Goal: Information Seeking & Learning: Learn about a topic

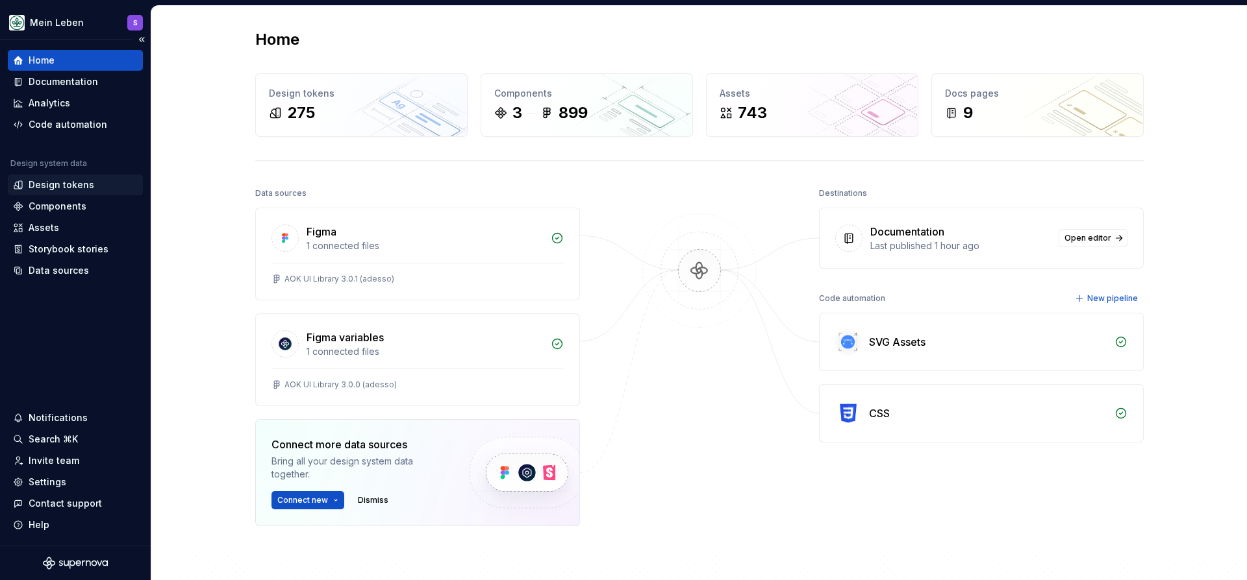
click at [49, 180] on div "Design tokens" at bounding box center [62, 185] width 66 height 13
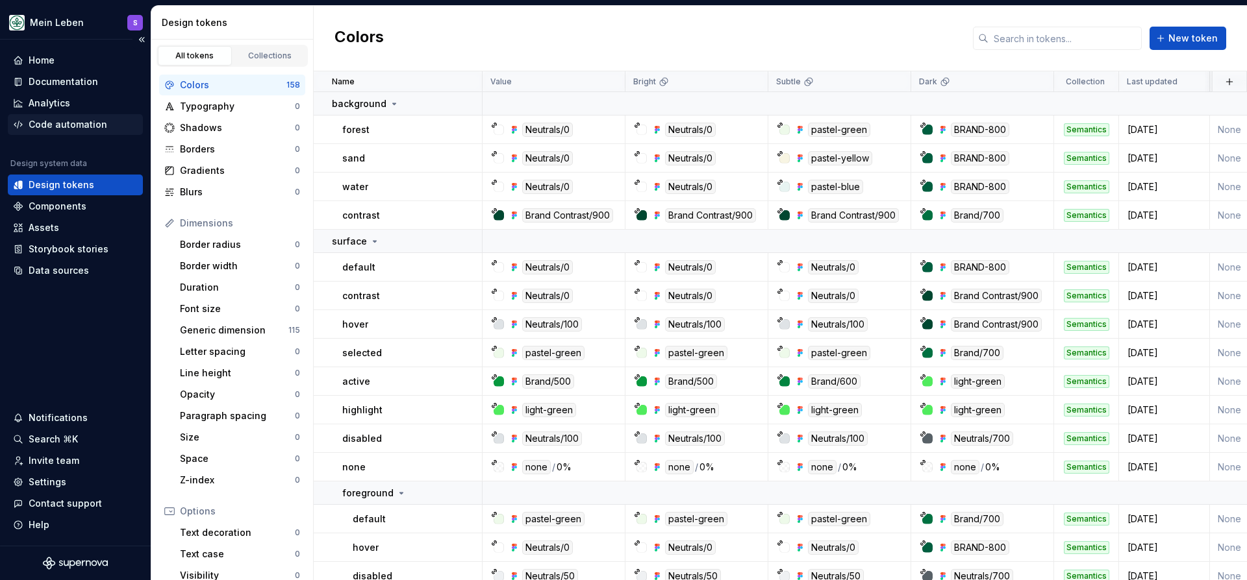
click at [78, 121] on div "Code automation" at bounding box center [68, 124] width 79 height 13
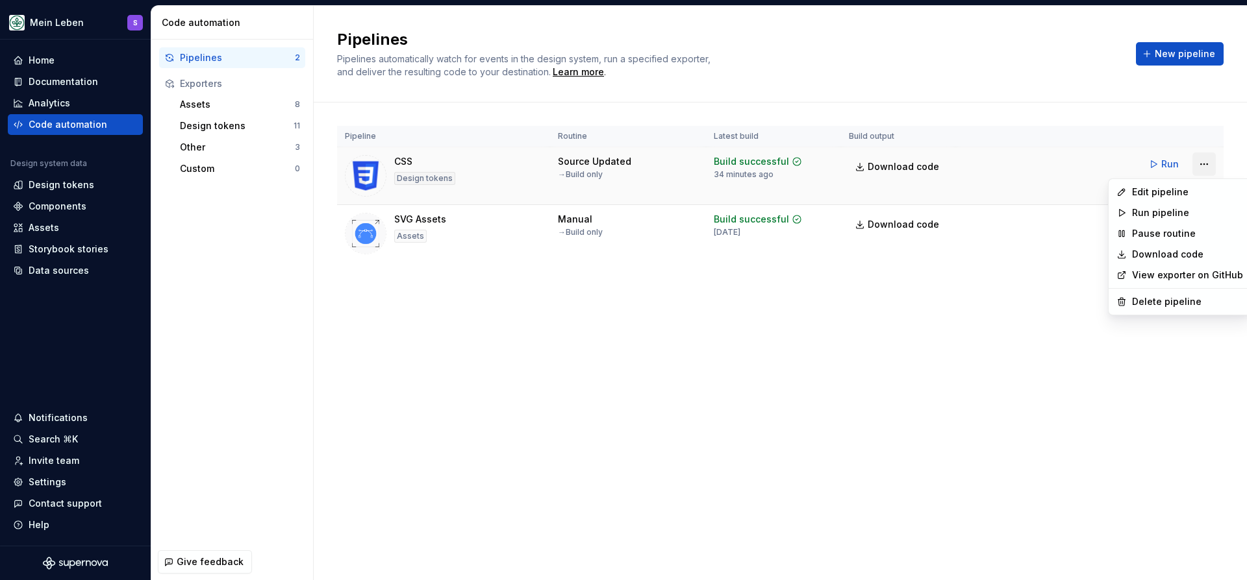
click at [1208, 165] on html "Mein Leben S Home Documentation Analytics Code automation Design system data De…" at bounding box center [623, 290] width 1247 height 580
click at [1176, 188] on div "Edit pipeline" at bounding box center [1187, 192] width 111 height 13
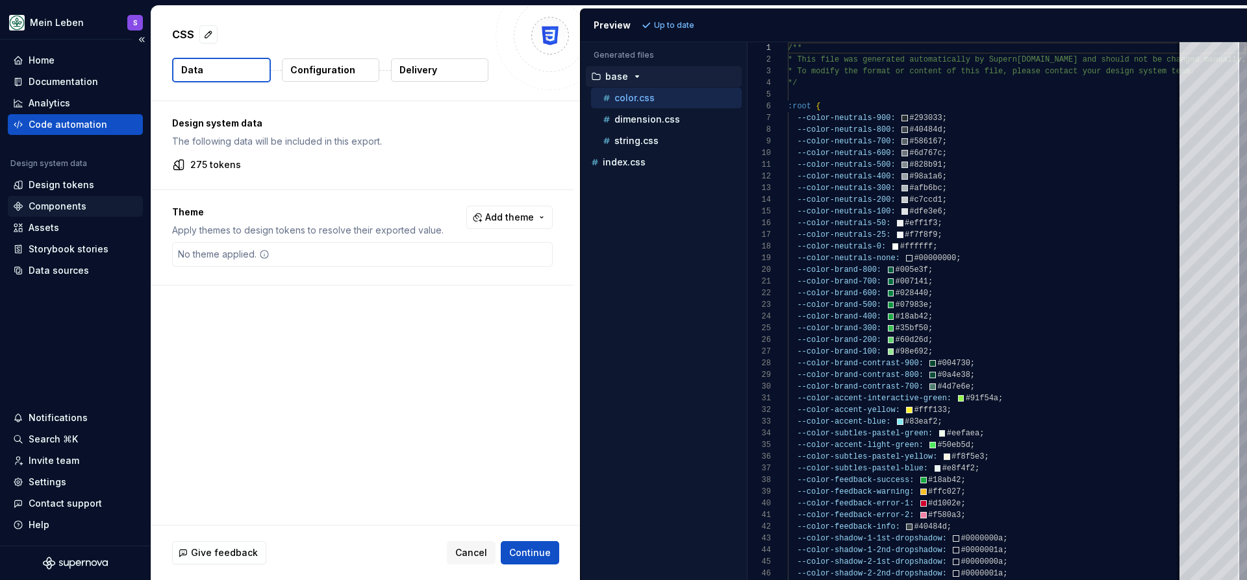
click at [58, 203] on div "Components" at bounding box center [58, 206] width 58 height 13
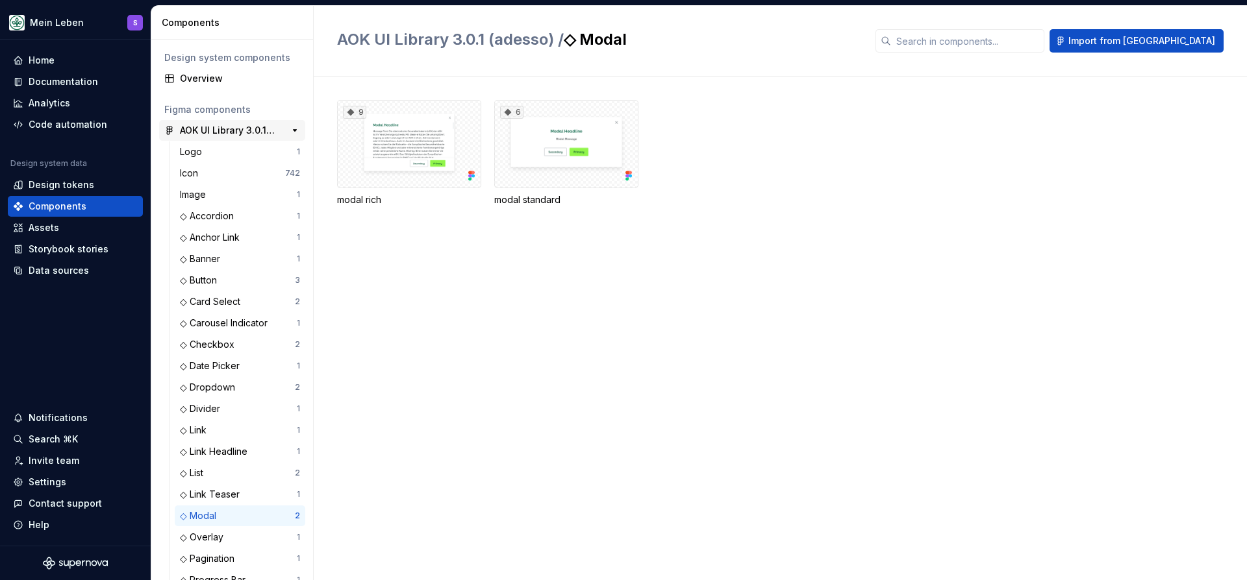
click at [216, 131] on div "AOK UI Library 3.0.1 (adesso)" at bounding box center [228, 130] width 97 height 13
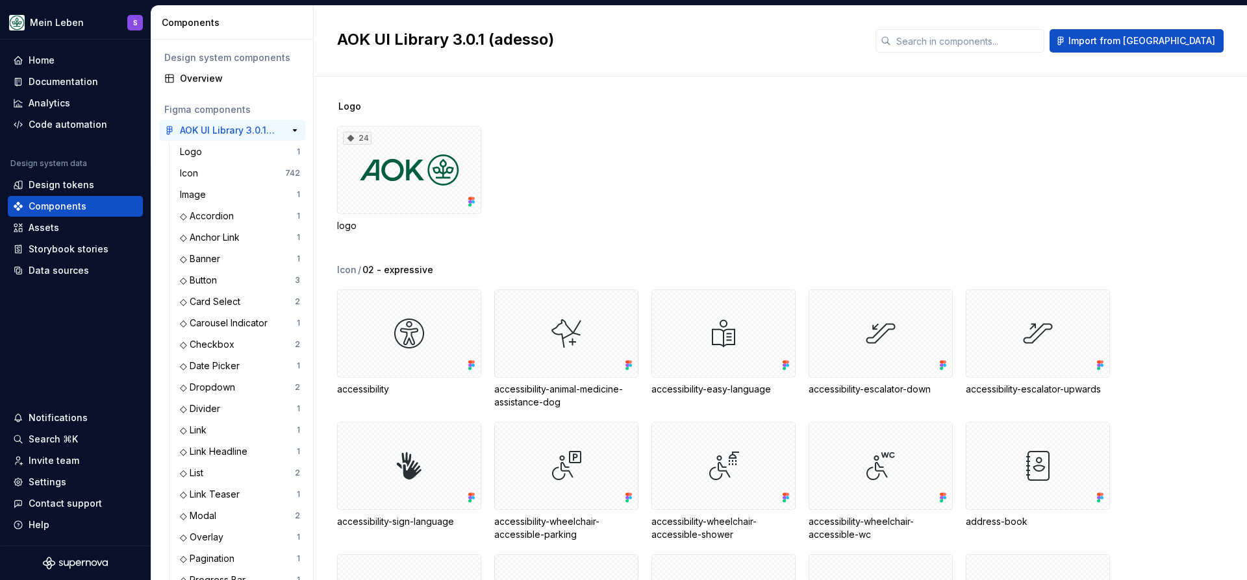
scroll to position [4, 0]
click at [207, 280] on div "◇ Button" at bounding box center [201, 276] width 42 height 13
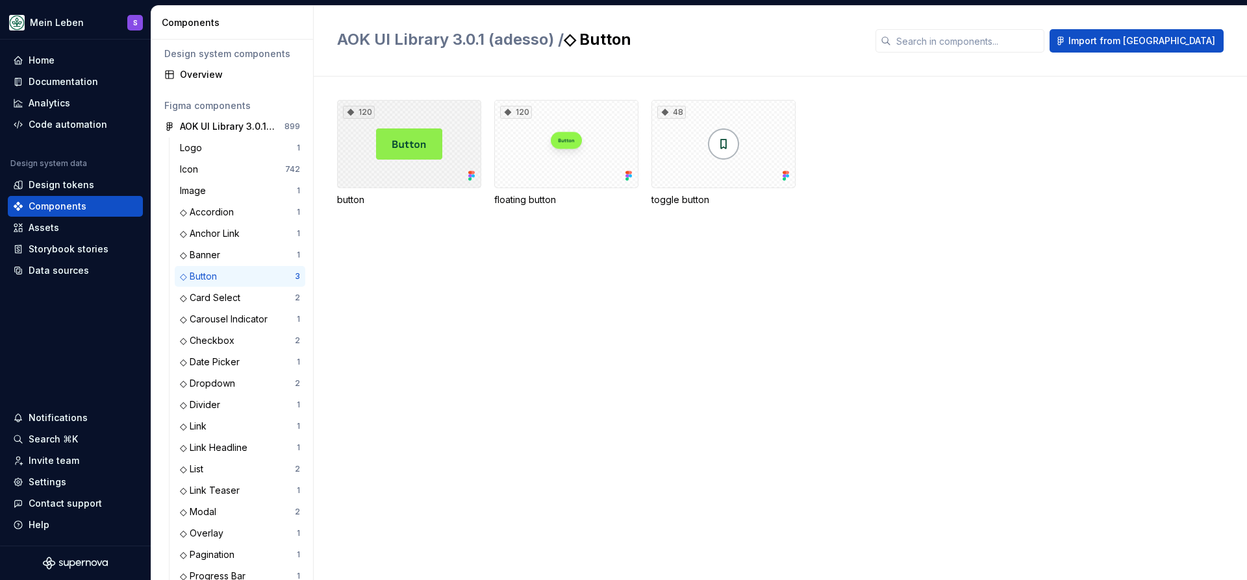
click at [357, 165] on div "120" at bounding box center [409, 144] width 144 height 88
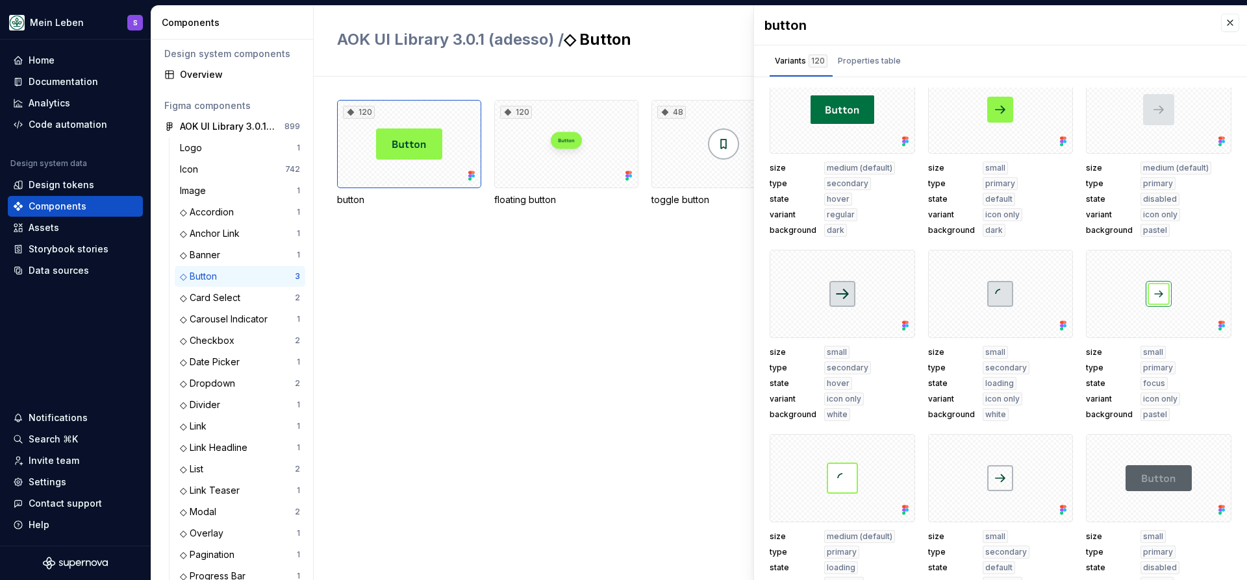
scroll to position [23, 0]
click at [828, 119] on div at bounding box center [841, 108] width 145 height 88
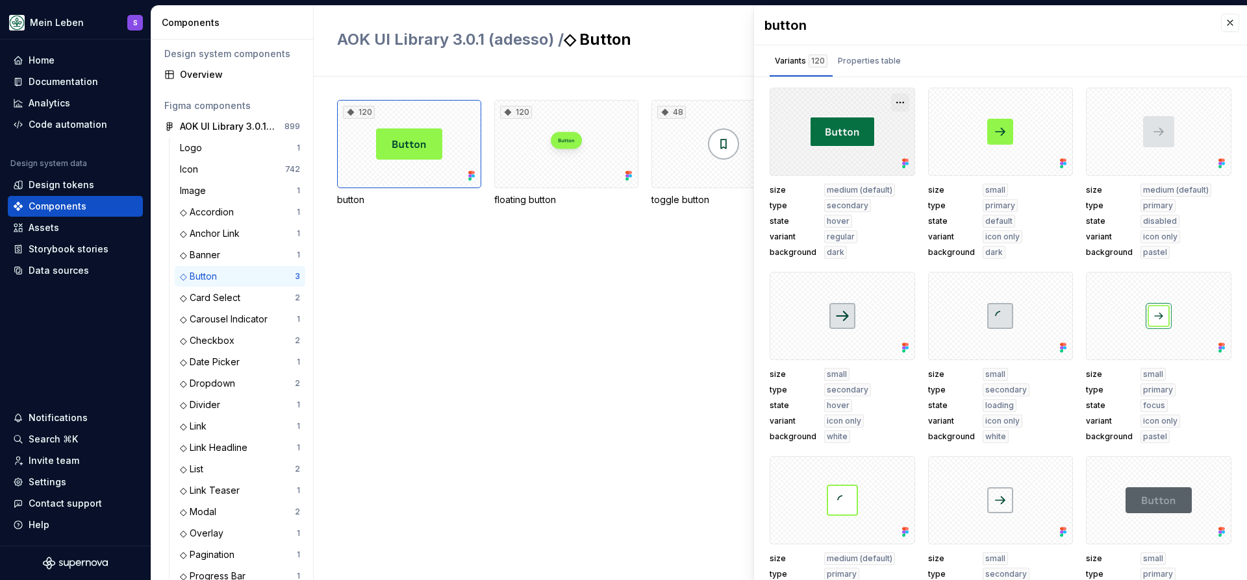
click at [899, 103] on button "button" at bounding box center [900, 102] width 18 height 18
click at [862, 123] on div at bounding box center [841, 132] width 145 height 88
click at [1073, 146] on div "size small type primary state default variant icon only background dark" at bounding box center [1000, 173] width 145 height 171
click at [1039, 142] on div at bounding box center [1000, 132] width 145 height 88
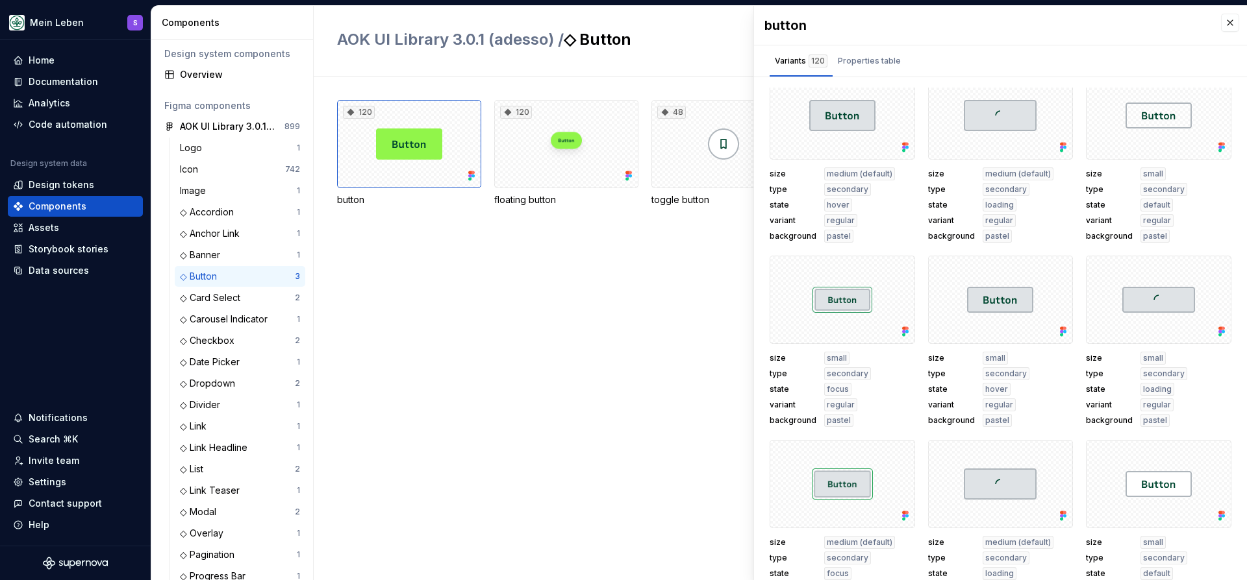
scroll to position [6874, 0]
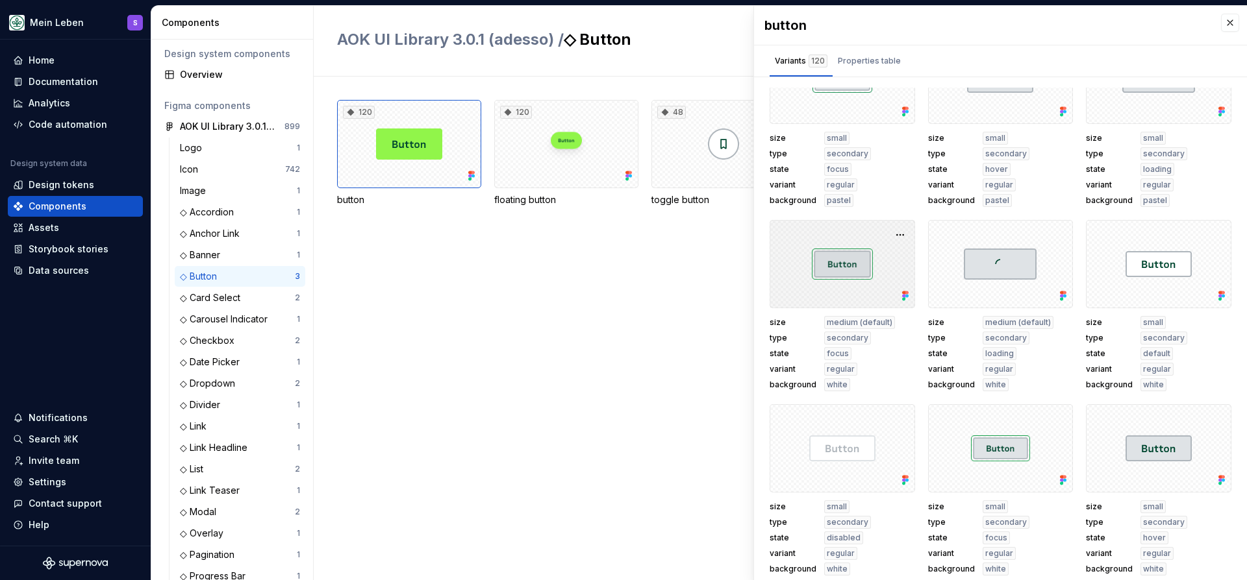
click at [856, 277] on div at bounding box center [841, 264] width 145 height 88
click at [902, 238] on button "button" at bounding box center [900, 235] width 18 height 18
click at [901, 237] on button "button" at bounding box center [900, 235] width 18 height 18
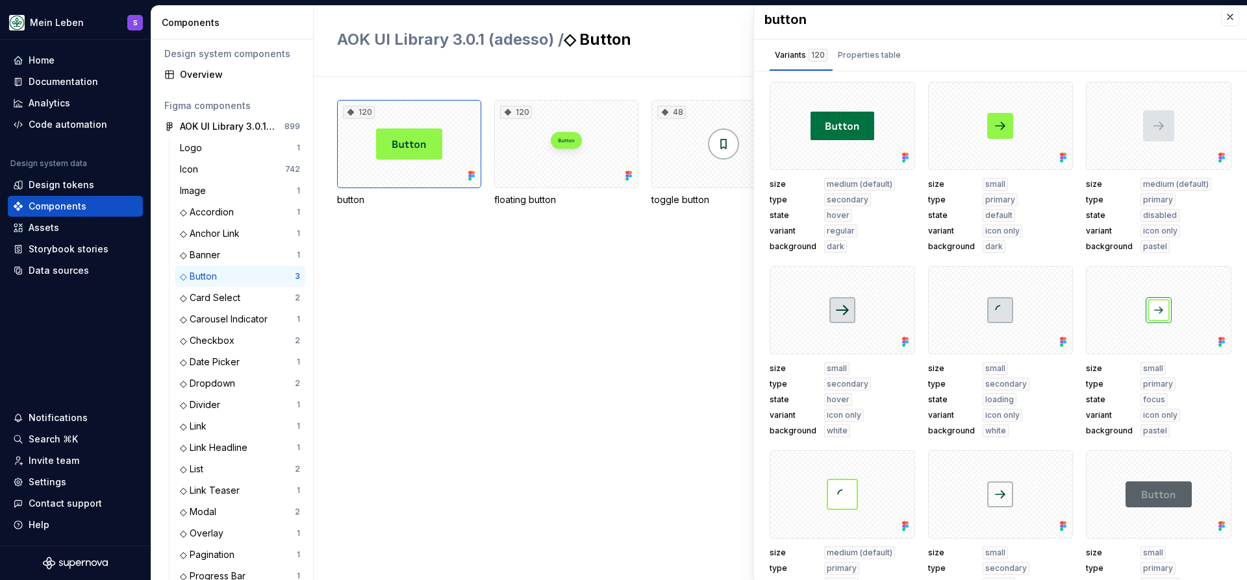
scroll to position [0, 0]
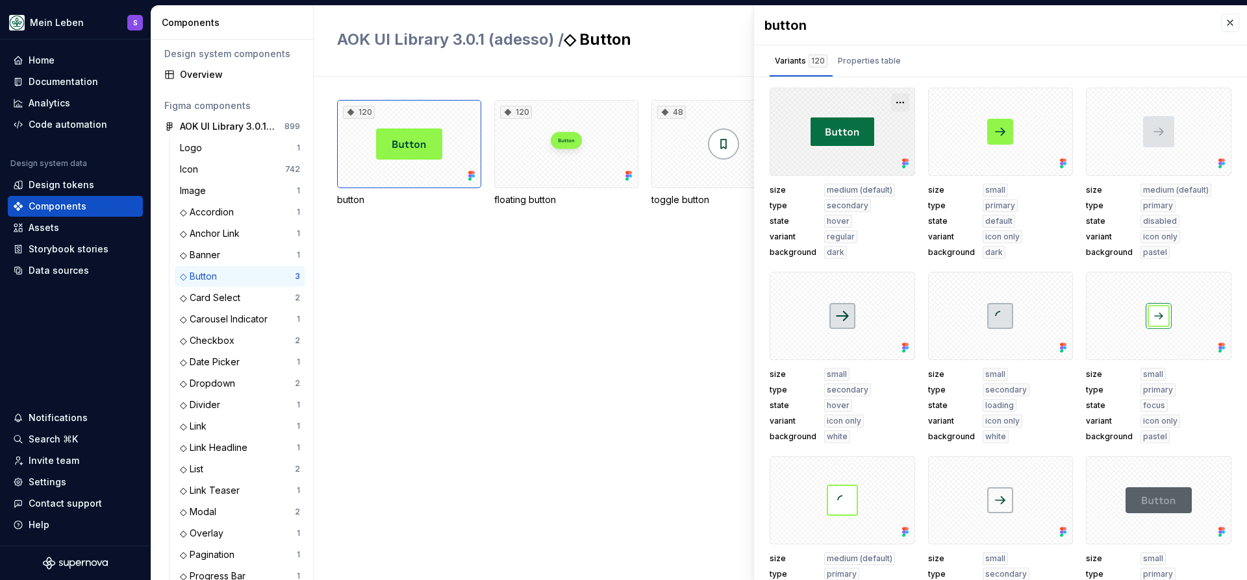
click at [899, 101] on button "button" at bounding box center [900, 102] width 18 height 18
click at [84, 271] on div "Data sources" at bounding box center [59, 270] width 60 height 13
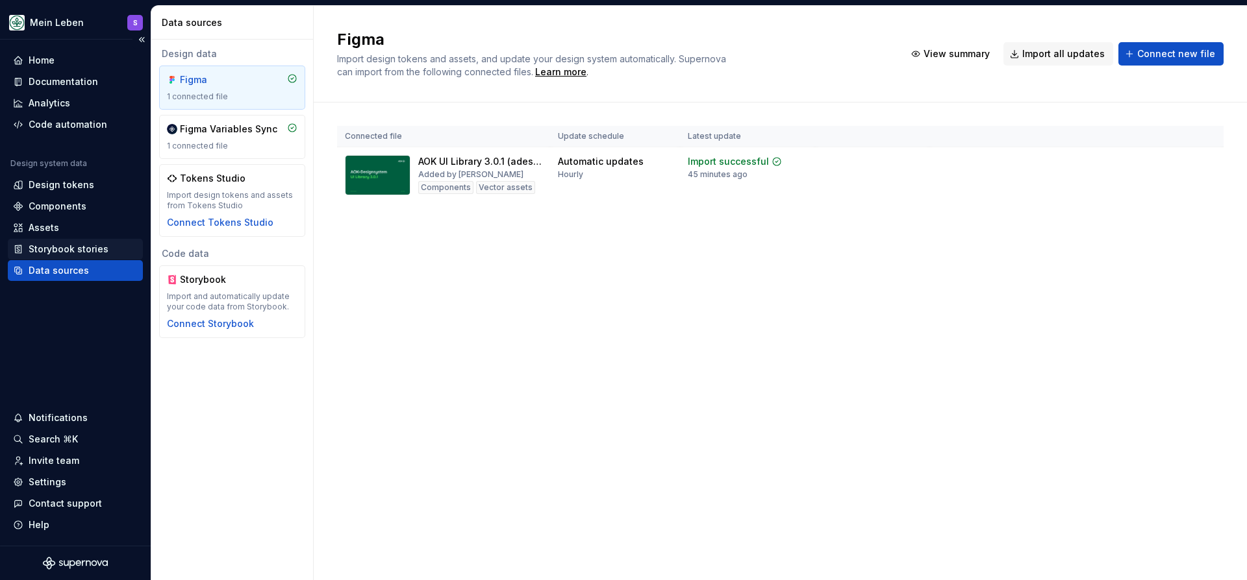
click at [96, 247] on div "Storybook stories" at bounding box center [69, 249] width 80 height 13
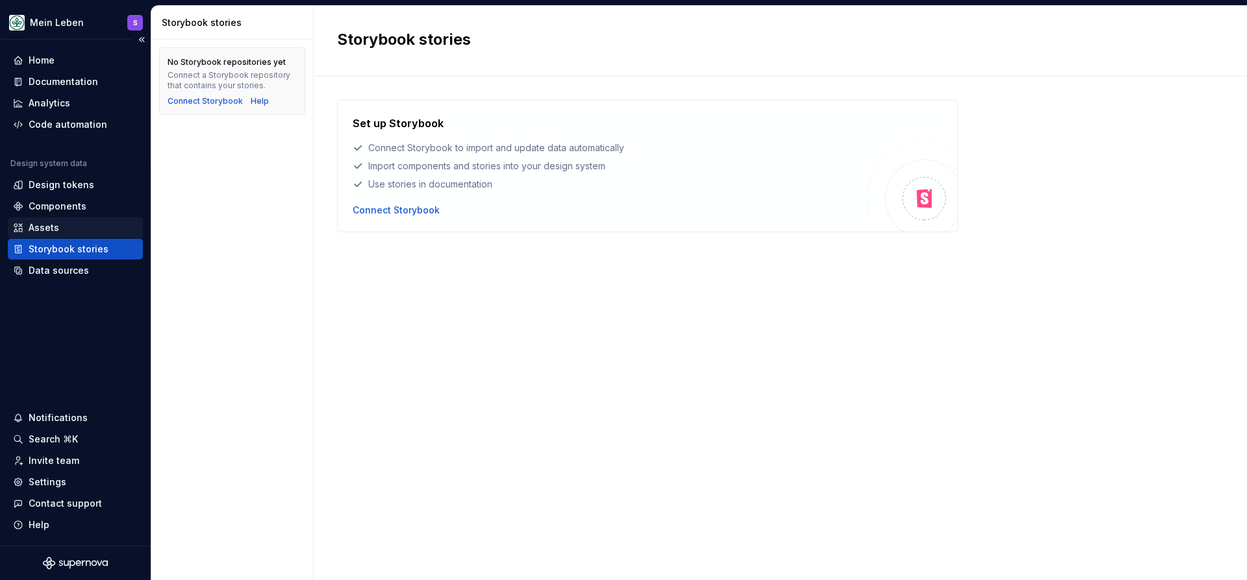
click at [95, 230] on div "Assets" at bounding box center [75, 227] width 125 height 13
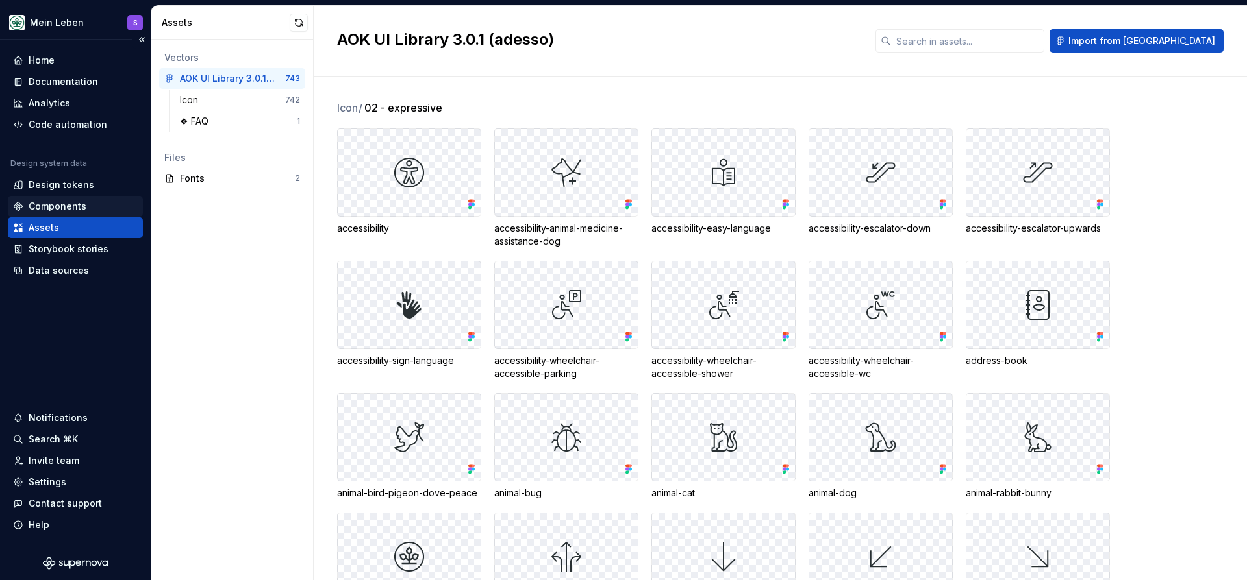
click at [50, 213] on div "Components" at bounding box center [75, 206] width 135 height 21
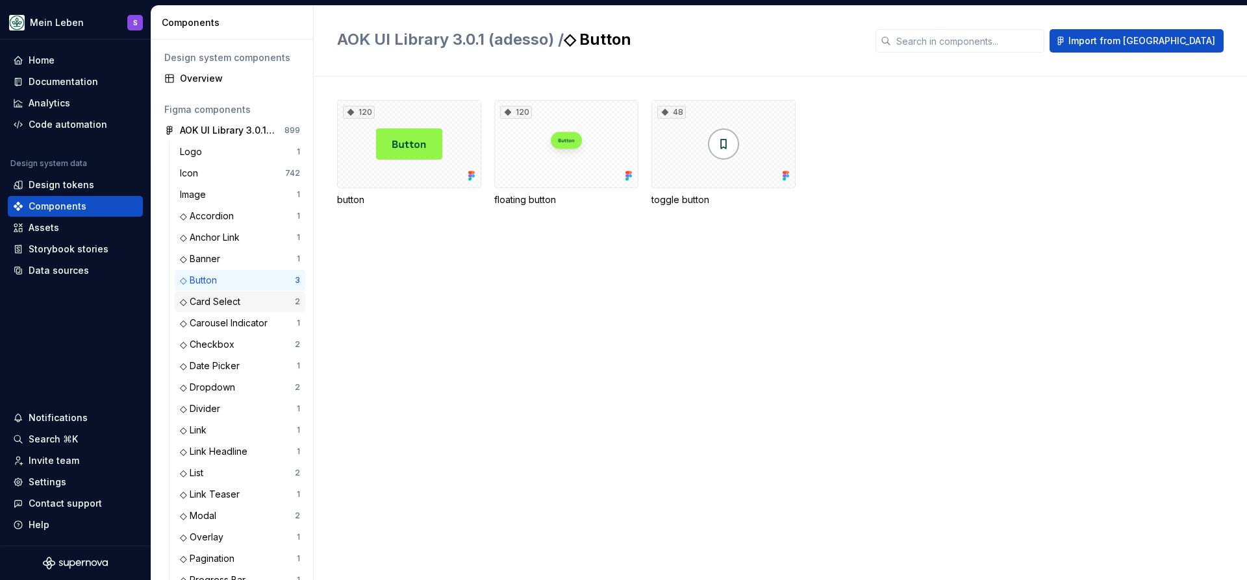
click at [216, 306] on div "◇ Card Select" at bounding box center [213, 301] width 66 height 13
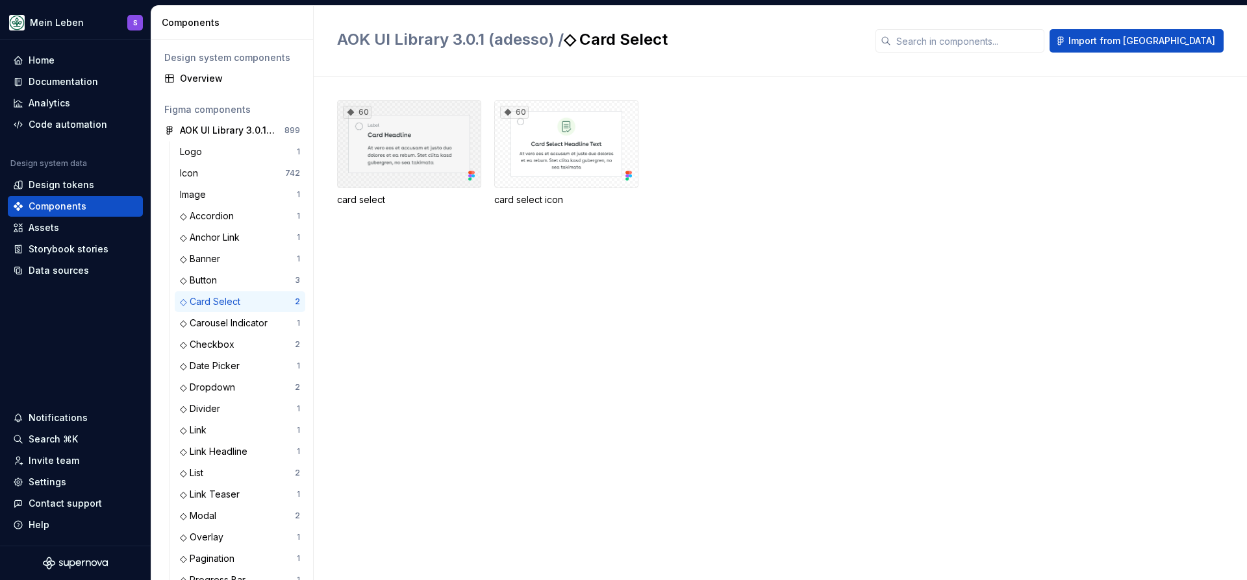
click at [414, 154] on div "60" at bounding box center [409, 144] width 144 height 88
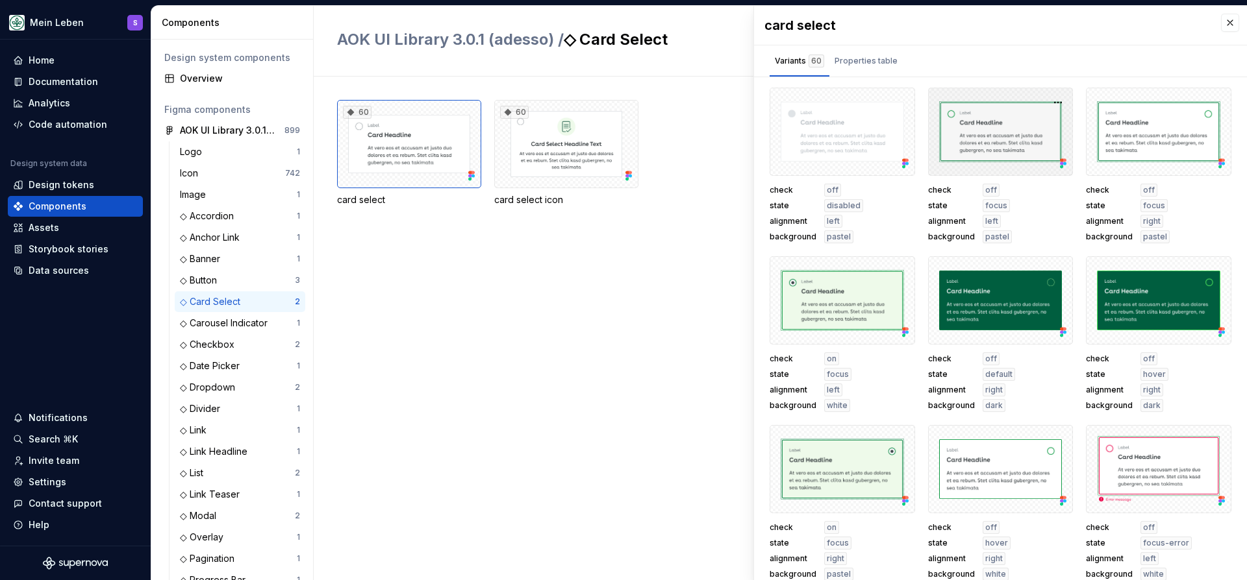
click at [982, 118] on div at bounding box center [1000, 132] width 145 height 88
click at [849, 64] on div "Properties table" at bounding box center [865, 61] width 63 height 13
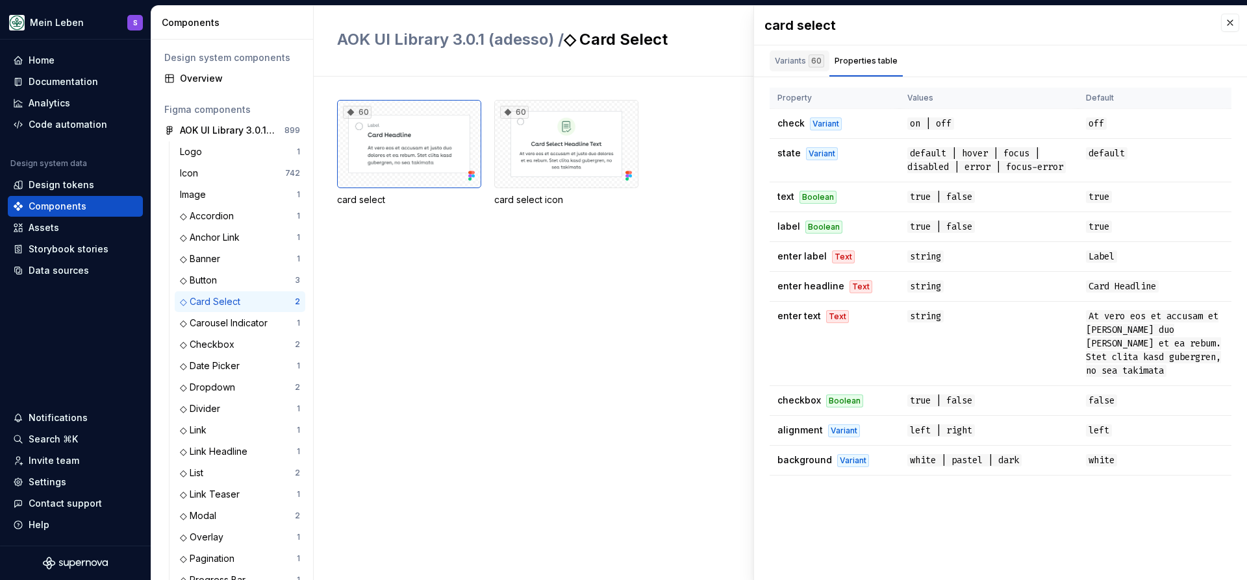
click at [799, 64] on div "Variants 60" at bounding box center [799, 61] width 49 height 13
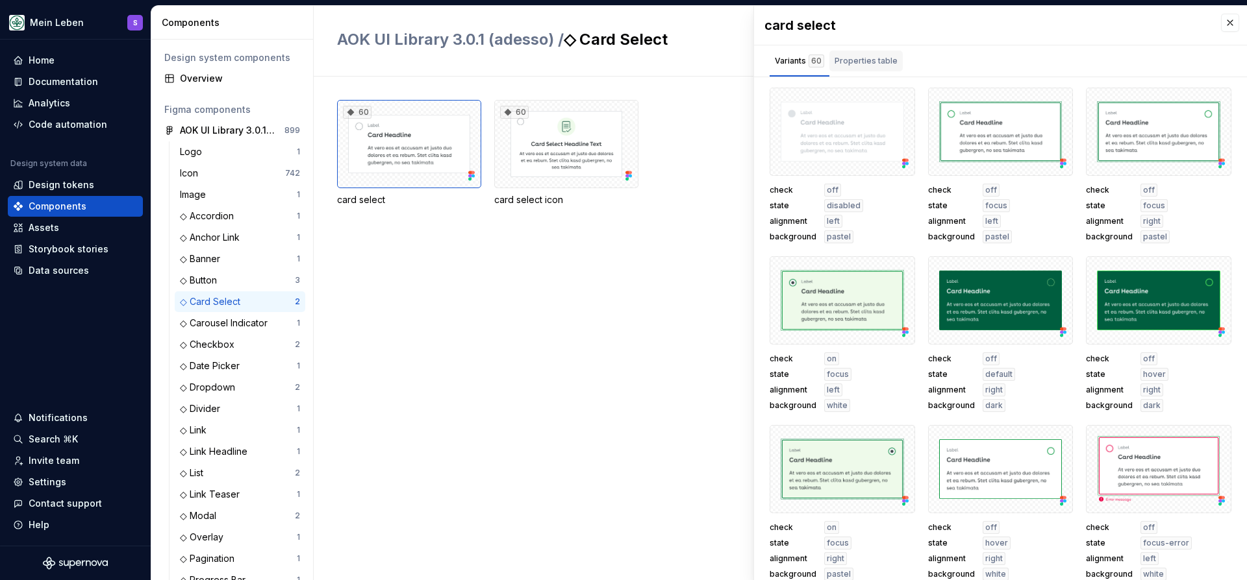
click at [843, 56] on div "Properties table" at bounding box center [865, 61] width 63 height 13
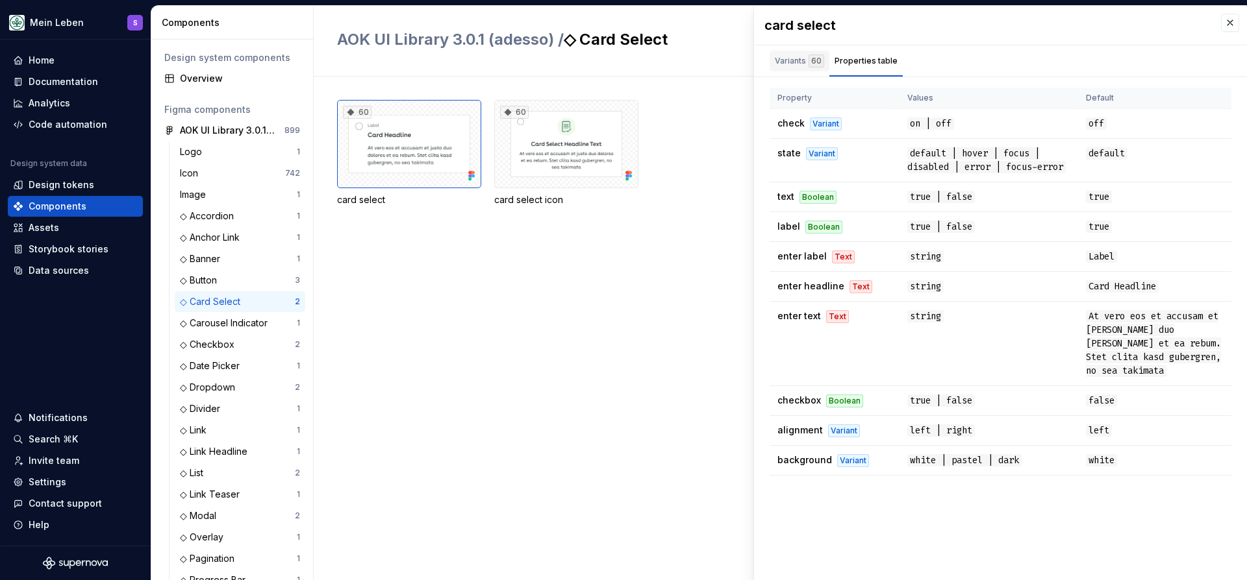
click at [802, 56] on div "Variants 60" at bounding box center [799, 61] width 49 height 13
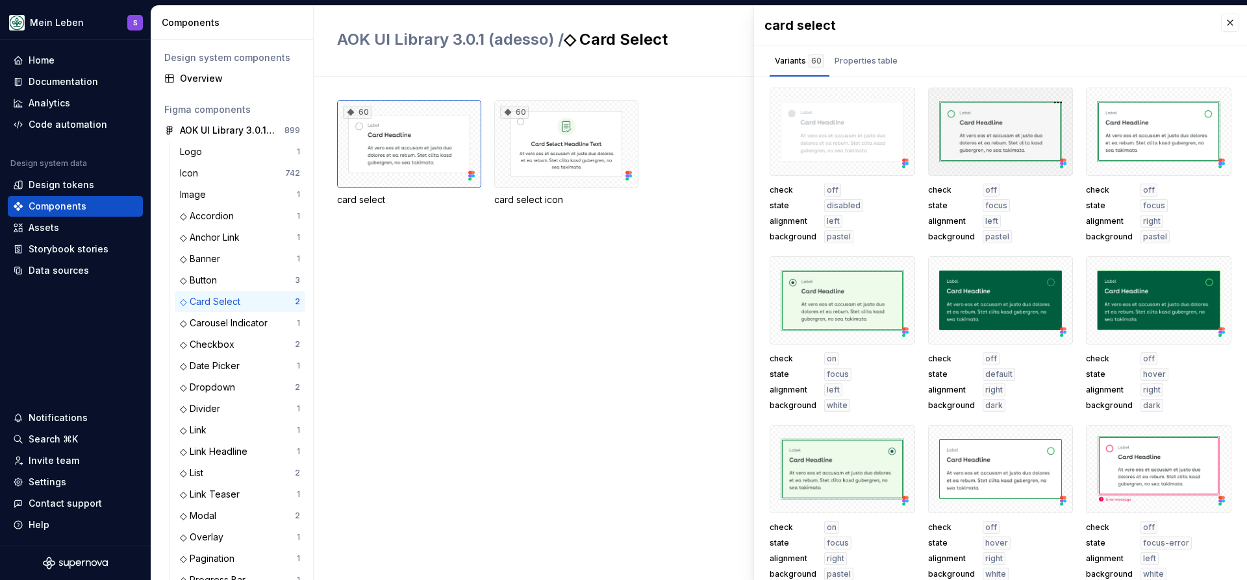
click at [956, 110] on div at bounding box center [1000, 132] width 145 height 88
click at [970, 118] on div at bounding box center [1000, 132] width 145 height 88
click at [1055, 101] on button "button" at bounding box center [1058, 102] width 18 height 18
click at [1227, 24] on button "button" at bounding box center [1230, 23] width 18 height 18
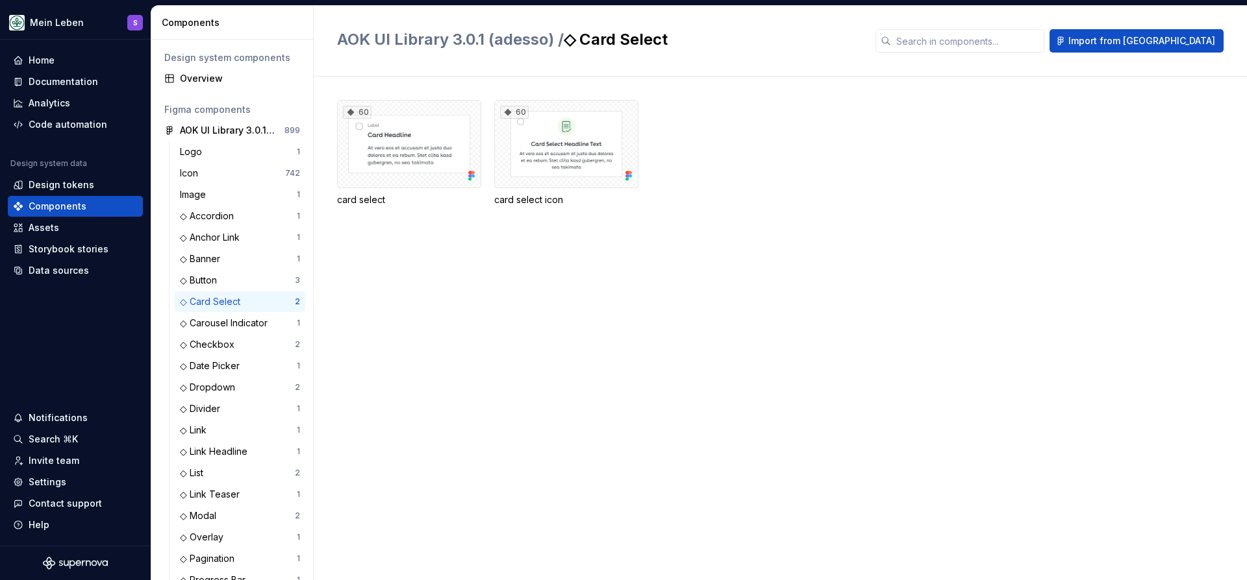
click at [854, 180] on div "60 card select 60 card select icon" at bounding box center [792, 153] width 910 height 106
click at [108, 188] on div "Design tokens" at bounding box center [75, 185] width 125 height 13
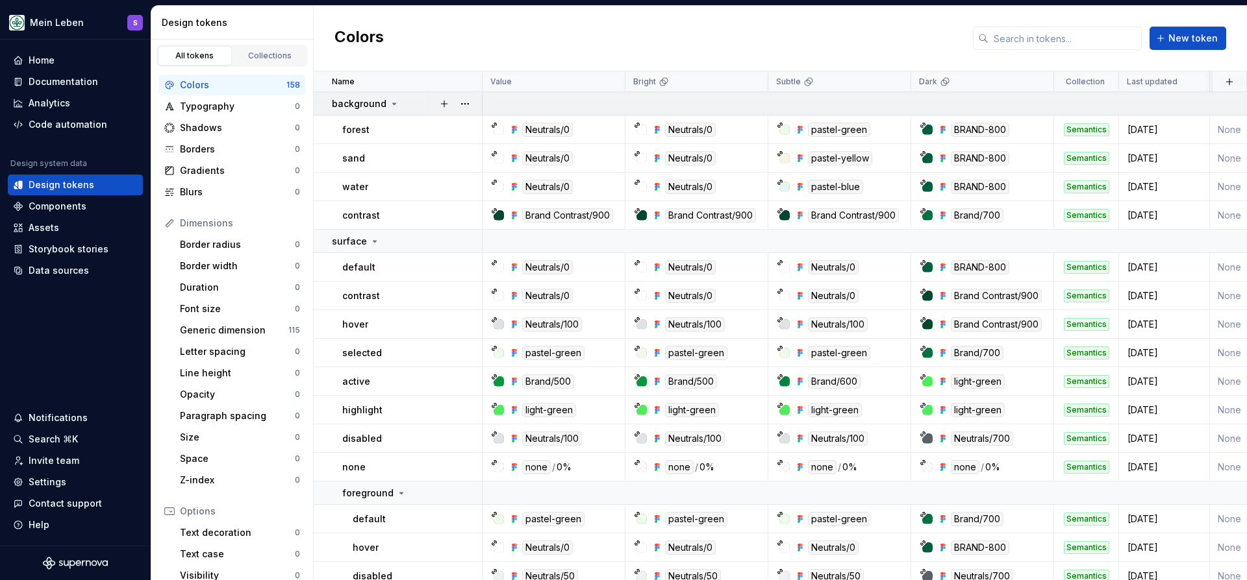
click at [384, 104] on div "background" at bounding box center [366, 103] width 68 height 13
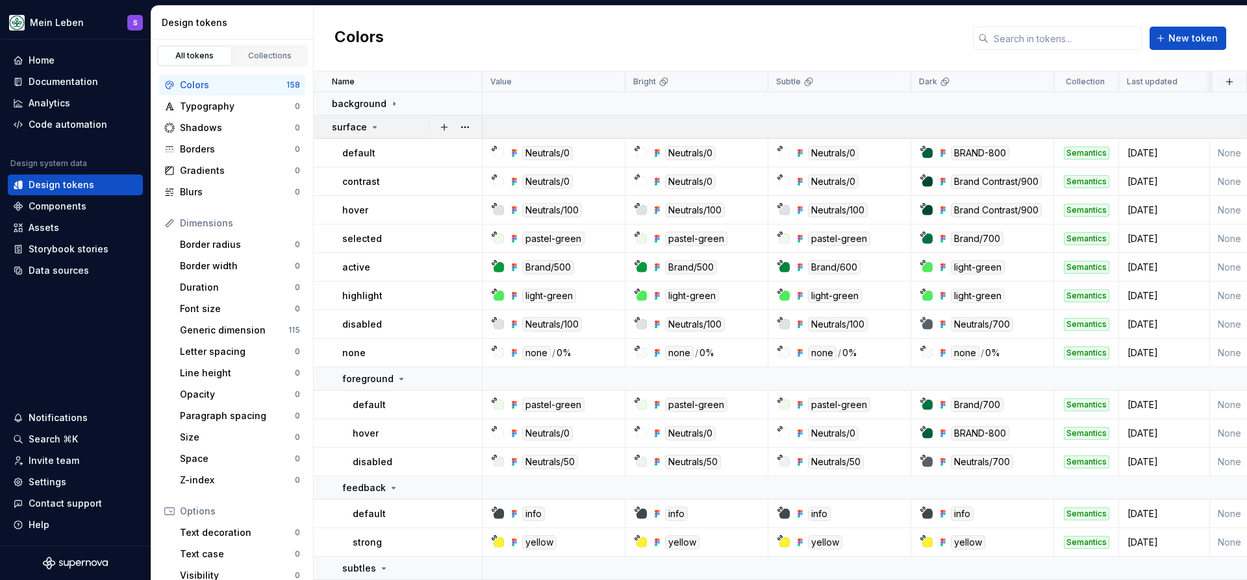
click at [364, 127] on p "surface" at bounding box center [349, 127] width 35 height 13
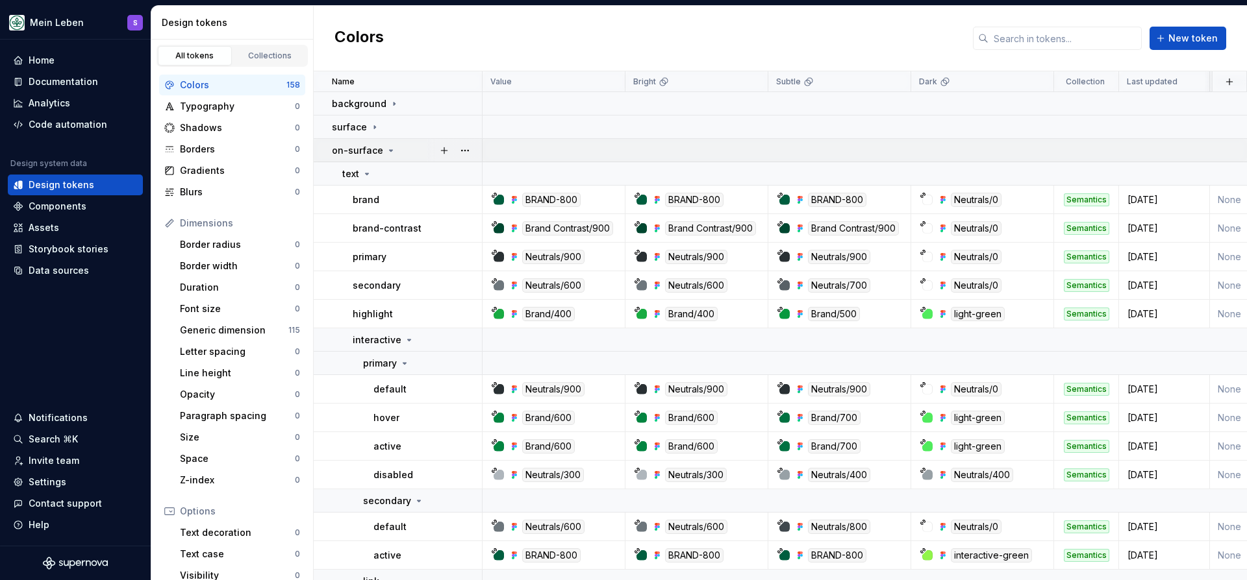
click at [370, 153] on p "on-surface" at bounding box center [357, 150] width 51 height 13
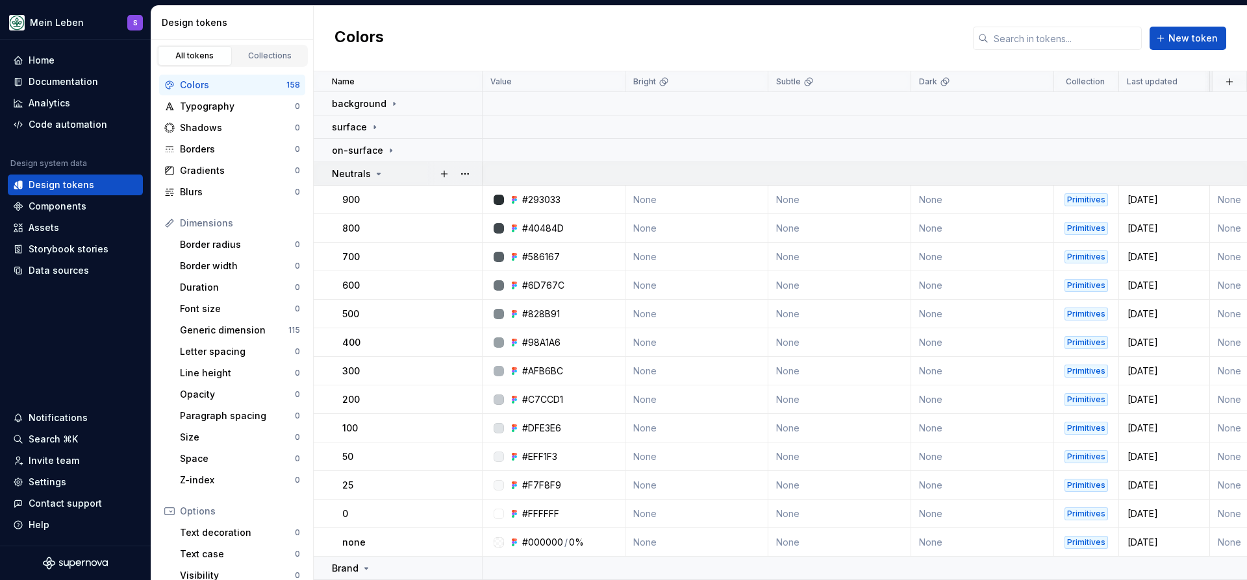
click at [364, 177] on p "Neutrals" at bounding box center [351, 174] width 39 height 13
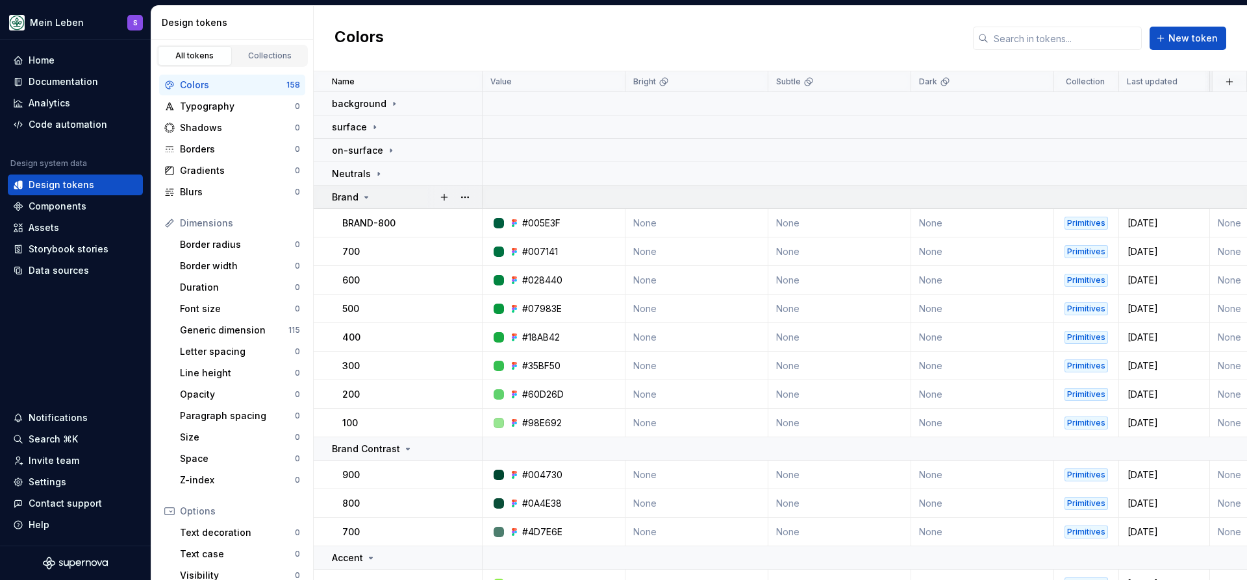
click at [359, 191] on div "Brand" at bounding box center [352, 197] width 40 height 13
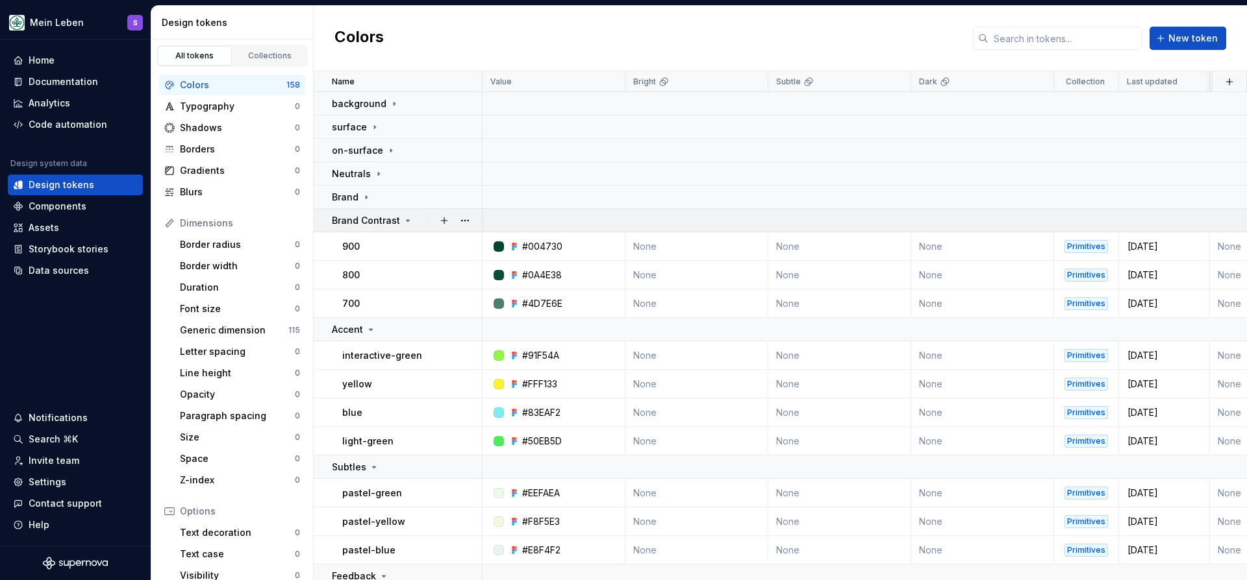
click at [364, 212] on td "Brand Contrast" at bounding box center [398, 220] width 169 height 23
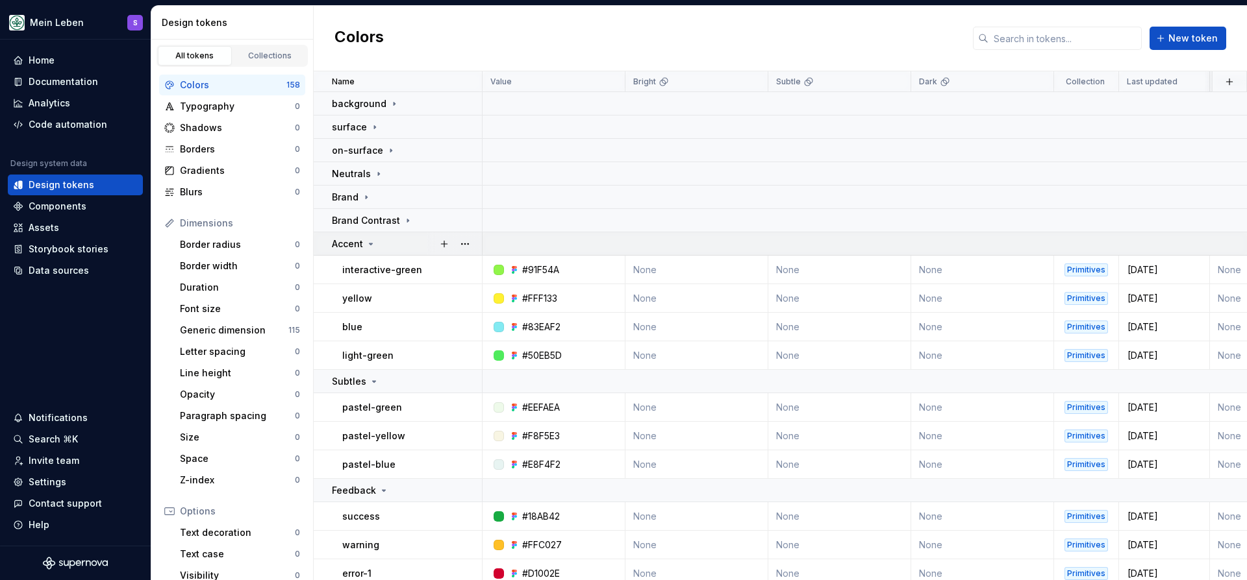
click at [366, 238] on div "Accent" at bounding box center [354, 244] width 44 height 13
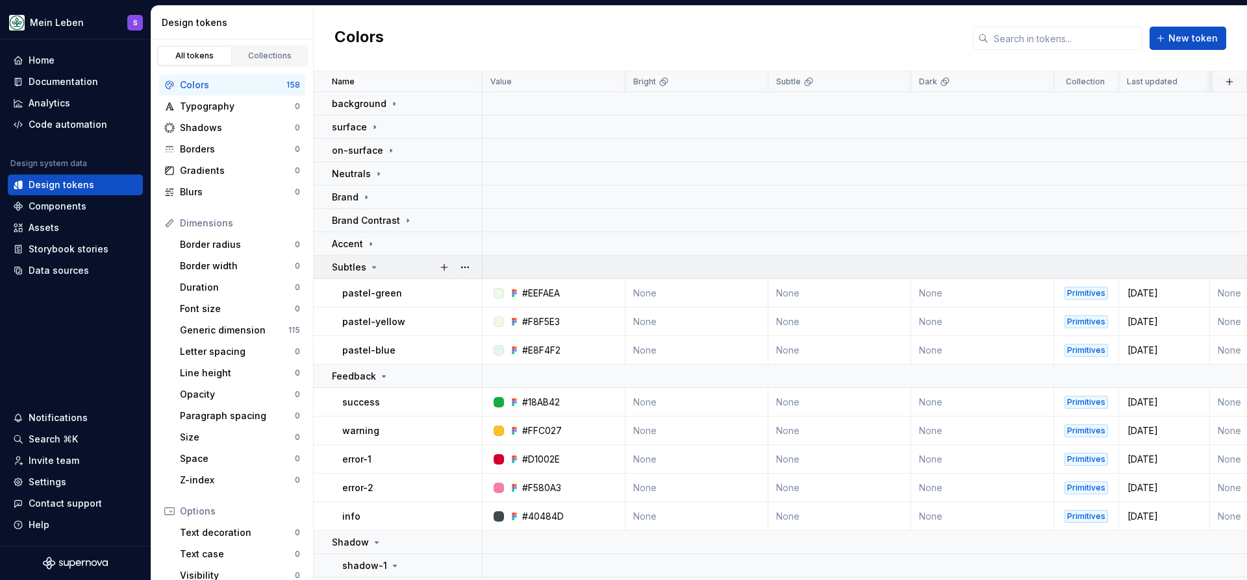
click at [362, 262] on p "Subtles" at bounding box center [349, 267] width 34 height 13
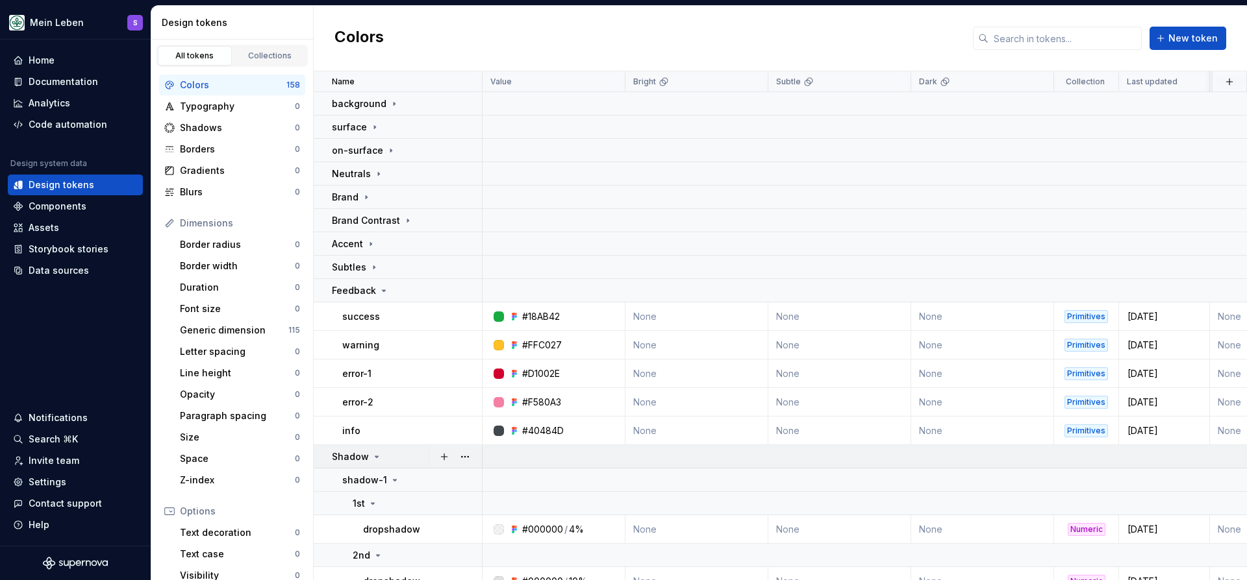
drag, startPoint x: 366, startPoint y: 292, endPoint x: 369, endPoint y: 306, distance: 15.3
click at [366, 291] on p "Feedback" at bounding box center [354, 290] width 44 height 13
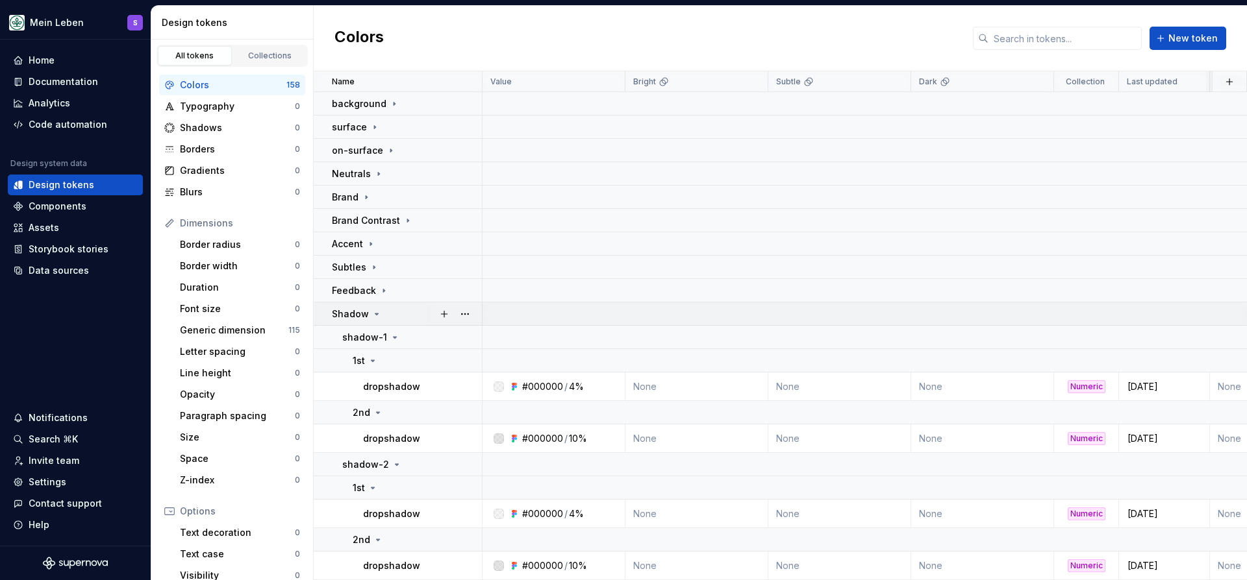
click at [366, 313] on p "Shadow" at bounding box center [350, 314] width 37 height 13
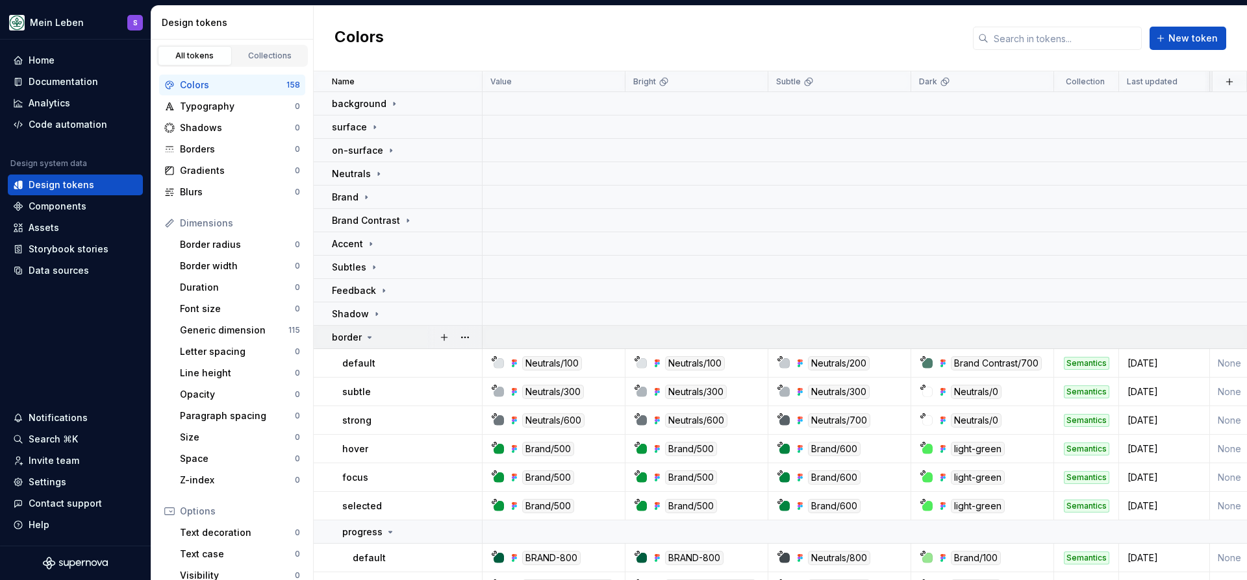
click at [366, 331] on div "border" at bounding box center [353, 337] width 43 height 13
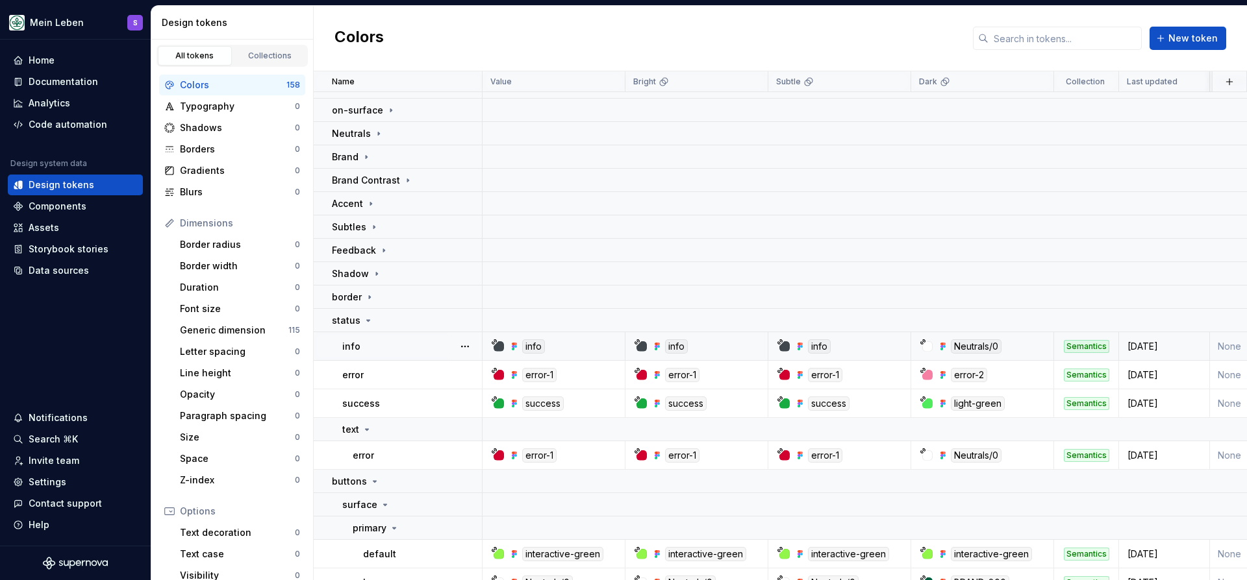
scroll to position [46, 0]
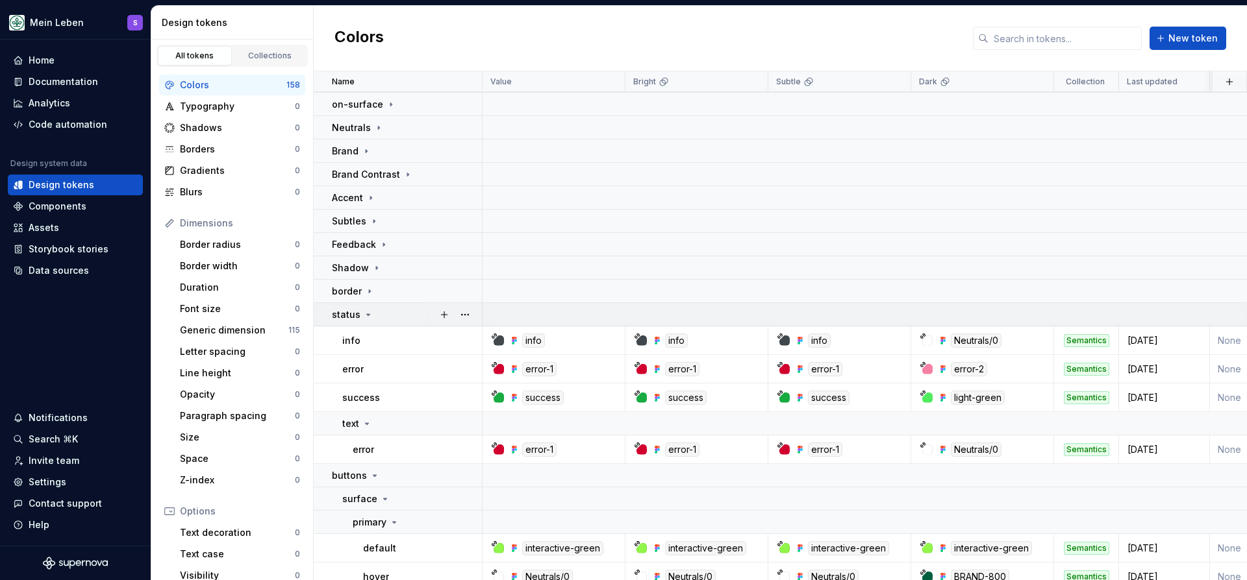
click at [363, 317] on icon at bounding box center [368, 315] width 10 height 10
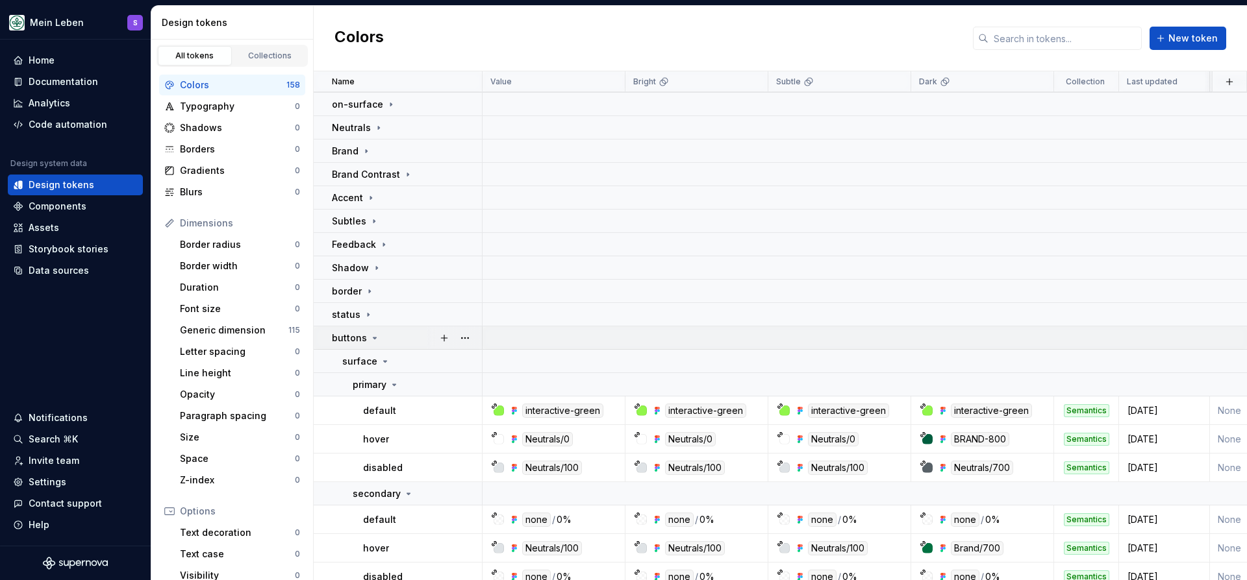
click at [360, 329] on td "buttons" at bounding box center [398, 338] width 169 height 23
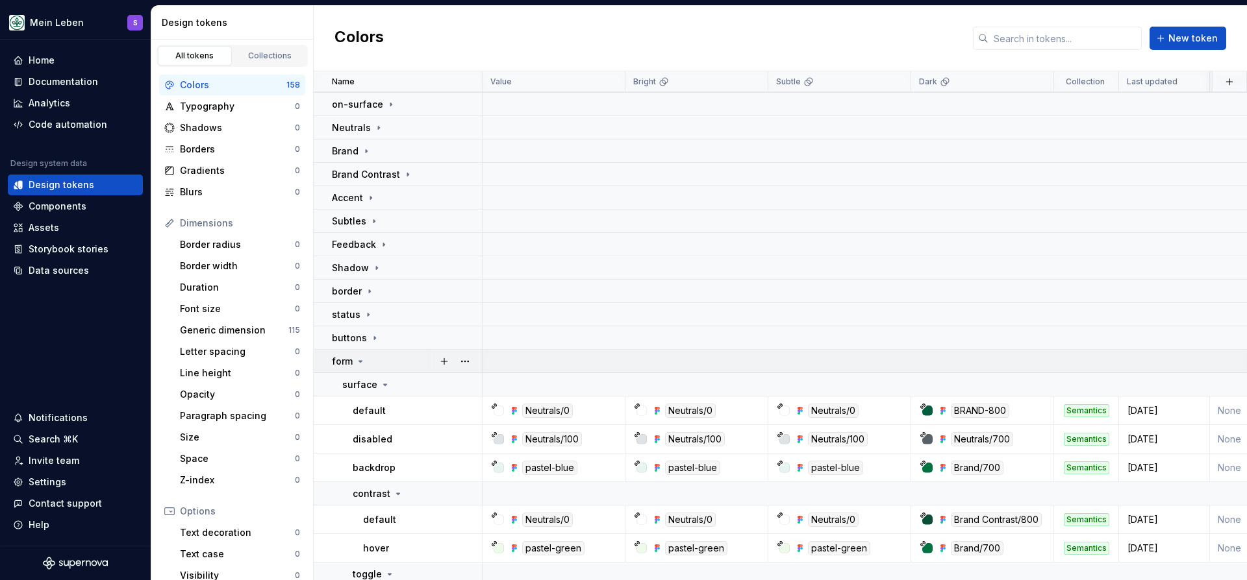
click at [362, 355] on div "form" at bounding box center [349, 361] width 34 height 13
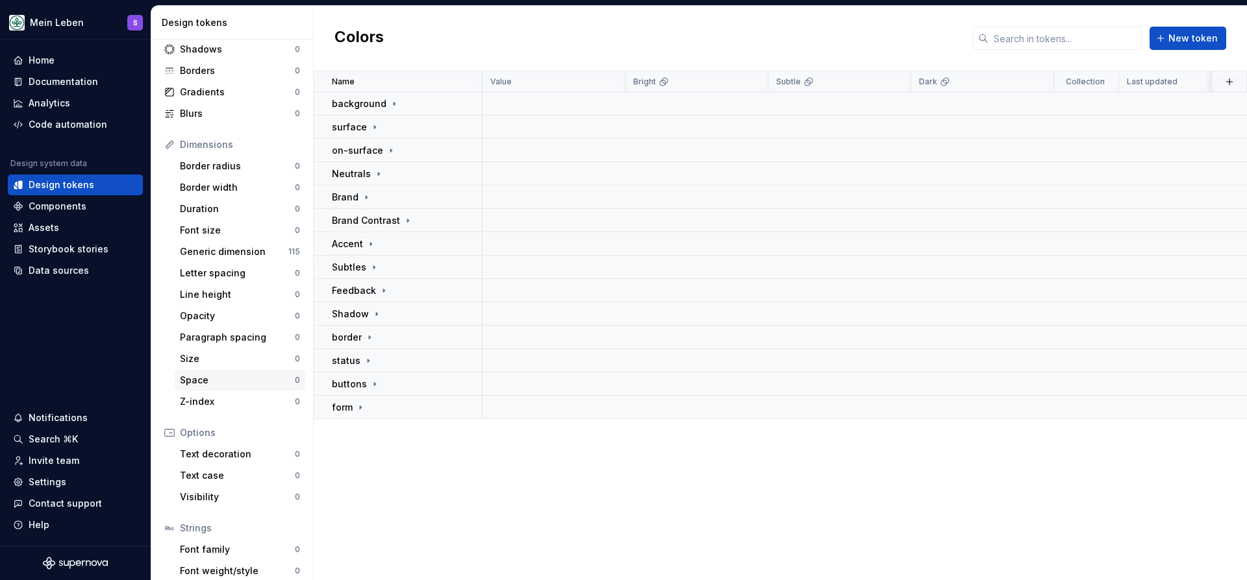
scroll to position [131, 0]
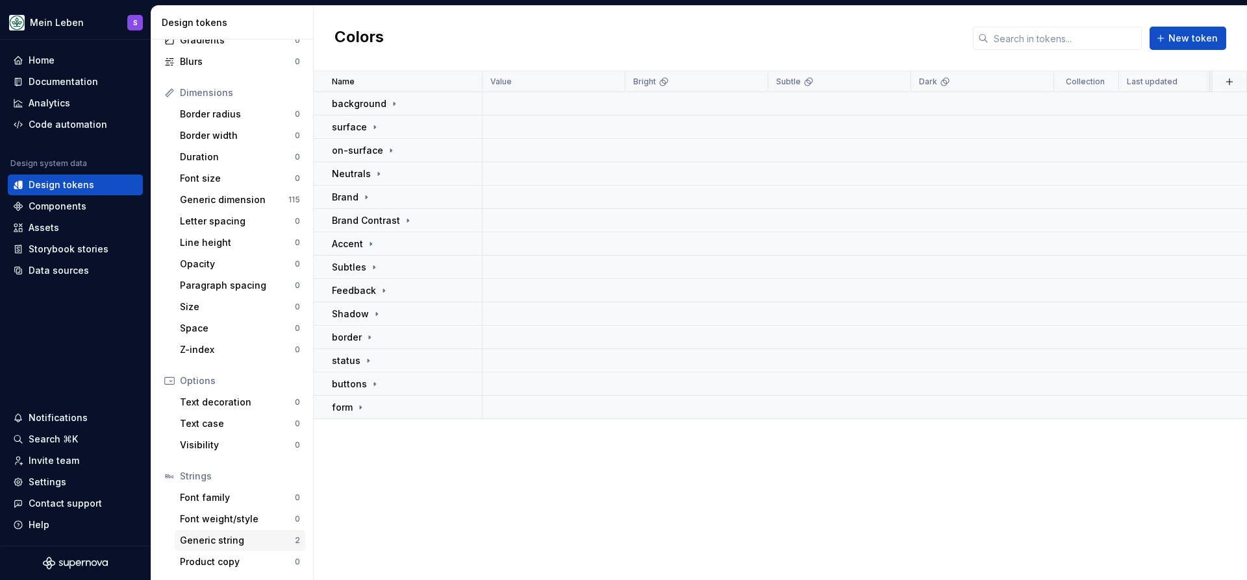
click at [222, 542] on div "Generic string" at bounding box center [237, 540] width 115 height 13
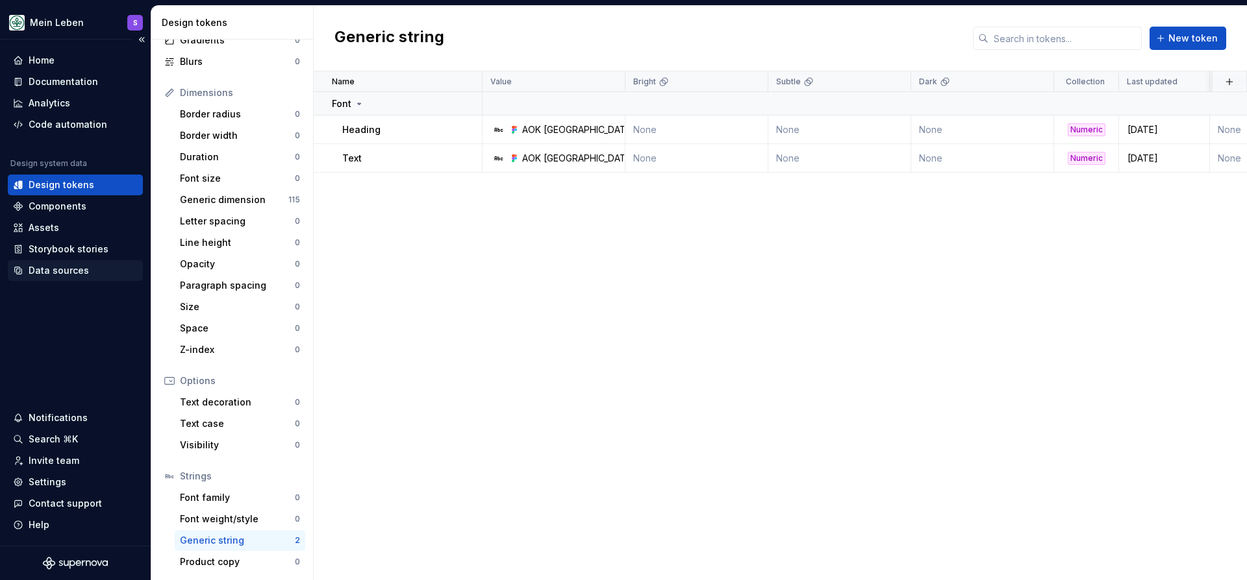
click at [51, 269] on div "Data sources" at bounding box center [59, 270] width 60 height 13
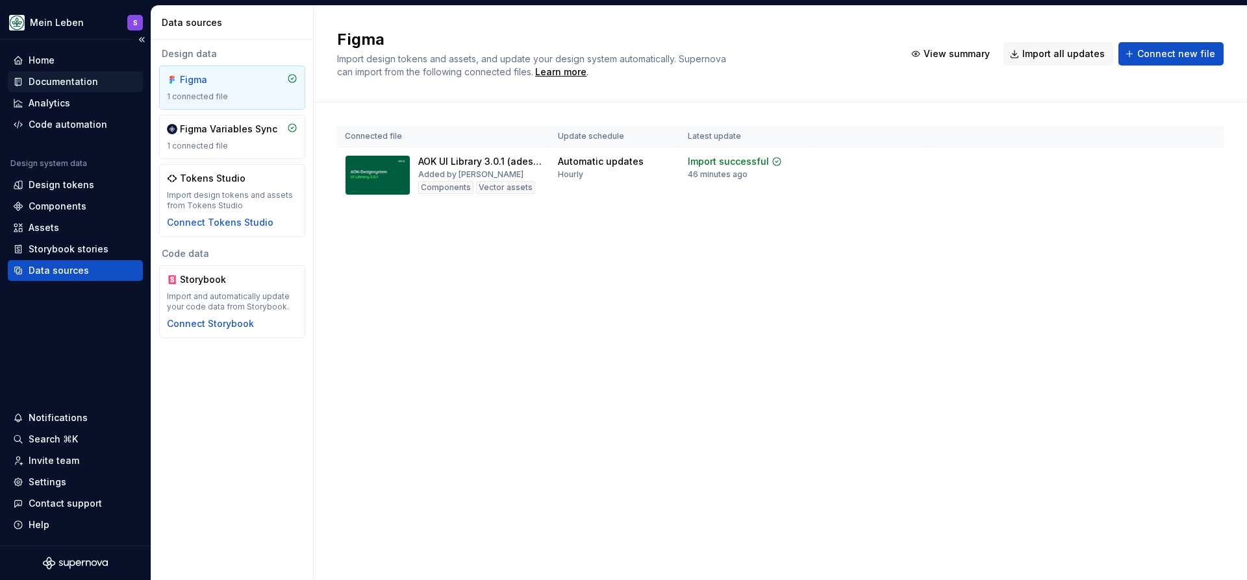
click at [68, 75] on div "Documentation" at bounding box center [63, 81] width 69 height 13
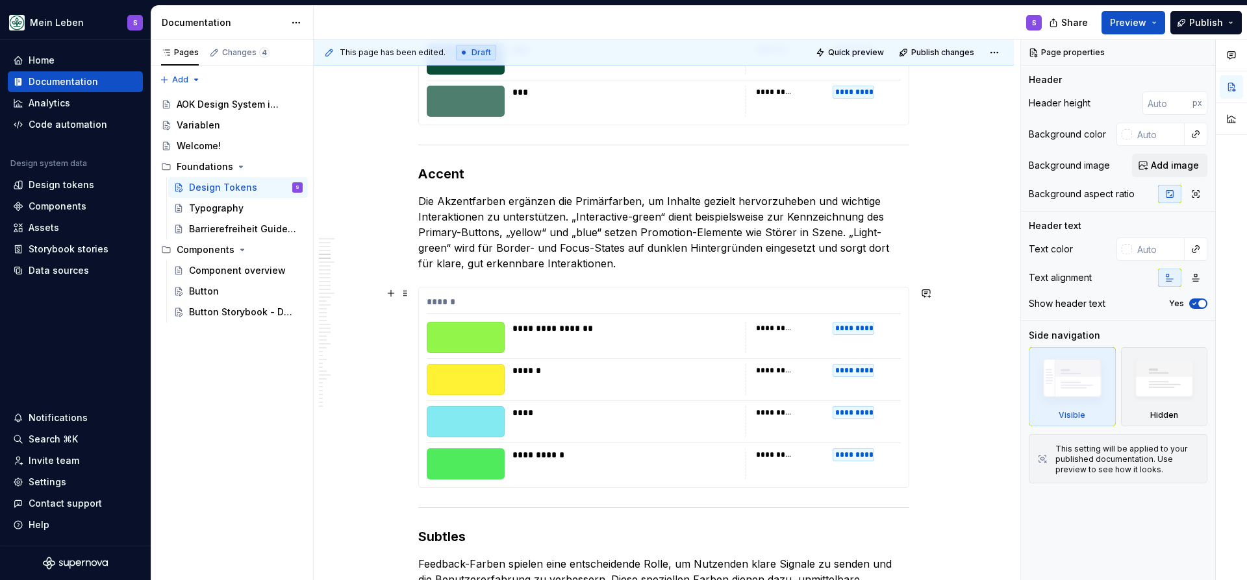
scroll to position [2397, 0]
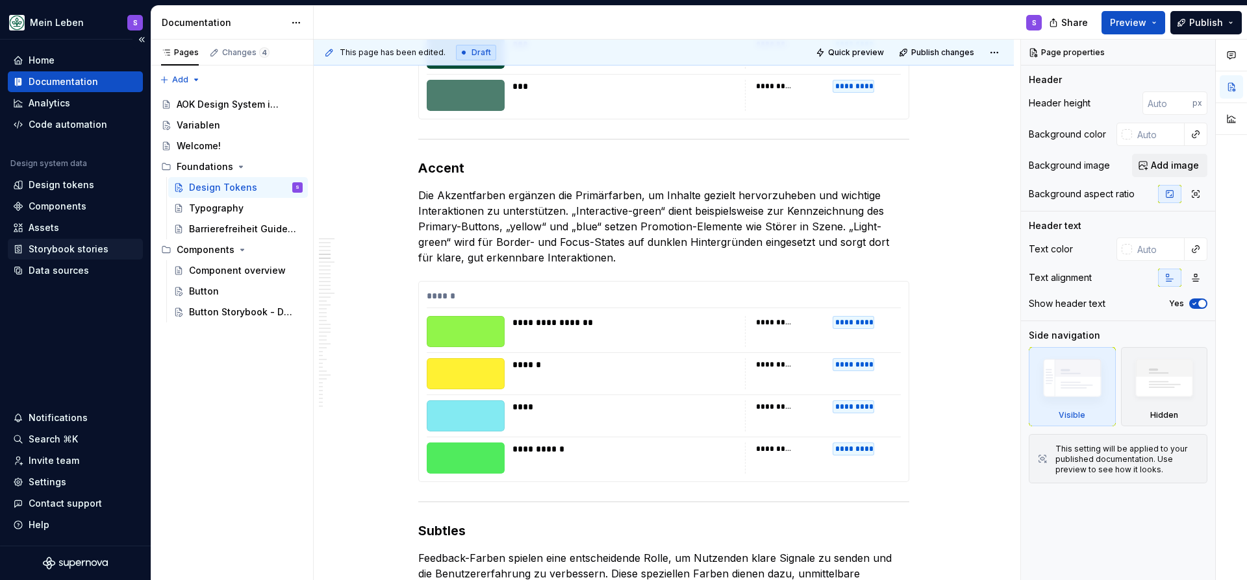
click at [71, 251] on div "Storybook stories" at bounding box center [69, 249] width 80 height 13
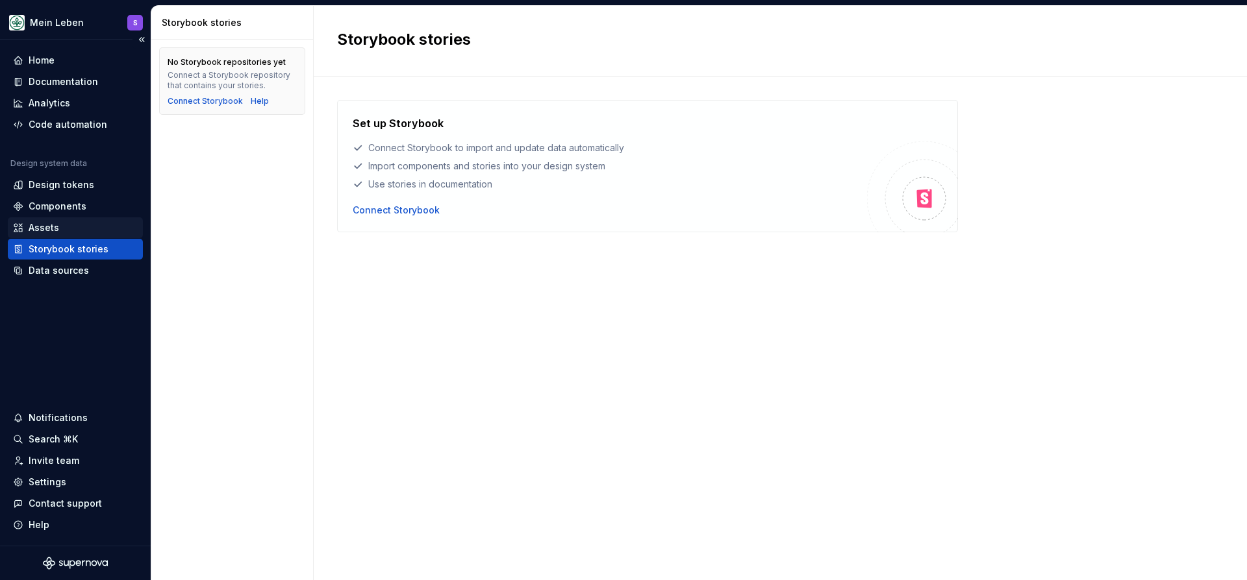
click at [61, 228] on div "Assets" at bounding box center [75, 227] width 125 height 13
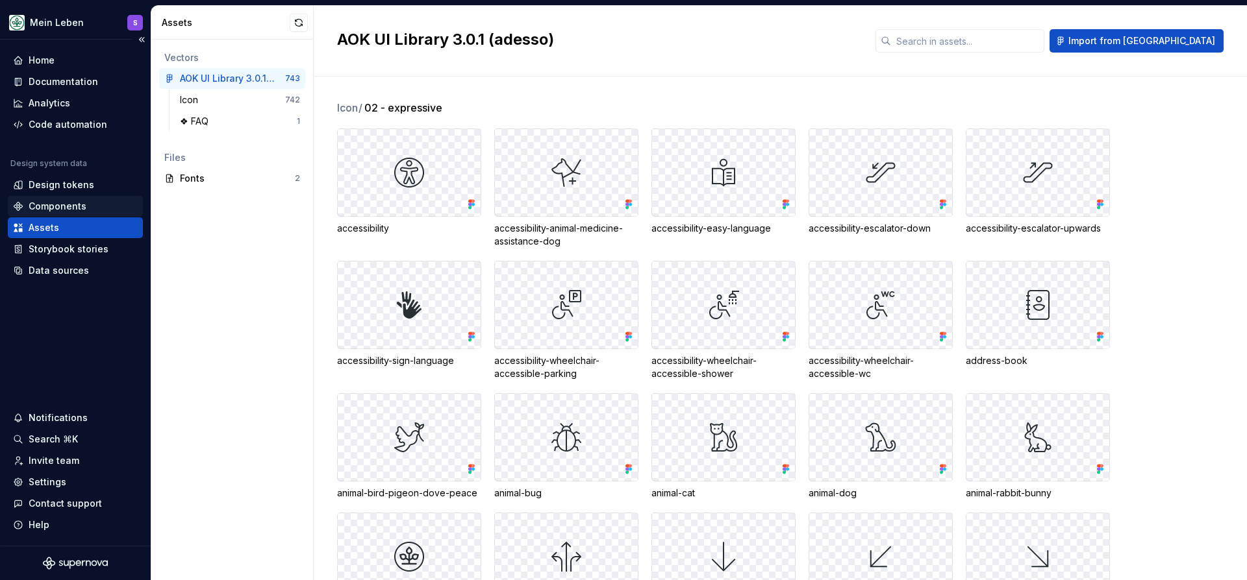
click at [80, 196] on div "Components" at bounding box center [75, 206] width 135 height 21
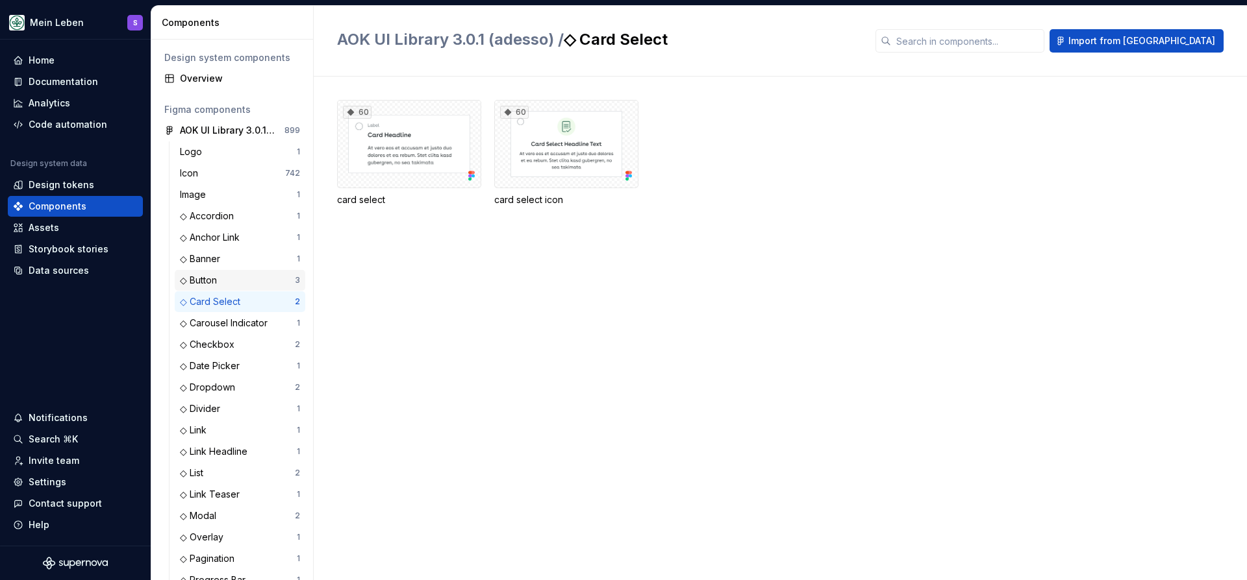
click at [227, 277] on div "◇ Button" at bounding box center [237, 280] width 115 height 13
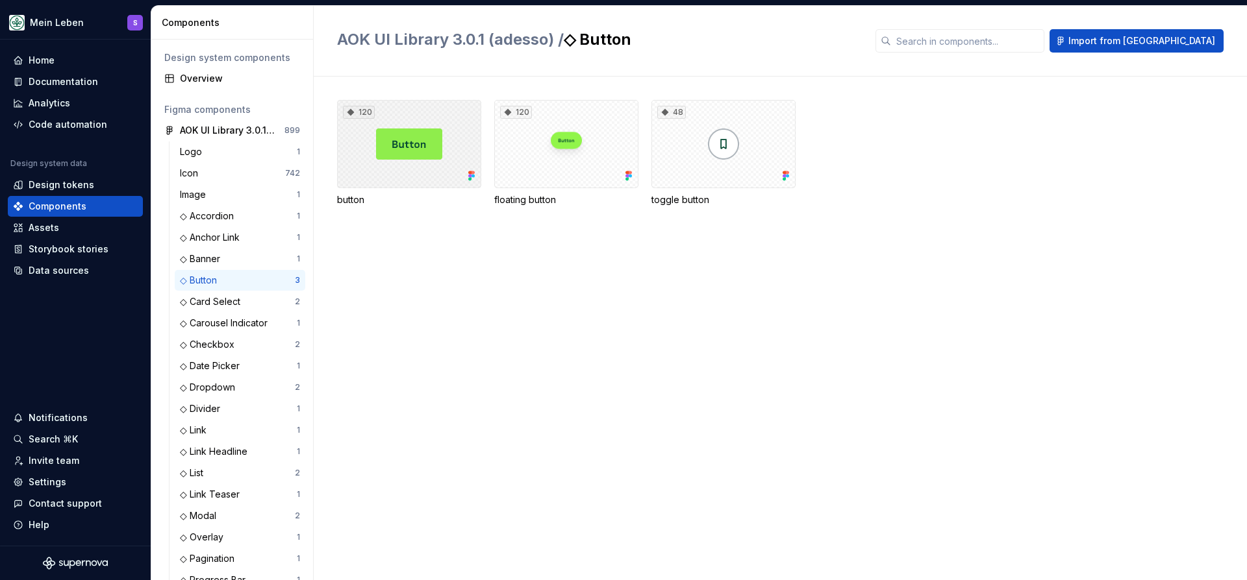
click at [387, 162] on div "120" at bounding box center [409, 144] width 144 height 88
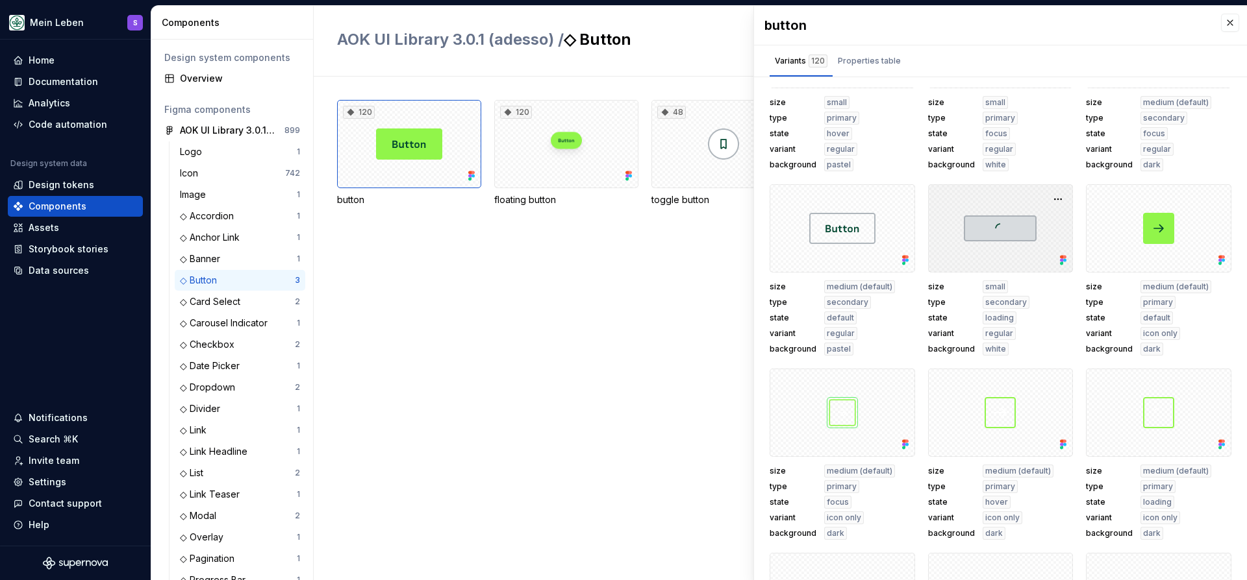
scroll to position [1752, 0]
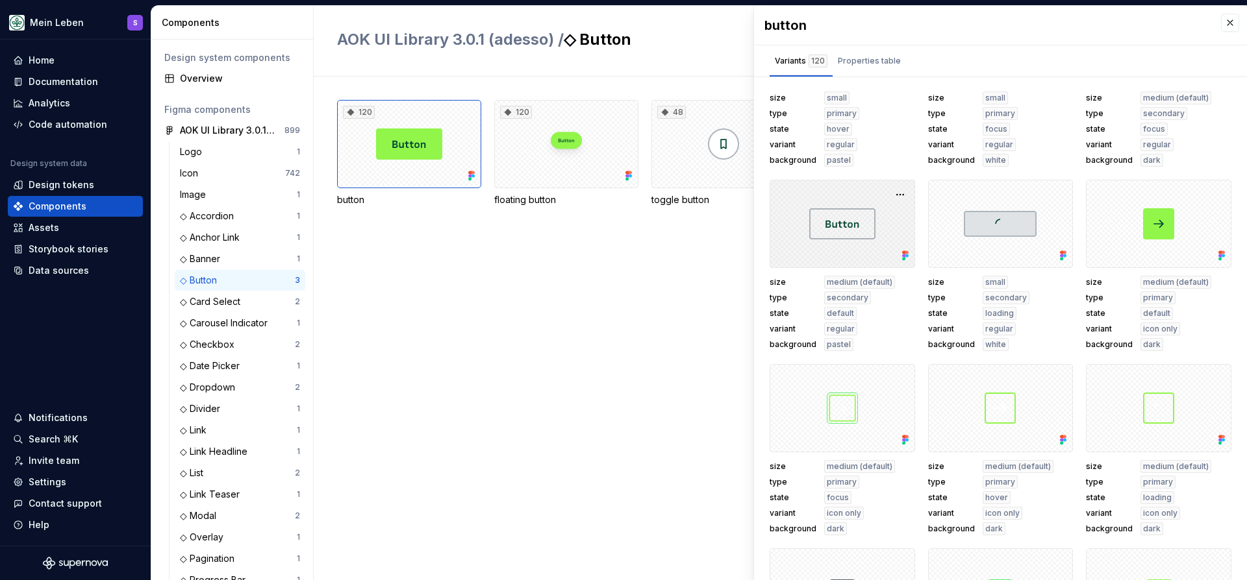
drag, startPoint x: 822, startPoint y: 210, endPoint x: 825, endPoint y: 227, distance: 17.1
click at [825, 227] on div at bounding box center [841, 224] width 145 height 88
click at [895, 193] on button "button" at bounding box center [900, 195] width 18 height 18
click at [865, 210] on div at bounding box center [841, 224] width 145 height 88
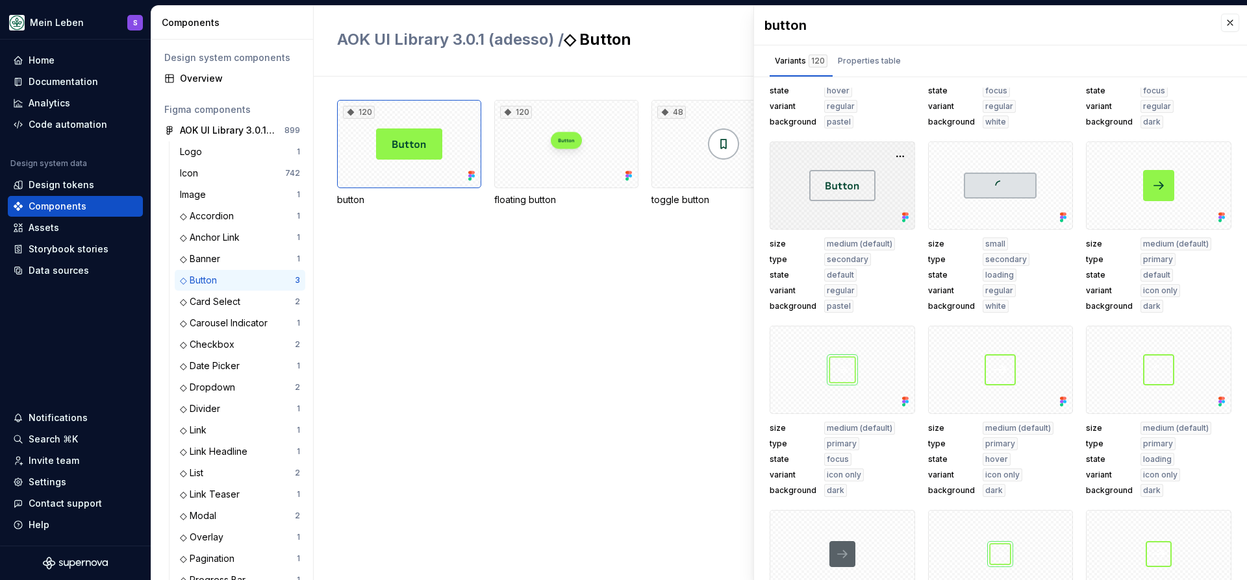
scroll to position [1799, 0]
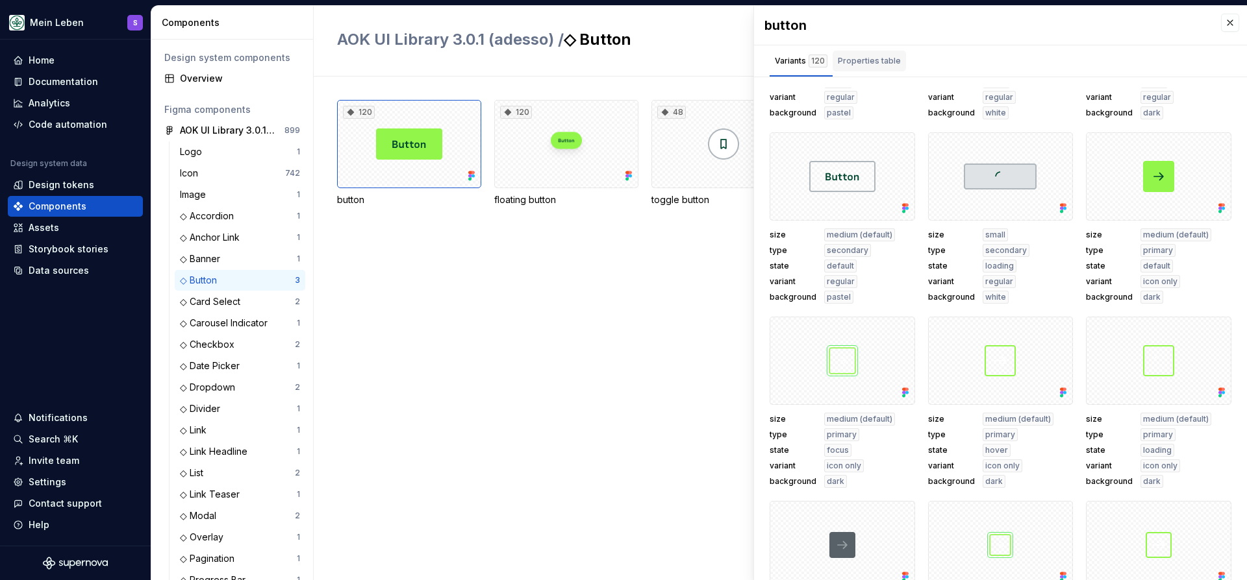
click at [838, 56] on div "Properties table" at bounding box center [869, 61] width 63 height 13
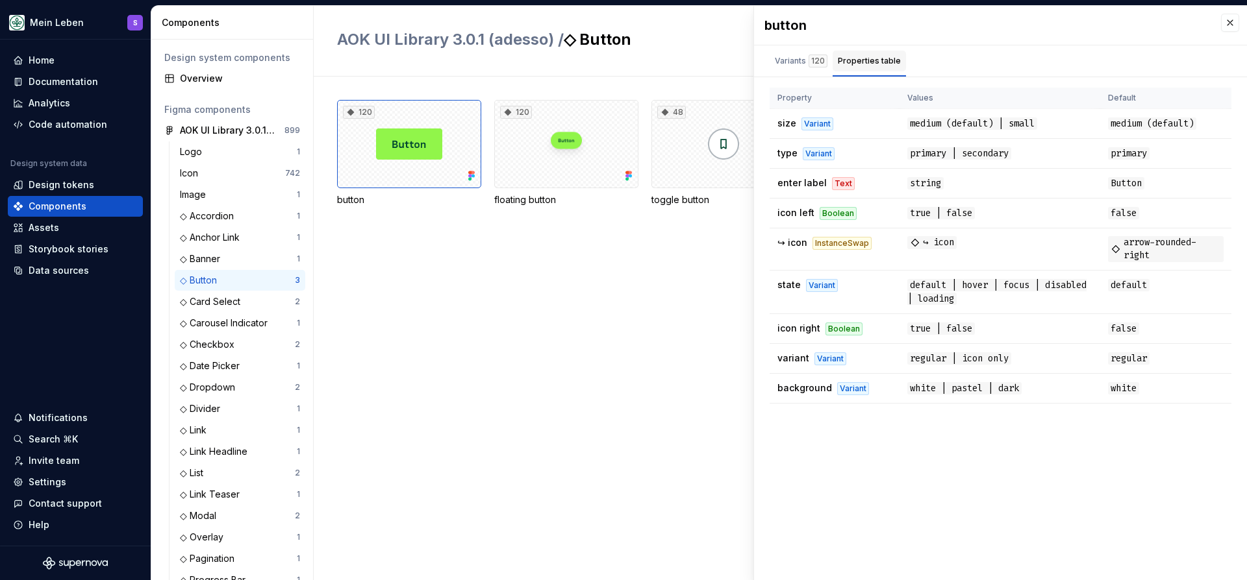
scroll to position [0, 0]
click at [812, 58] on div "120" at bounding box center [817, 61] width 19 height 13
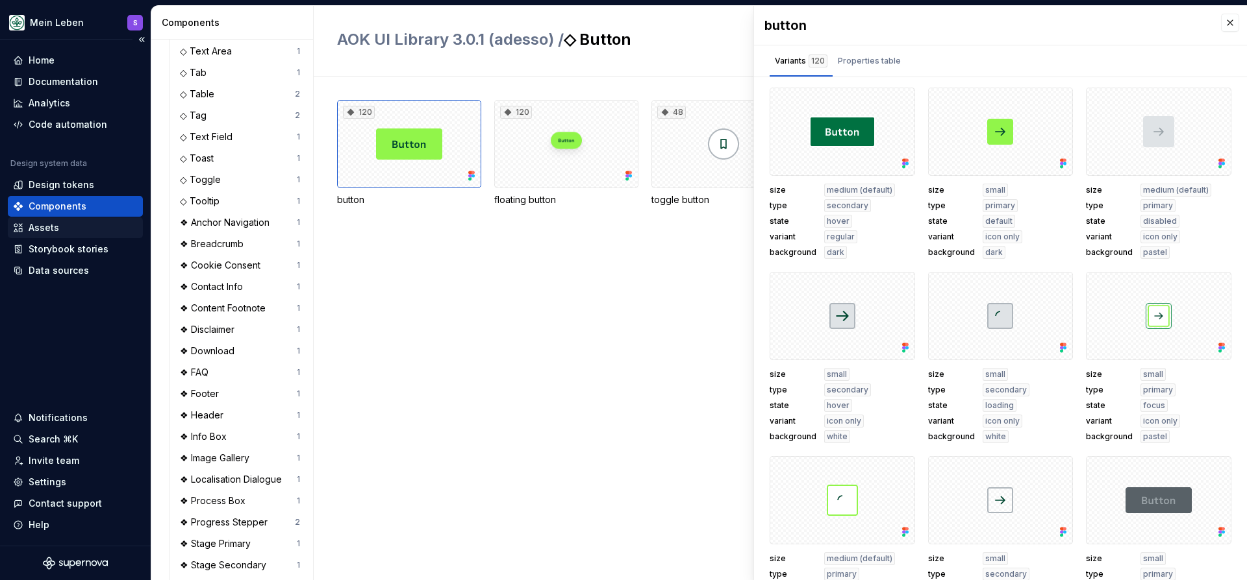
scroll to position [647, 0]
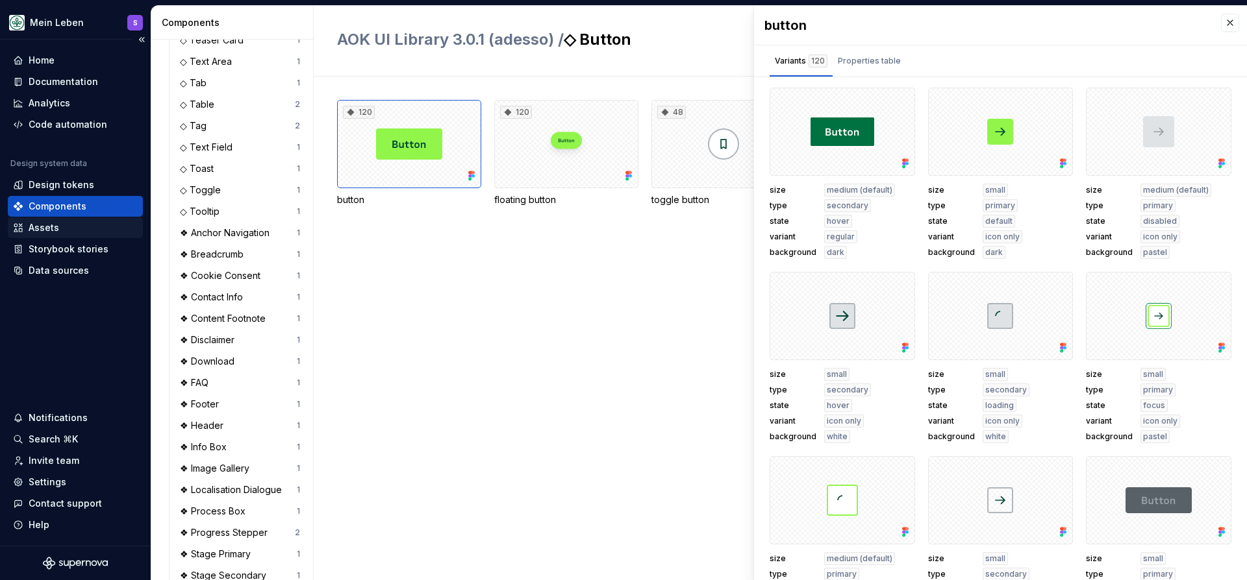
click at [89, 232] on div "Assets" at bounding box center [75, 227] width 125 height 13
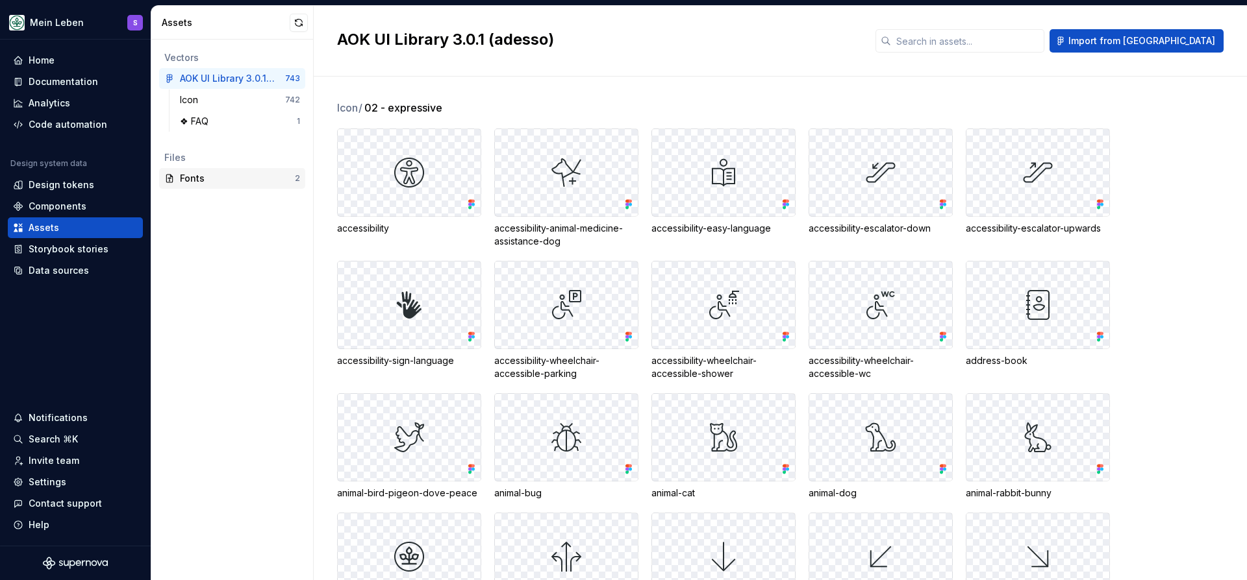
click at [221, 183] on div "Fonts" at bounding box center [237, 178] width 115 height 13
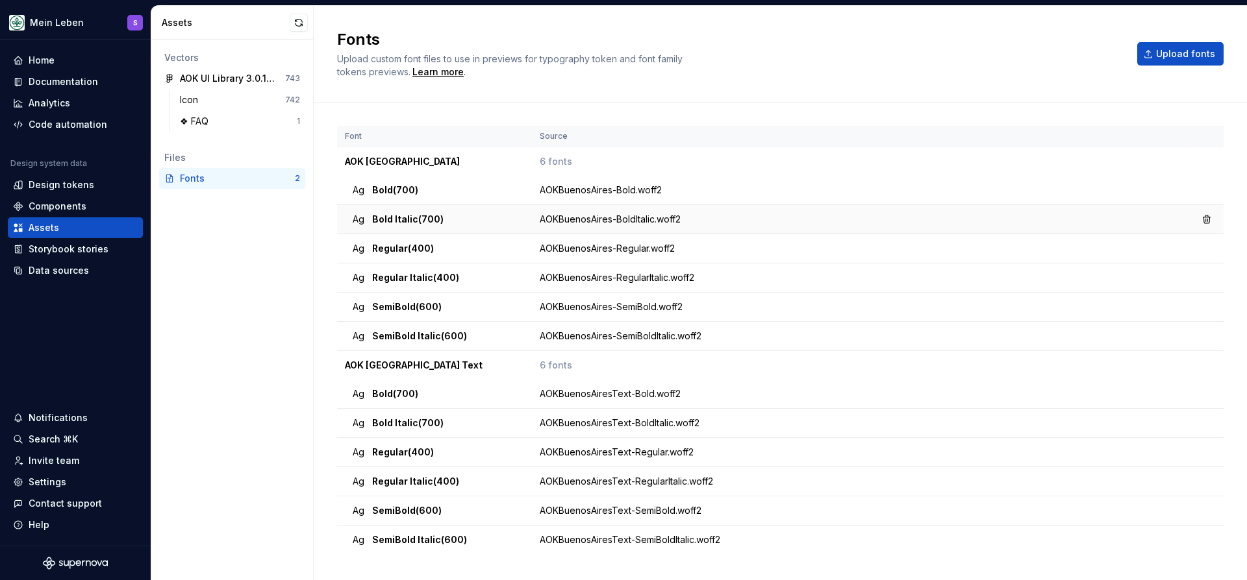
scroll to position [23, 0]
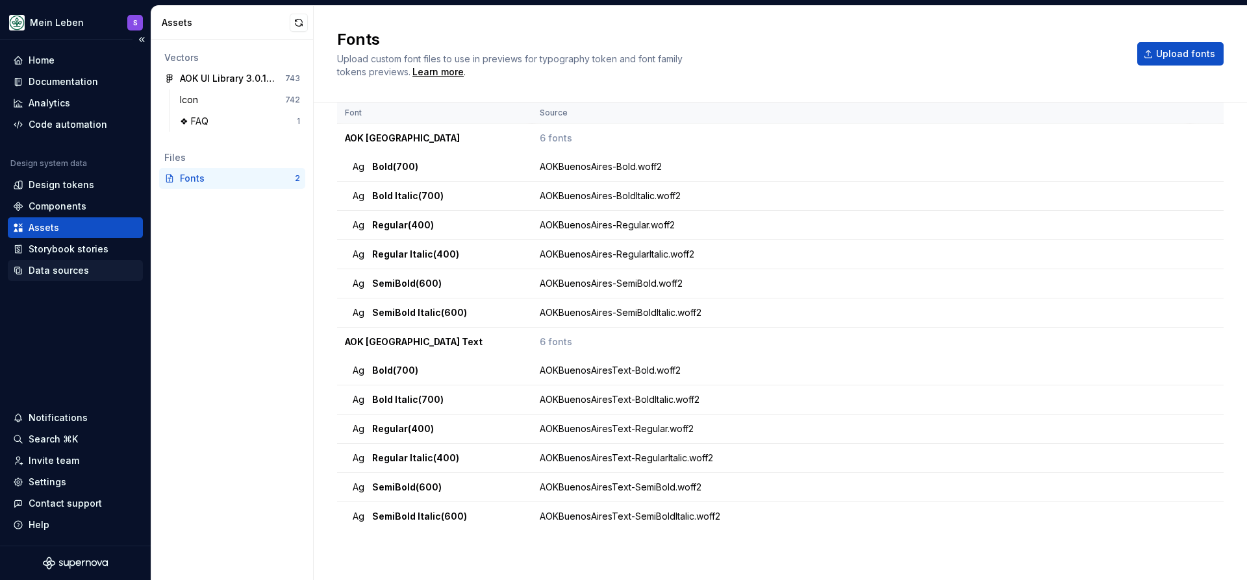
click at [60, 271] on div "Data sources" at bounding box center [59, 270] width 60 height 13
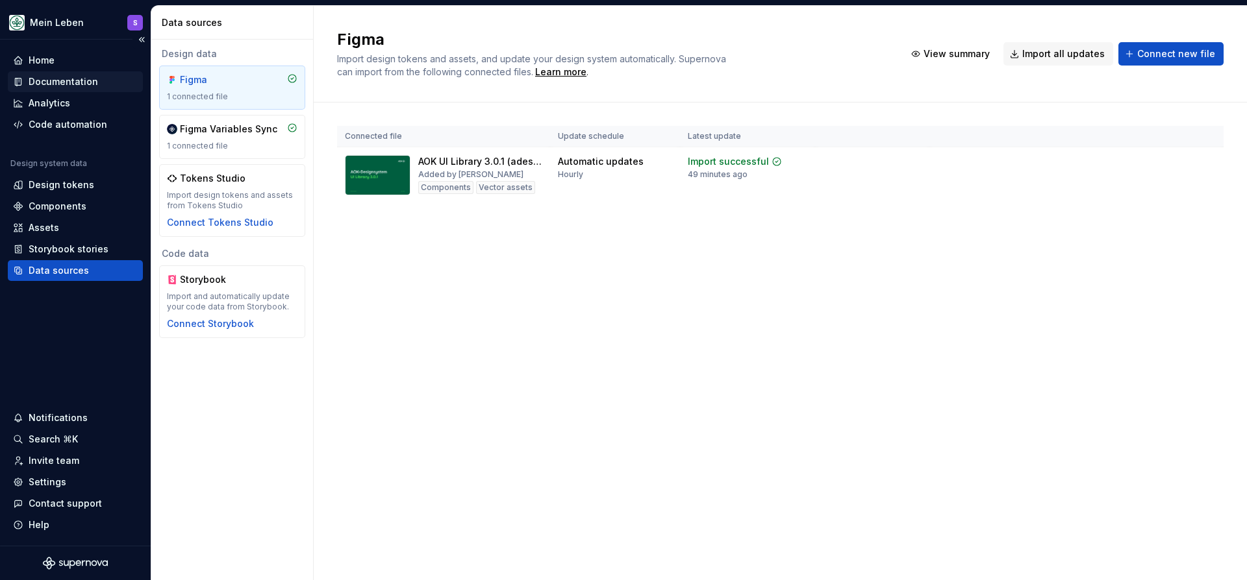
click at [64, 86] on div "Documentation" at bounding box center [63, 81] width 69 height 13
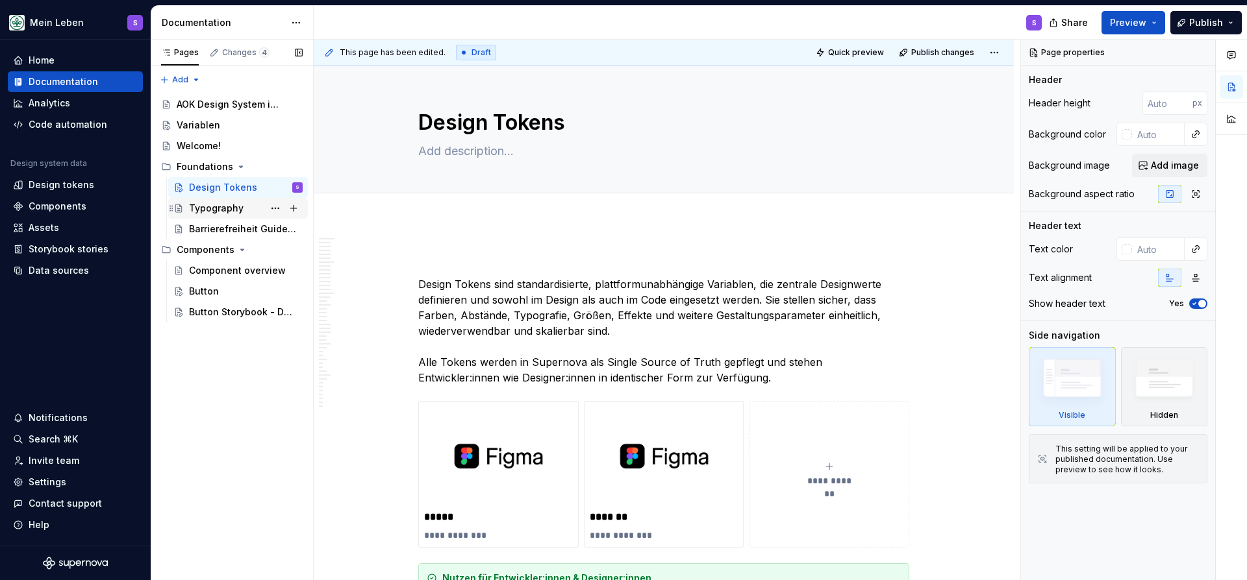
type textarea "*"
click at [36, 197] on div "Components" at bounding box center [75, 206] width 135 height 21
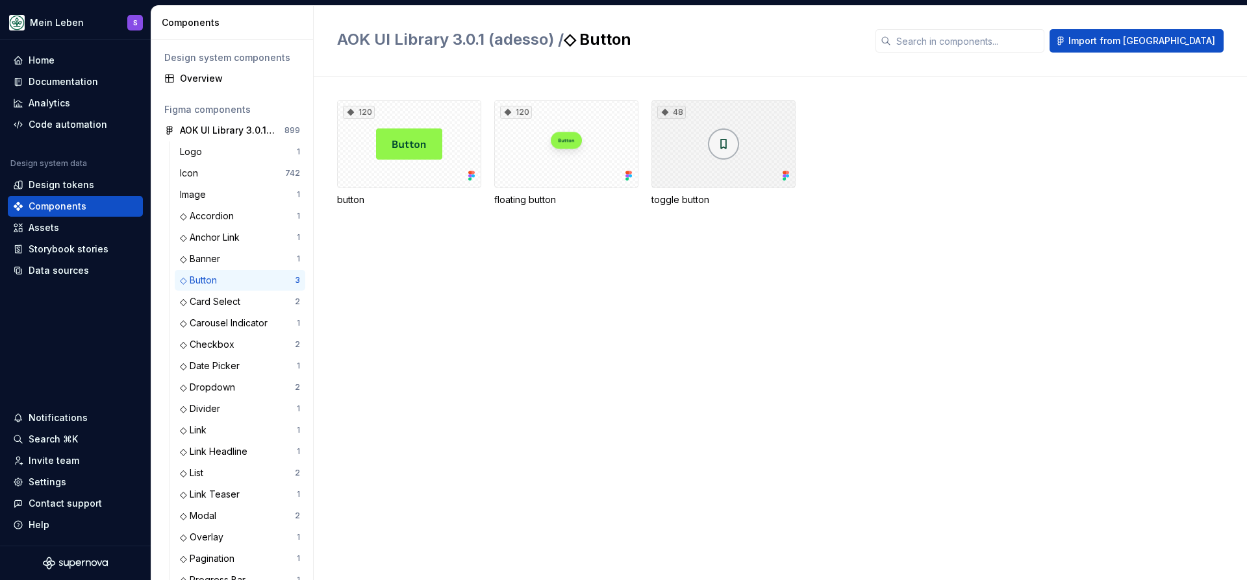
click at [667, 156] on div "48" at bounding box center [723, 144] width 144 height 88
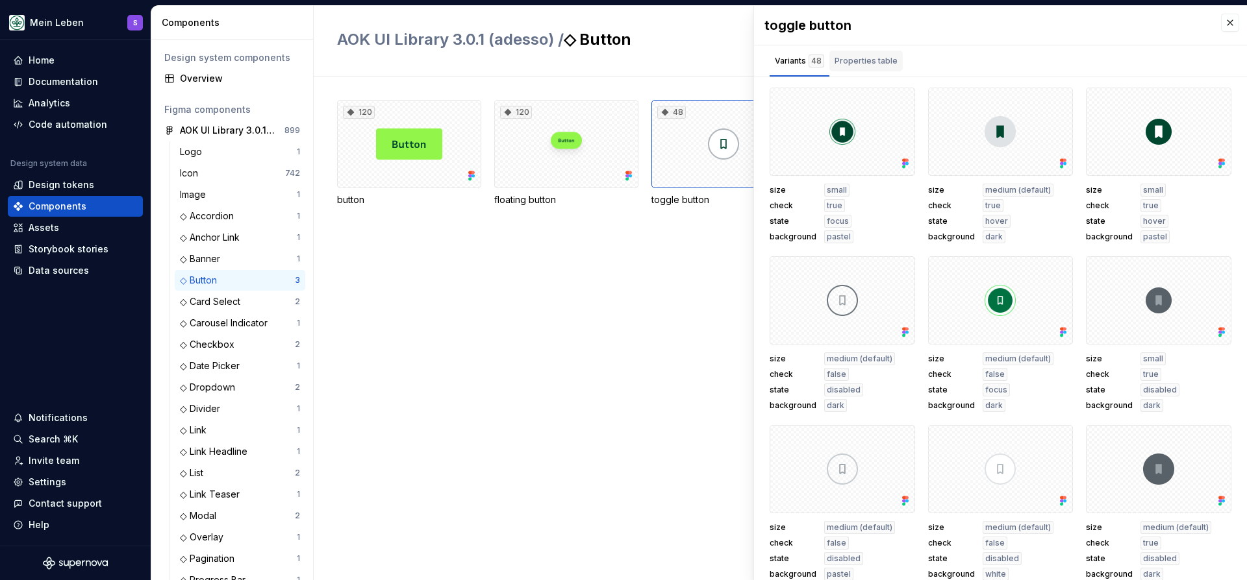
click at [871, 69] on div "Properties table" at bounding box center [865, 61] width 73 height 21
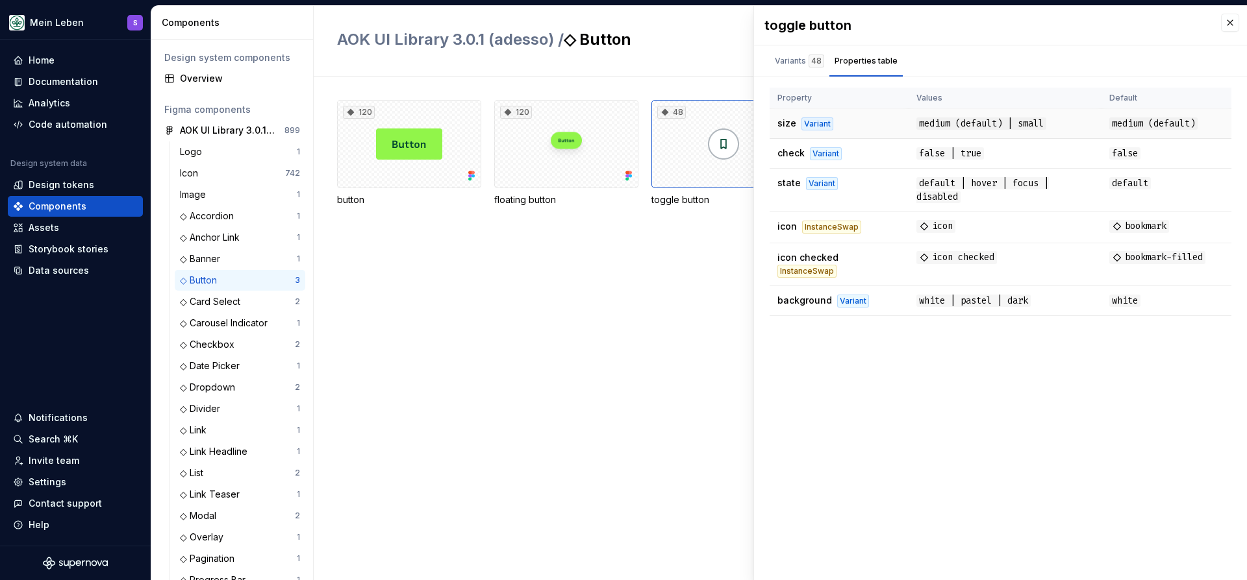
click at [854, 131] on td "size Variant" at bounding box center [838, 124] width 139 height 30
click at [805, 118] on div "Variant" at bounding box center [817, 124] width 32 height 13
click at [955, 132] on td "medium (default) | small" at bounding box center [1004, 124] width 193 height 30
drag, startPoint x: 931, startPoint y: 119, endPoint x: 912, endPoint y: 121, distance: 19.6
click at [924, 120] on span "medium (default) | small" at bounding box center [981, 124] width 130 height 12
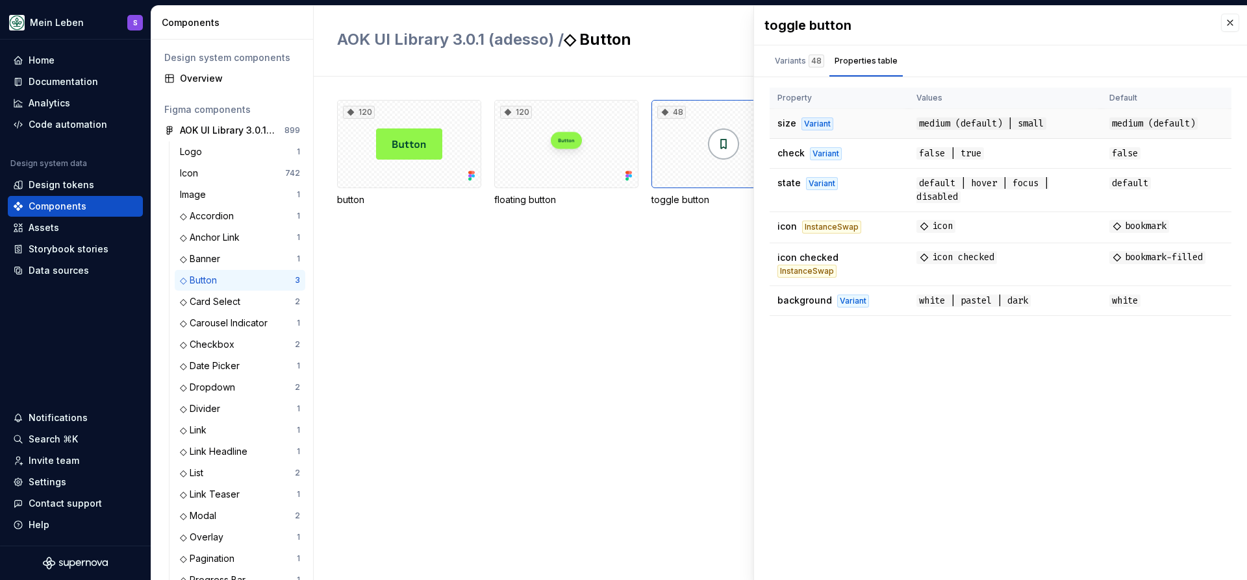
click at [815, 122] on div "Variant" at bounding box center [817, 124] width 32 height 13
click at [1108, 110] on td "medium (default)" at bounding box center [1166, 124] width 130 height 30
click at [806, 63] on div "Variants 48" at bounding box center [799, 61] width 49 height 13
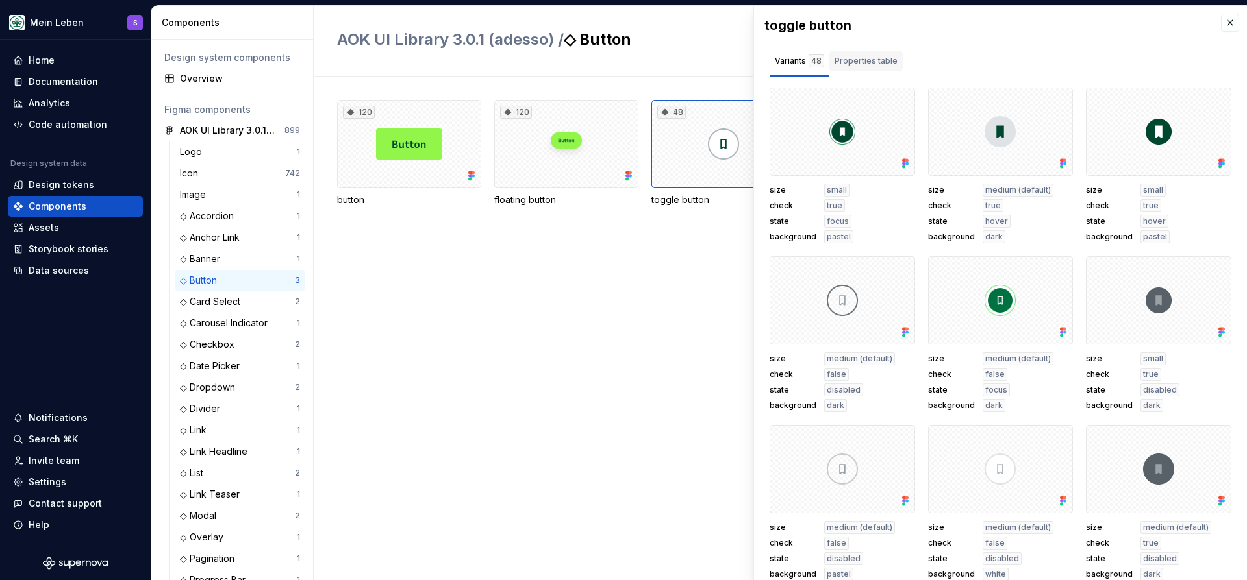
click at [847, 62] on div "Properties table" at bounding box center [865, 61] width 63 height 13
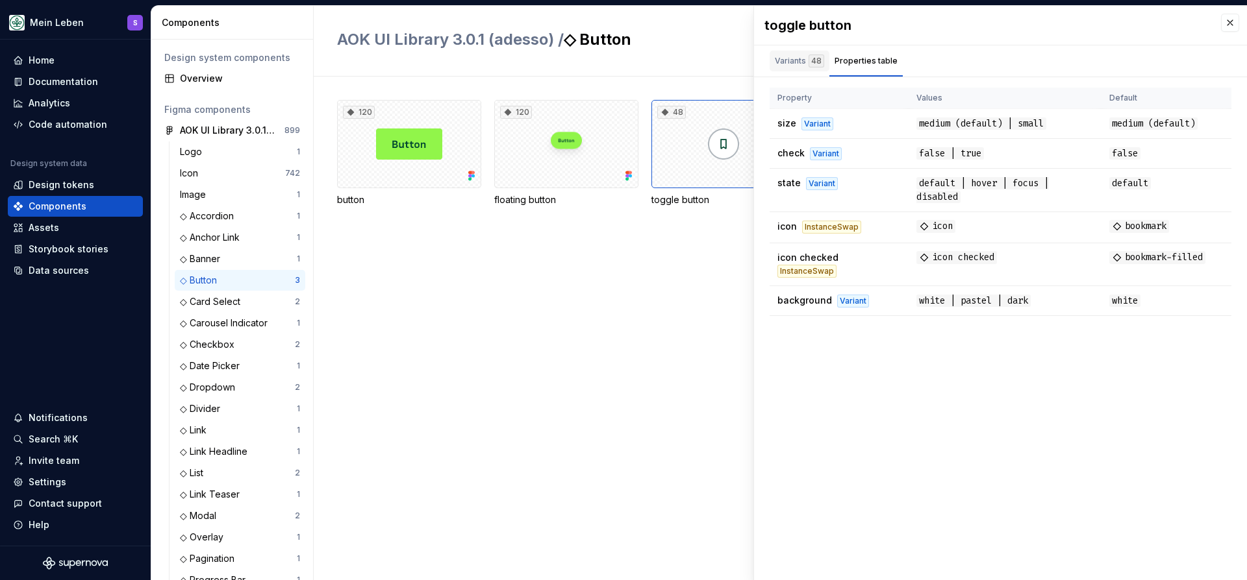
click at [803, 66] on div "Variants 48" at bounding box center [799, 61] width 49 height 13
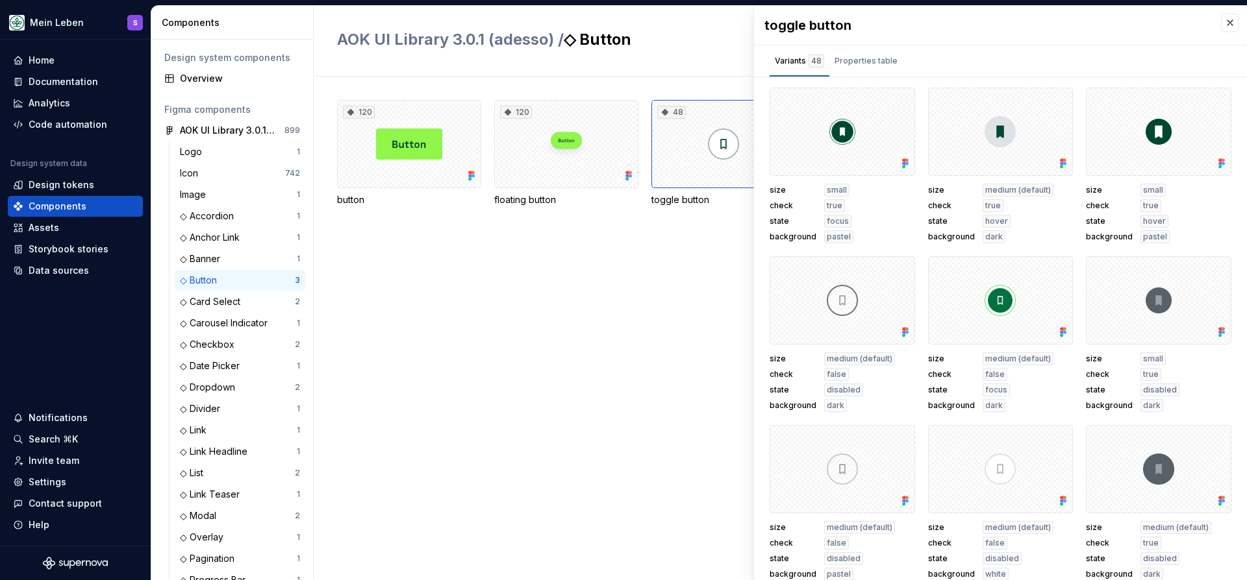
click at [732, 233] on div "120 button 120 floating button 48 toggle button" at bounding box center [792, 169] width 910 height 138
click at [1226, 21] on button "button" at bounding box center [1230, 23] width 18 height 18
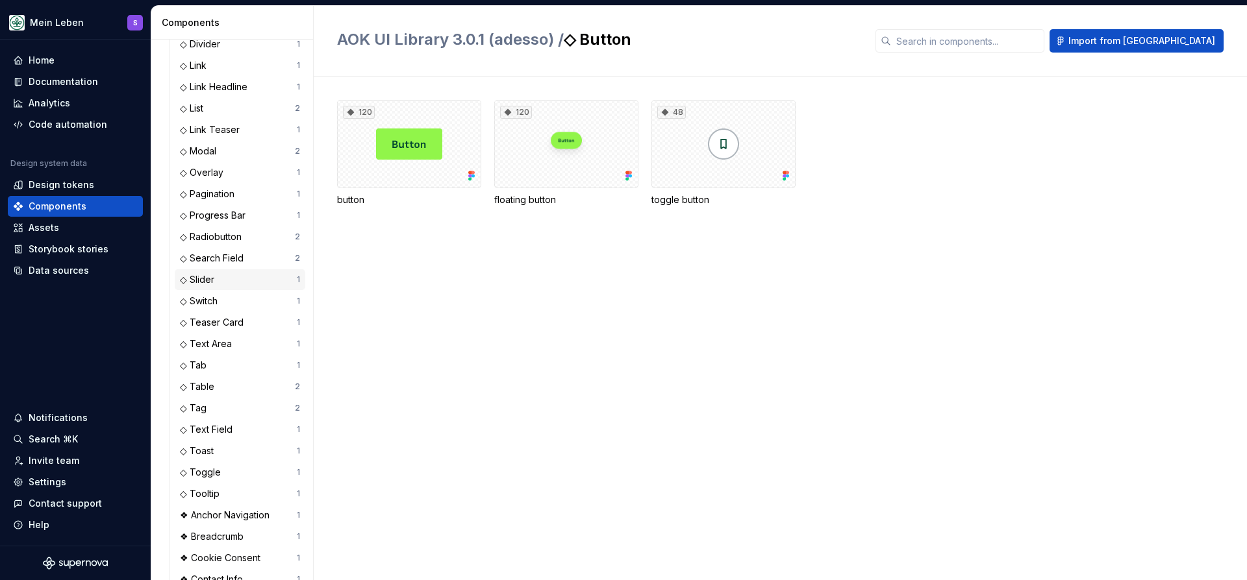
click at [273, 272] on div "◇ Slider 1" at bounding box center [240, 279] width 131 height 21
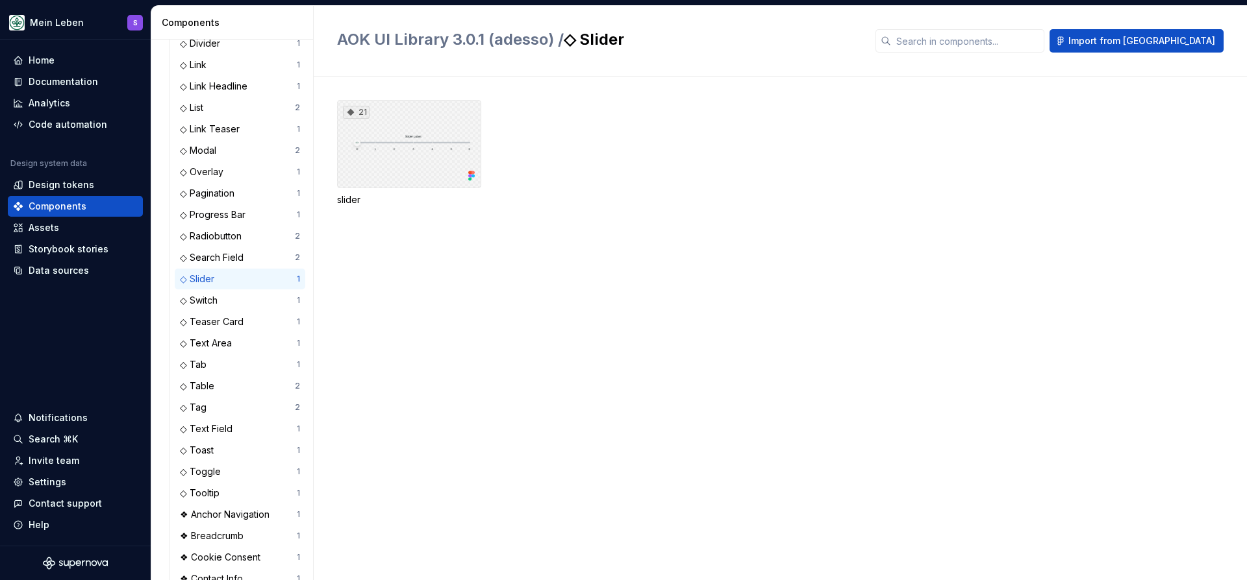
click at [371, 166] on div "21" at bounding box center [409, 144] width 144 height 88
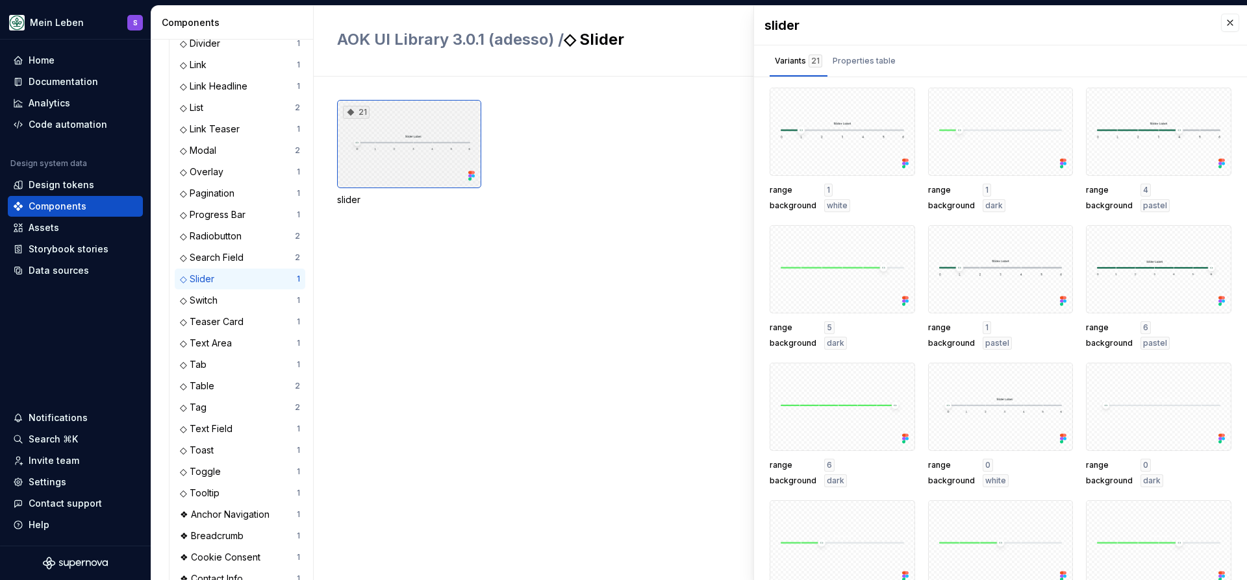
click at [364, 116] on div "21" at bounding box center [356, 112] width 27 height 13
click at [358, 112] on div "21" at bounding box center [356, 112] width 27 height 13
drag, startPoint x: 354, startPoint y: 112, endPoint x: 349, endPoint y: 117, distance: 7.3
click at [350, 116] on icon at bounding box center [350, 112] width 10 height 10
click at [873, 60] on div "Properties table" at bounding box center [863, 61] width 63 height 13
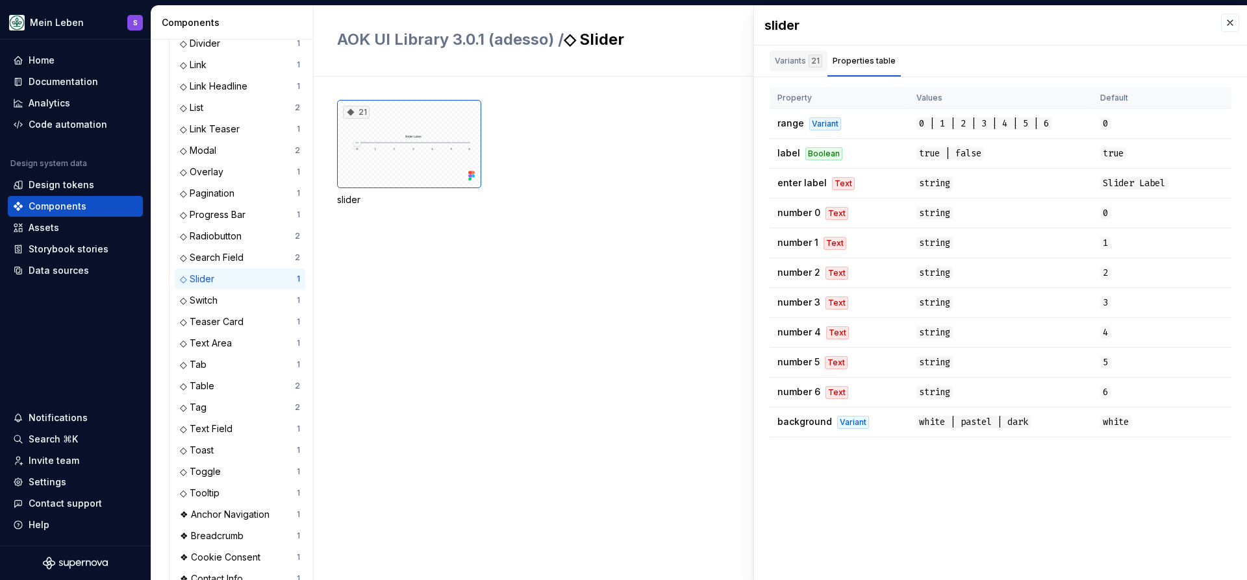
click at [786, 58] on div "Variants 21" at bounding box center [798, 61] width 47 height 13
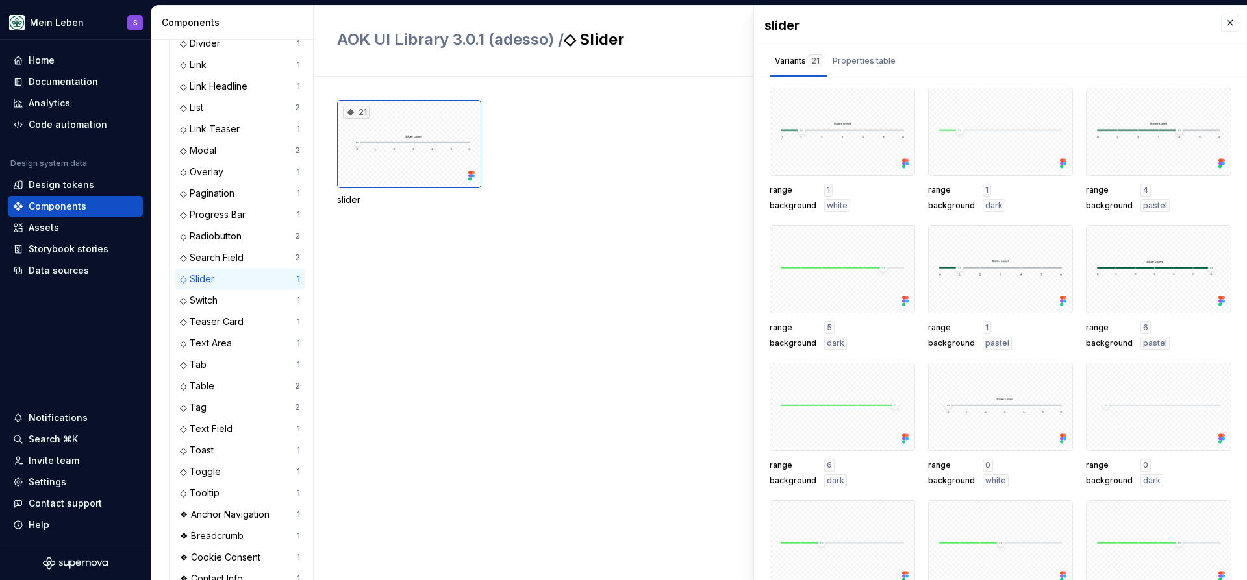
click at [531, 162] on div "21 slider" at bounding box center [792, 153] width 910 height 106
click at [1222, 23] on button "button" at bounding box center [1230, 23] width 18 height 18
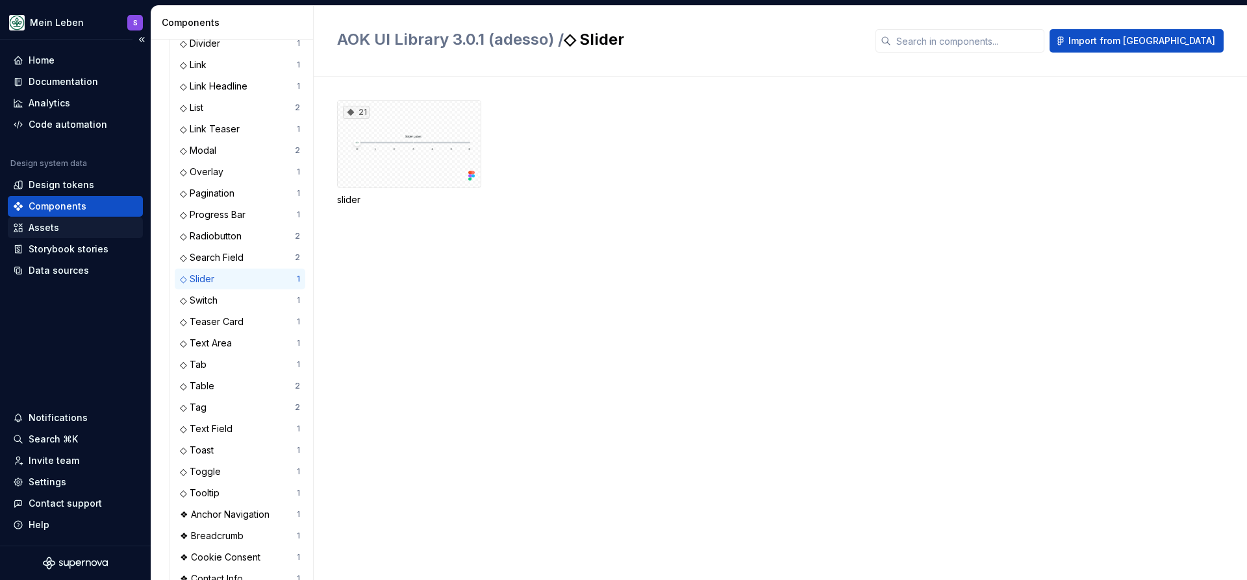
click at [99, 224] on div "Assets" at bounding box center [75, 227] width 125 height 13
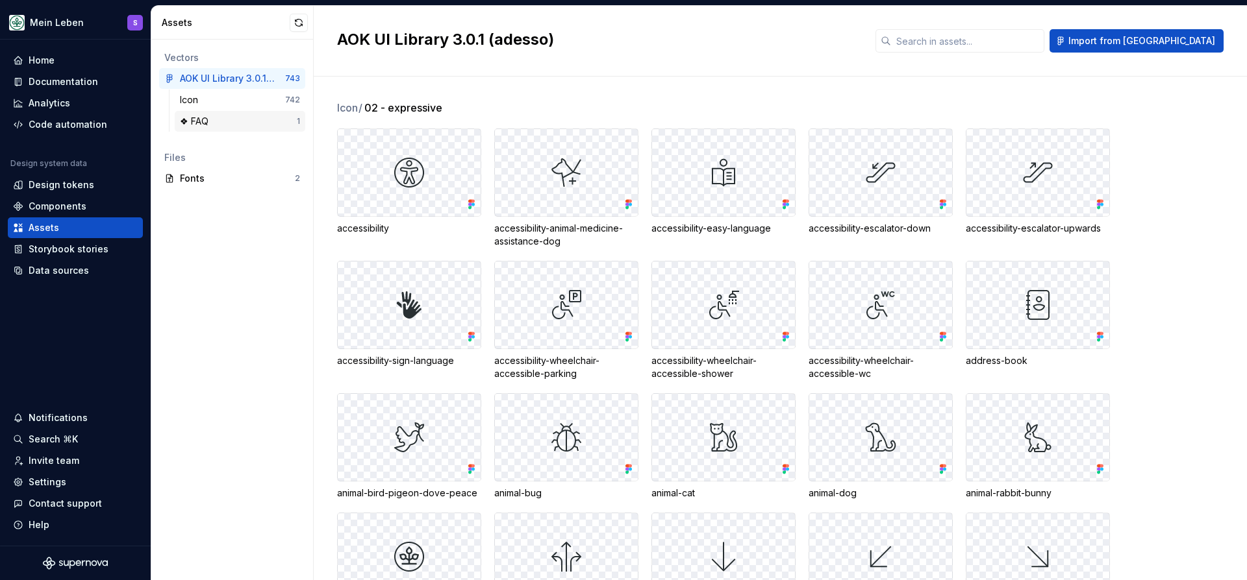
click at [240, 124] on div "❖ FAQ" at bounding box center [238, 121] width 117 height 13
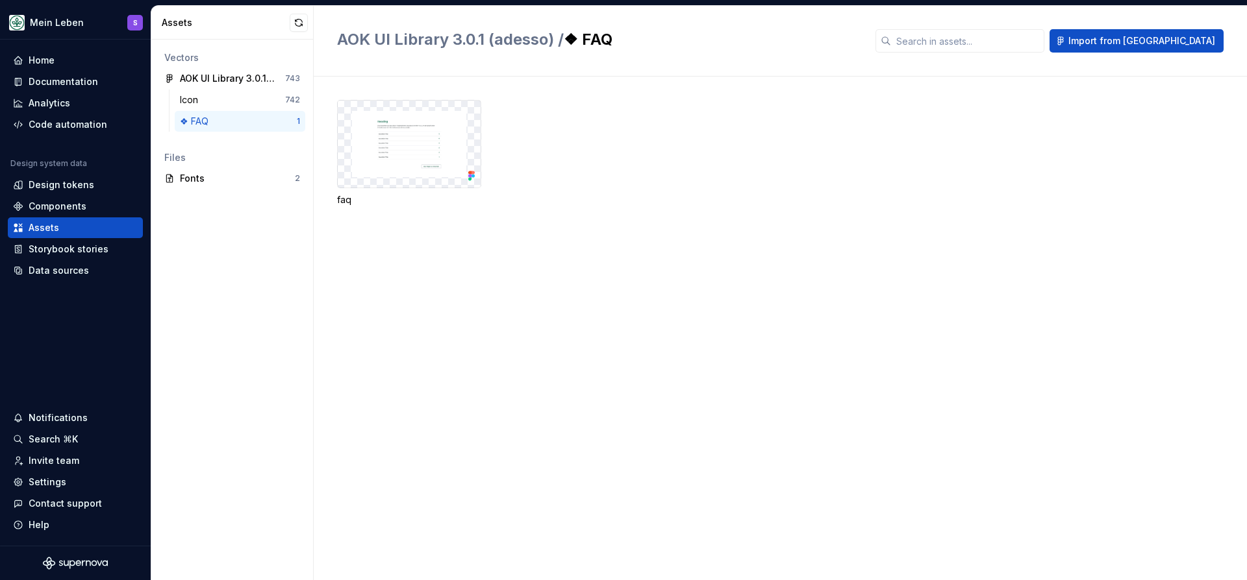
click at [415, 153] on img at bounding box center [409, 144] width 114 height 66
click at [414, 162] on img at bounding box center [409, 144] width 114 height 66
click at [363, 185] on div at bounding box center [409, 144] width 143 height 87
click at [493, 162] on div "faq" at bounding box center [792, 153] width 910 height 106
click at [256, 92] on div "Icon 742" at bounding box center [240, 100] width 131 height 21
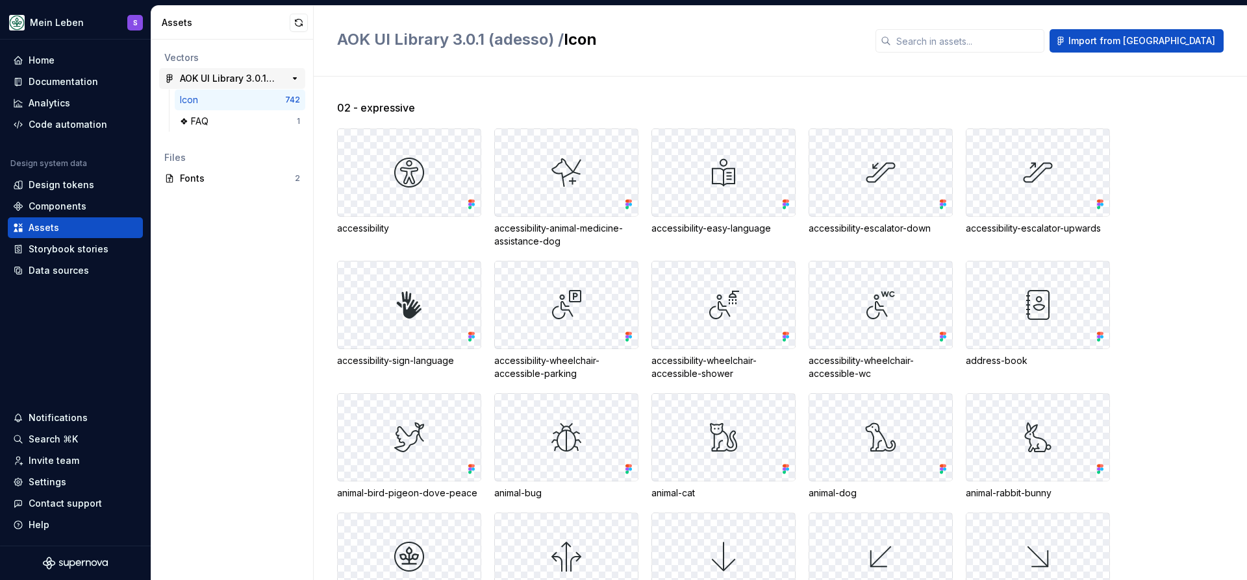
click at [253, 81] on div "AOK UI Library 3.0.1 (adesso)" at bounding box center [228, 78] width 97 height 13
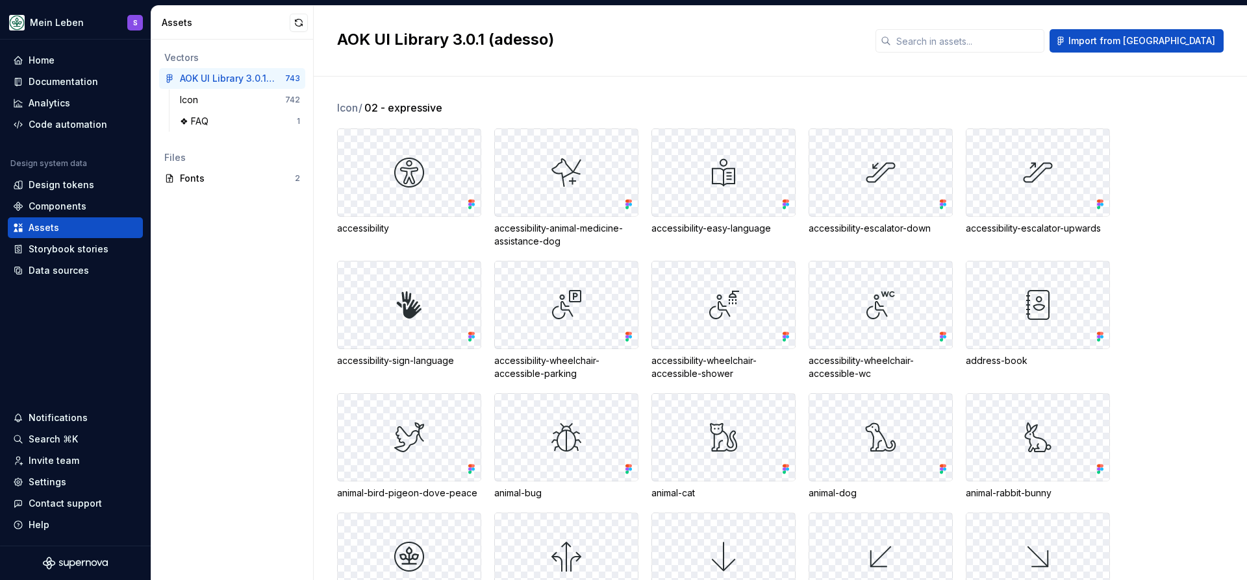
click at [416, 175] on img at bounding box center [408, 172] width 31 height 31
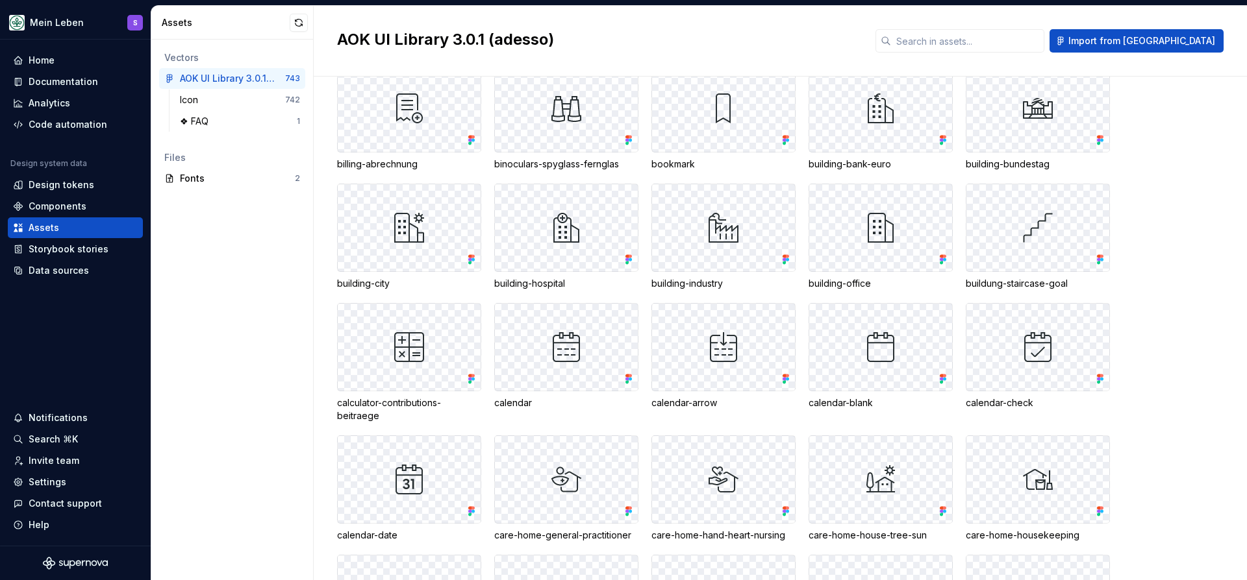
scroll to position [848, 0]
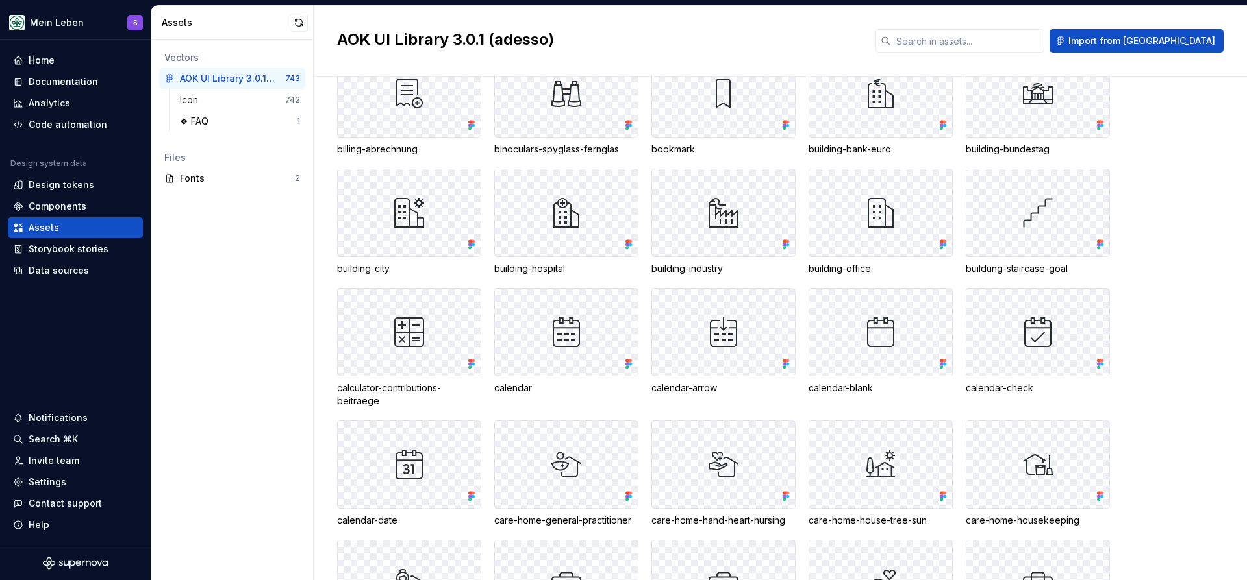
click at [395, 302] on div at bounding box center [409, 332] width 143 height 87
click at [395, 331] on img at bounding box center [408, 332] width 31 height 31
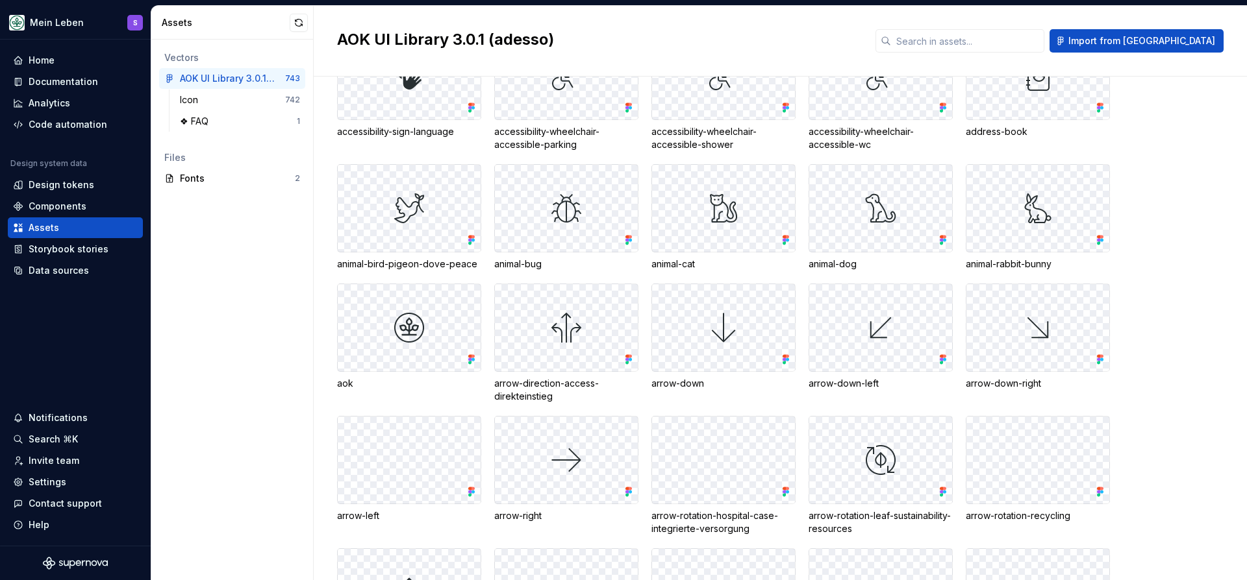
scroll to position [0, 0]
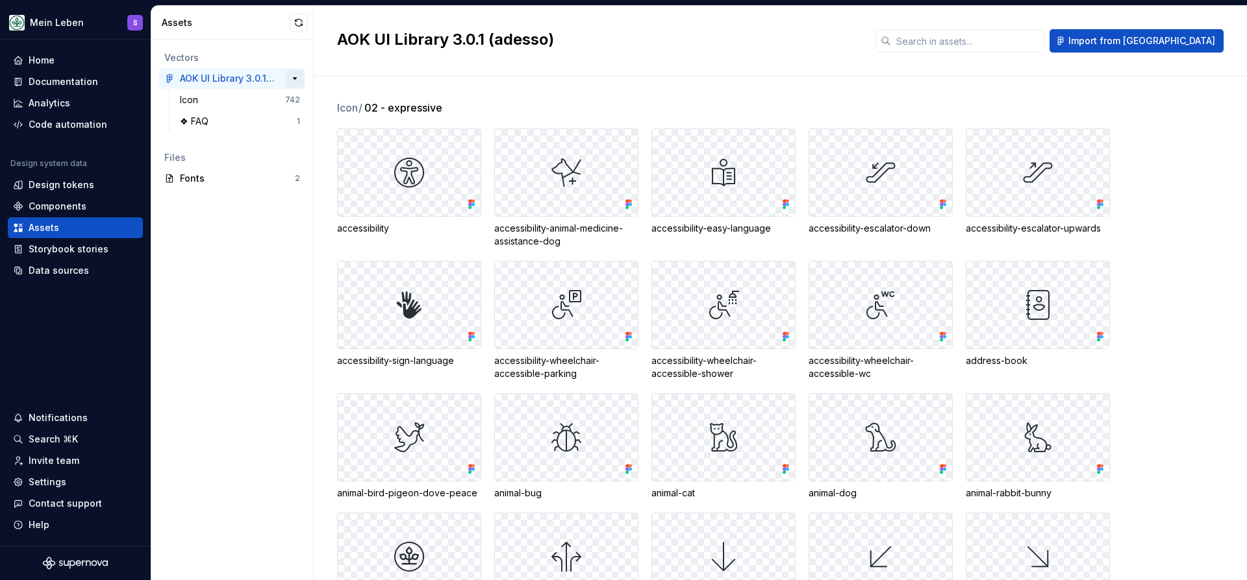
click at [292, 81] on button "button" at bounding box center [295, 78] width 18 height 18
click at [299, 79] on button "button" at bounding box center [295, 78] width 18 height 18
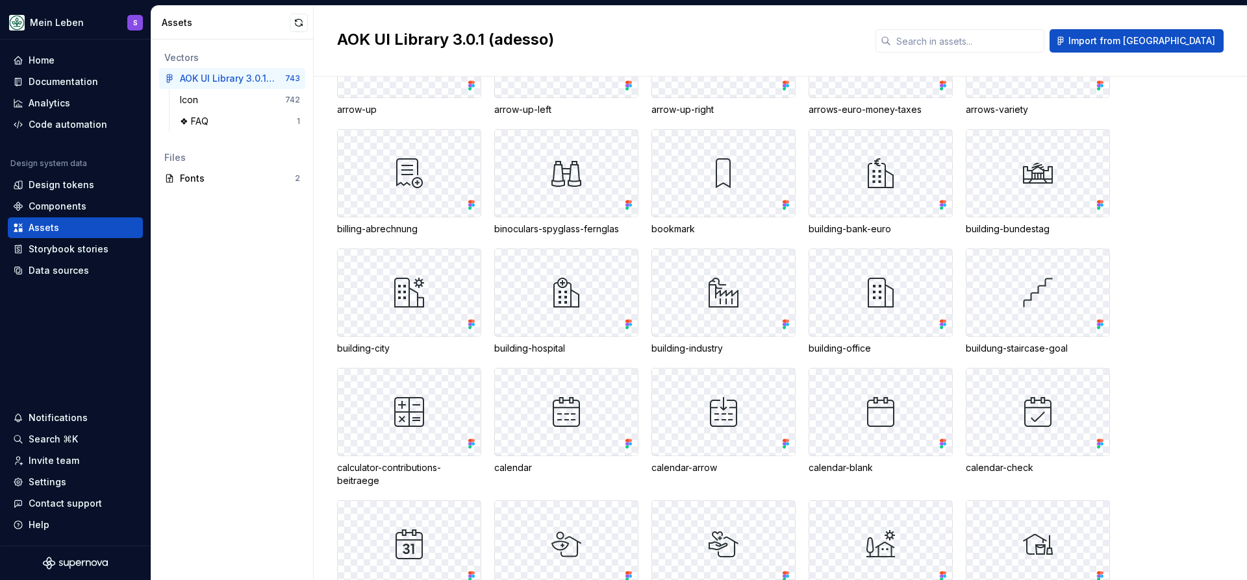
scroll to position [769, 0]
click at [543, 174] on div at bounding box center [566, 172] width 143 height 87
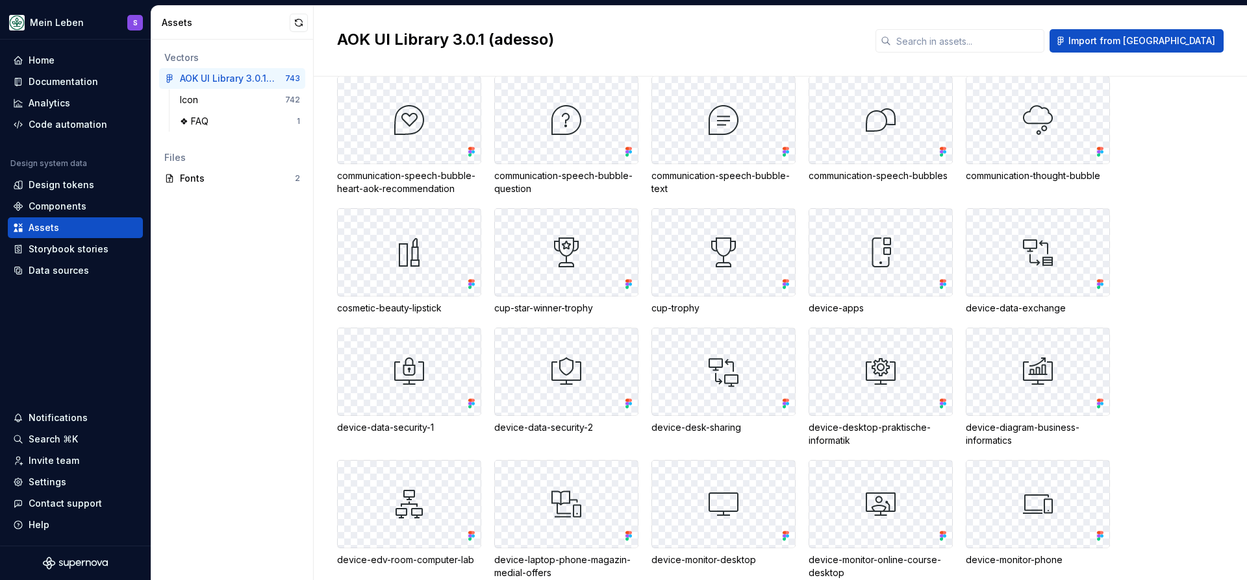
scroll to position [2071, 0]
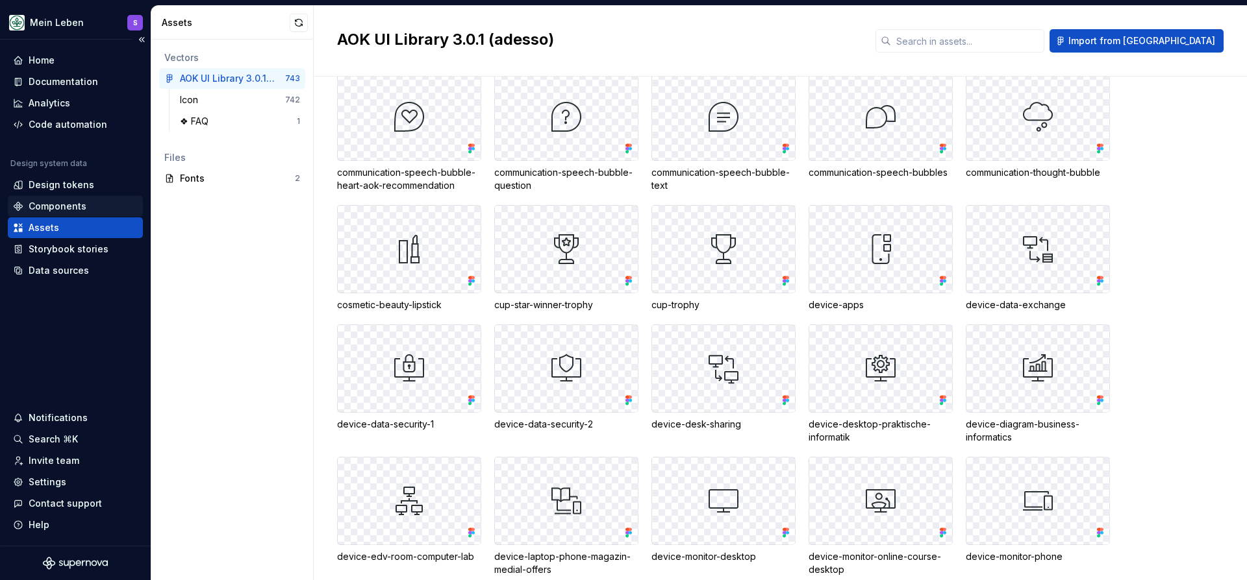
click at [64, 202] on div "Components" at bounding box center [58, 206] width 58 height 13
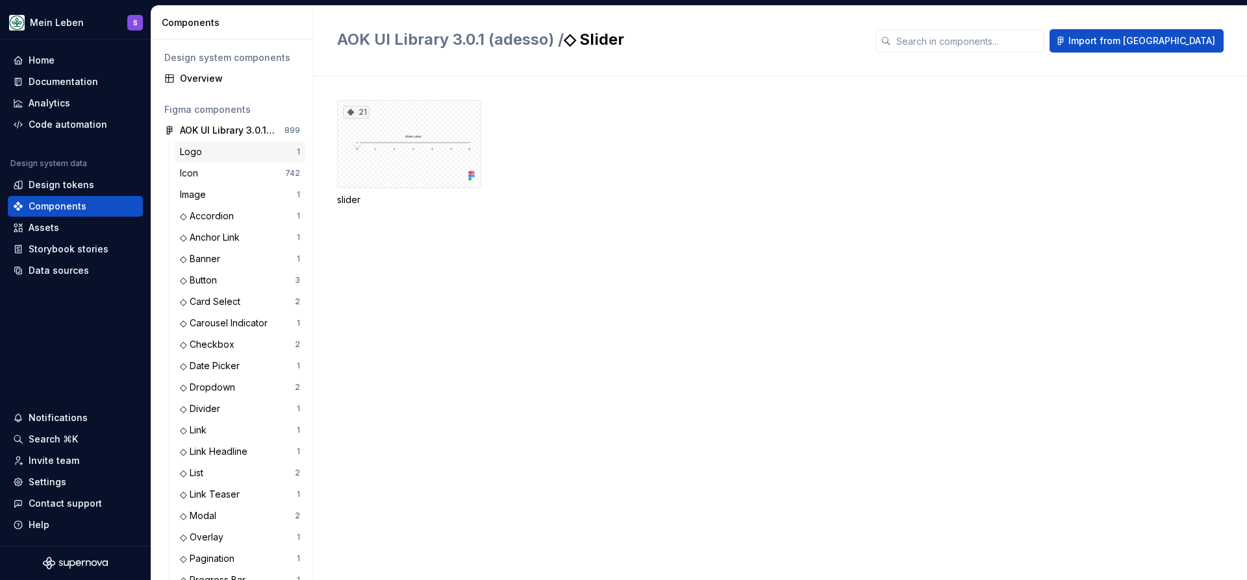
click at [205, 150] on div "Logo" at bounding box center [193, 151] width 27 height 13
click at [232, 182] on div "Icon 742" at bounding box center [240, 173] width 131 height 21
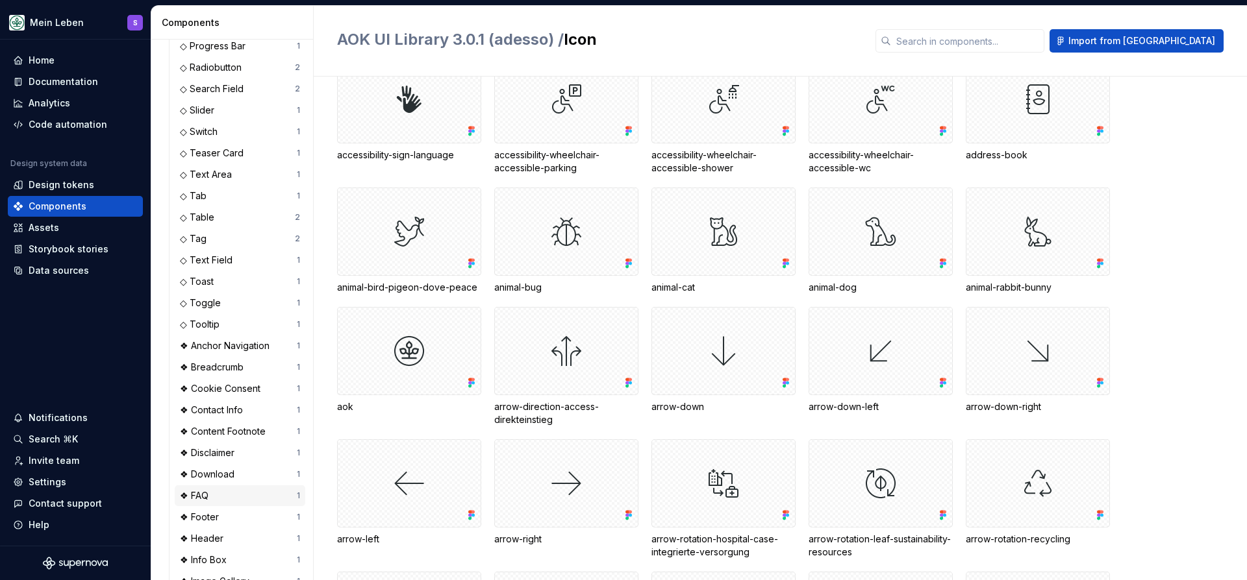
scroll to position [524, 0]
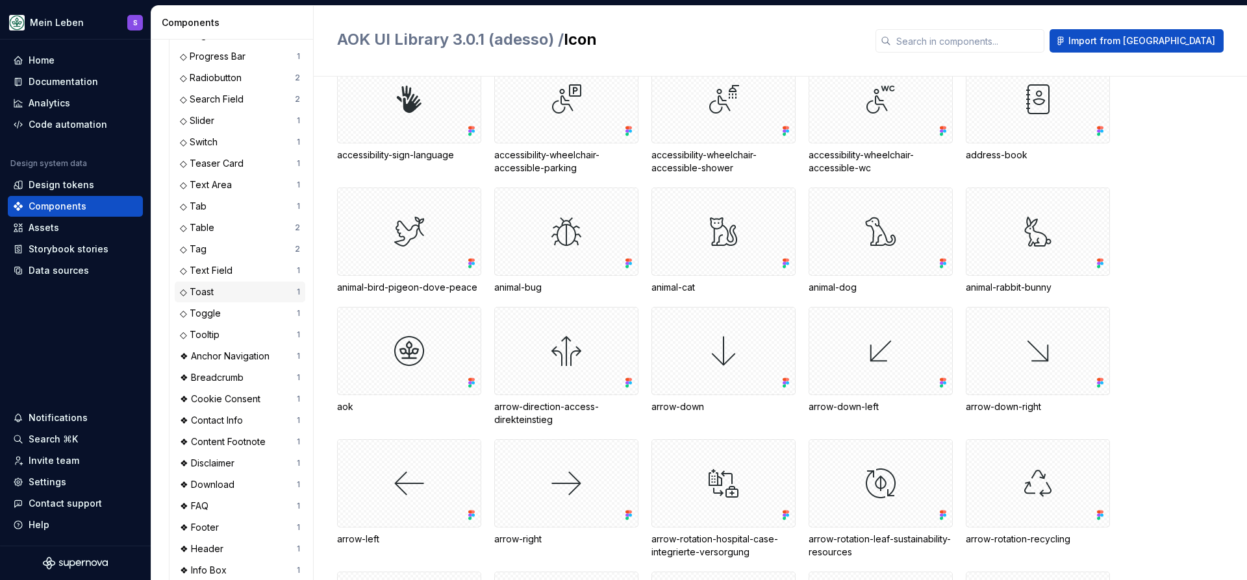
click at [230, 291] on div "◇ Toast" at bounding box center [238, 292] width 117 height 13
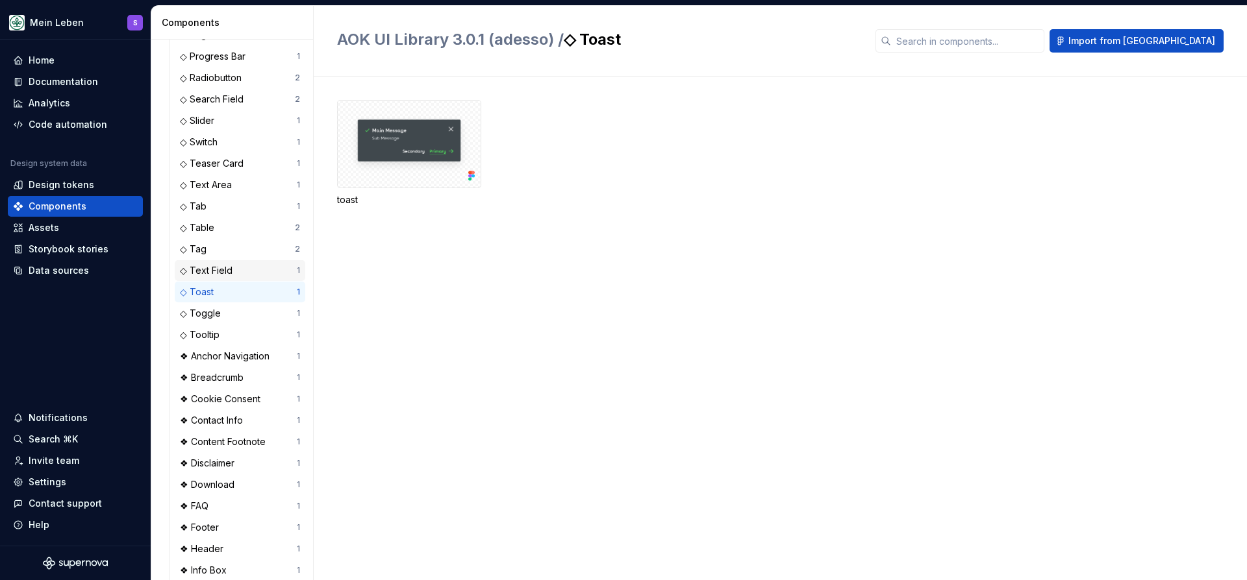
click at [242, 265] on div "◇ Text Field" at bounding box center [238, 270] width 117 height 13
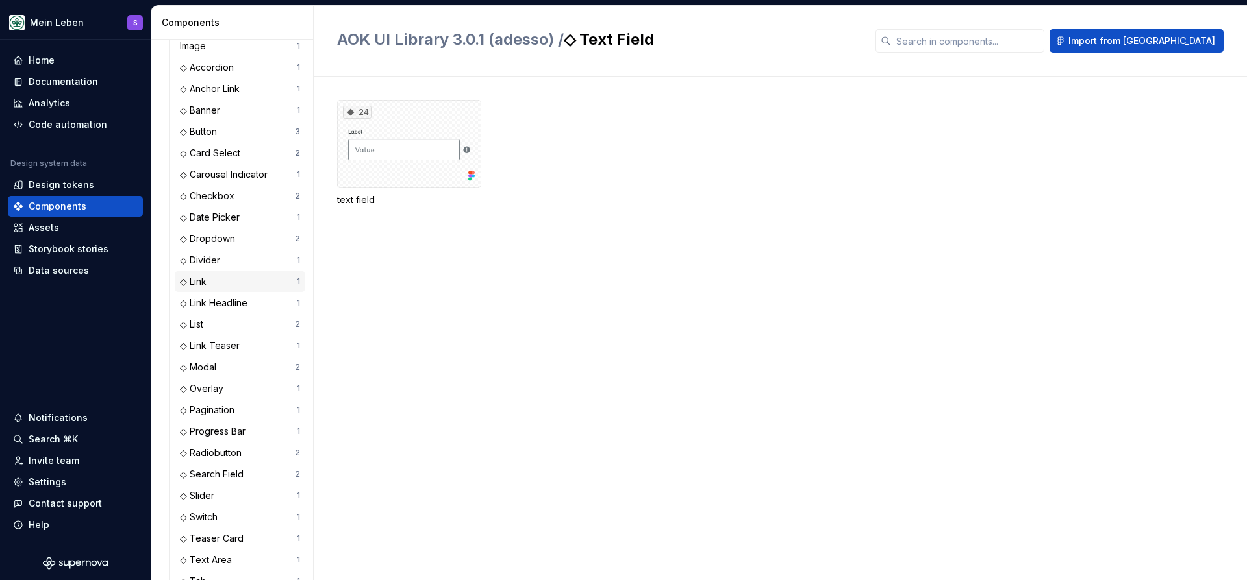
scroll to position [44, 0]
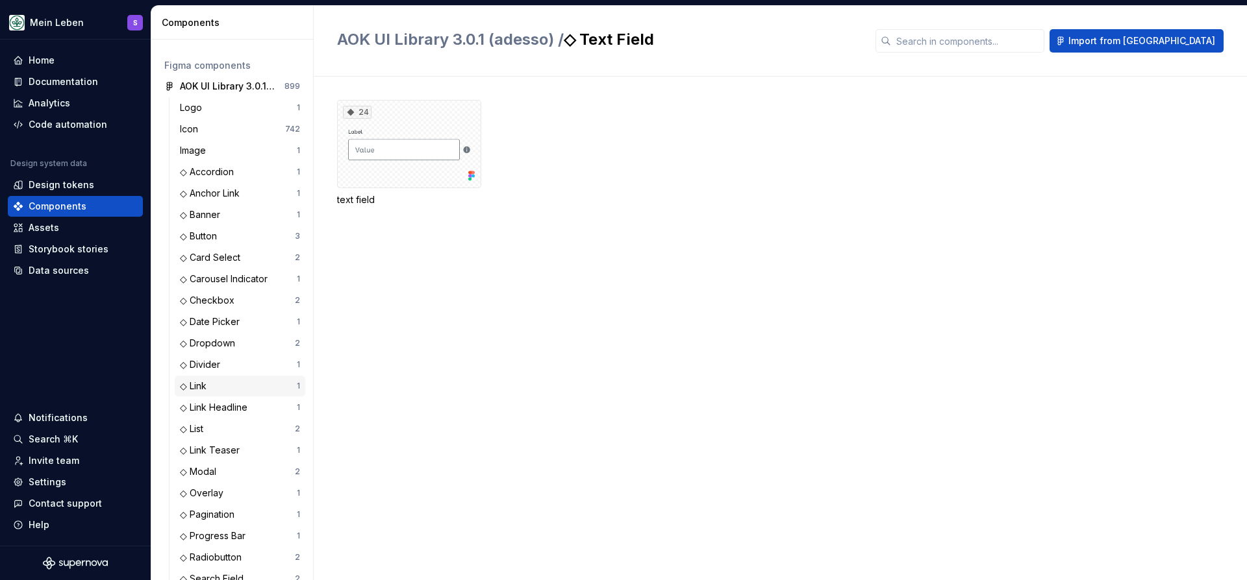
click at [262, 188] on div "◇ Anchor Link" at bounding box center [238, 193] width 117 height 13
click at [260, 179] on div "◇ Accordion 1" at bounding box center [240, 172] width 131 height 21
click at [249, 219] on div "◇ Banner" at bounding box center [238, 214] width 117 height 13
click at [248, 245] on div "◇ Button 3" at bounding box center [240, 236] width 131 height 21
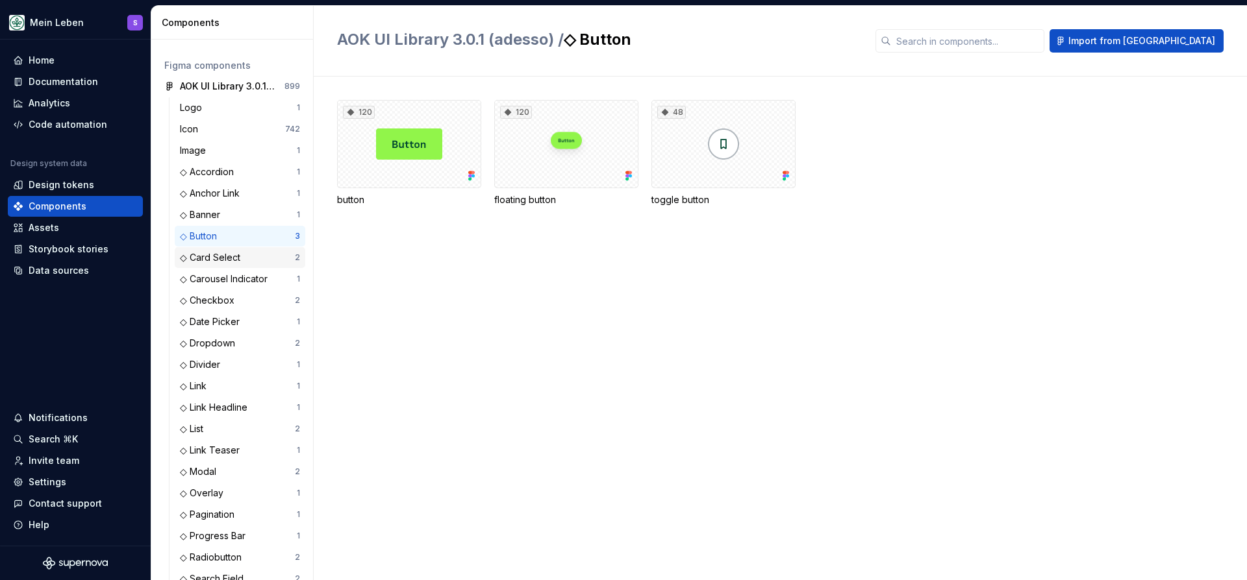
click at [249, 261] on div "◇ Card Select" at bounding box center [237, 257] width 115 height 13
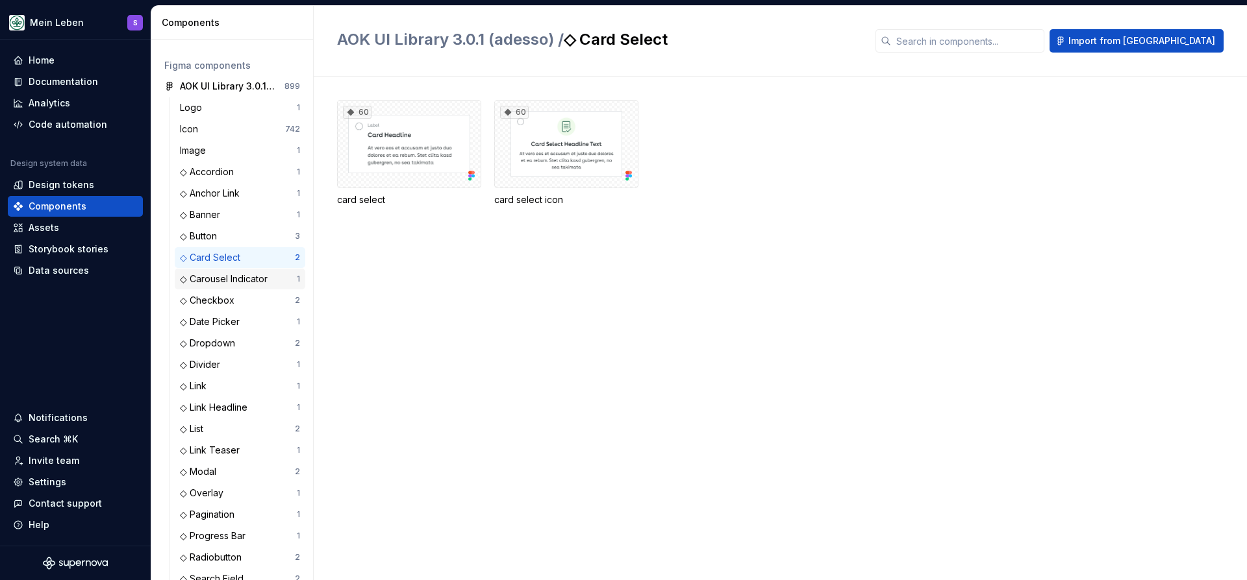
click at [249, 287] on div "◇ Carousel Indicator 1" at bounding box center [240, 279] width 131 height 21
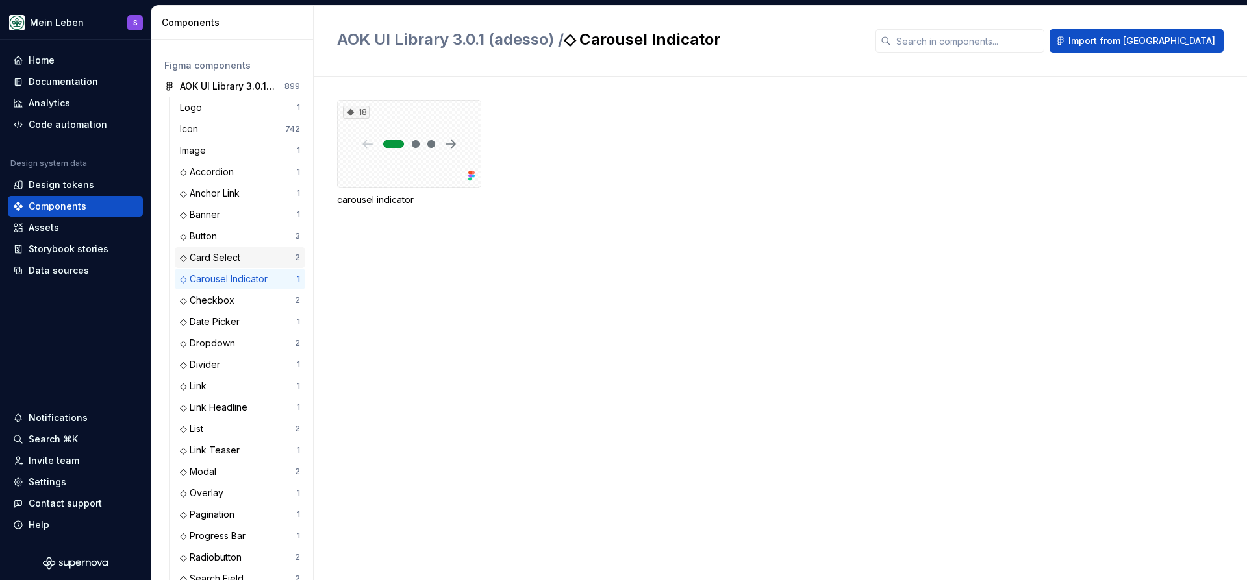
click at [258, 250] on div "◇ Card Select 2" at bounding box center [240, 257] width 131 height 21
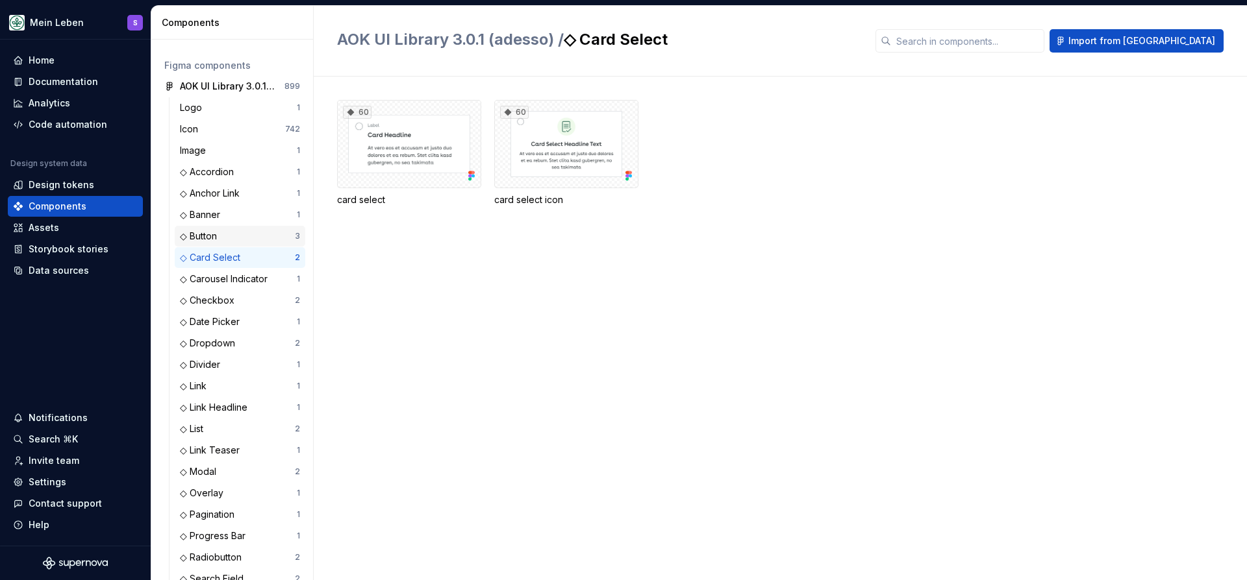
click at [262, 241] on div "◇ Button" at bounding box center [237, 236] width 115 height 13
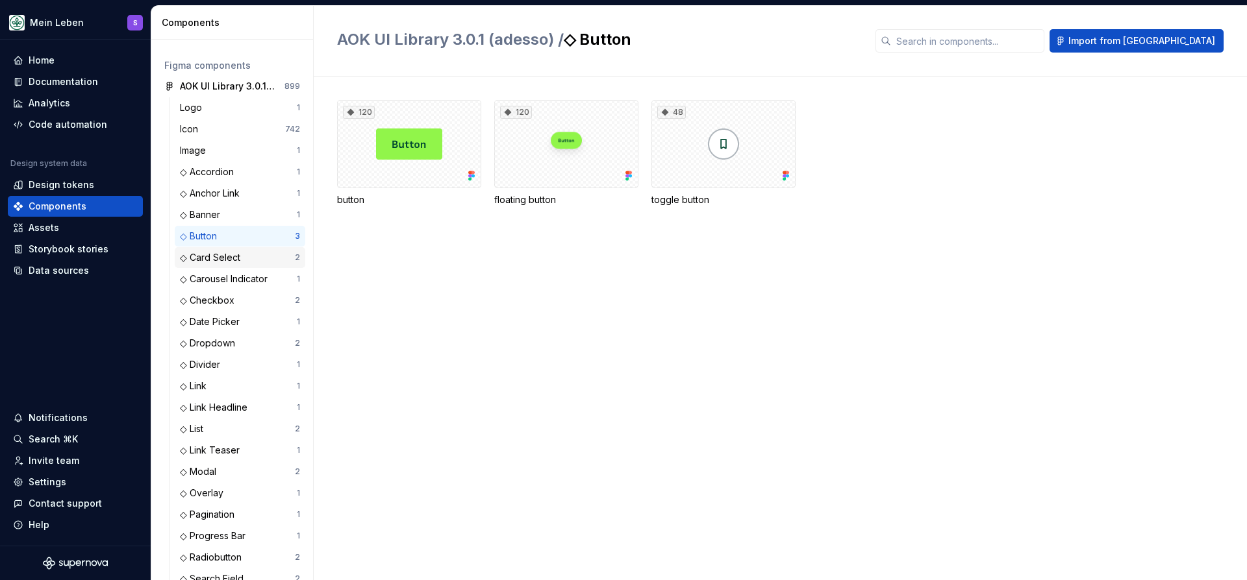
click at [254, 263] on div "◇ Card Select" at bounding box center [237, 257] width 115 height 13
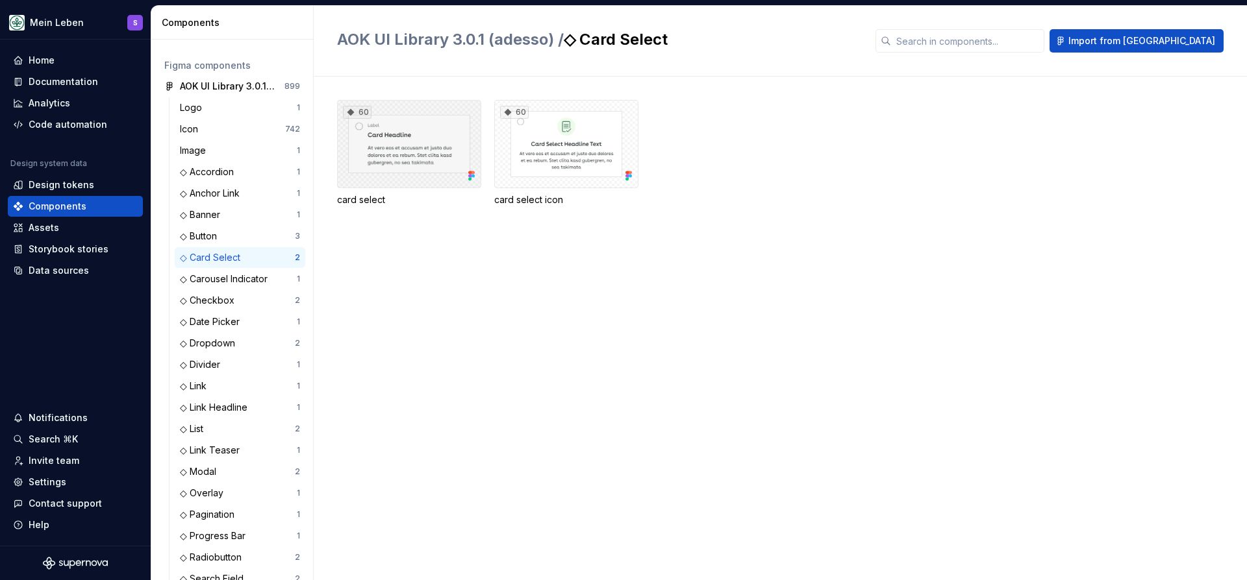
click at [388, 140] on div "60" at bounding box center [409, 144] width 144 height 88
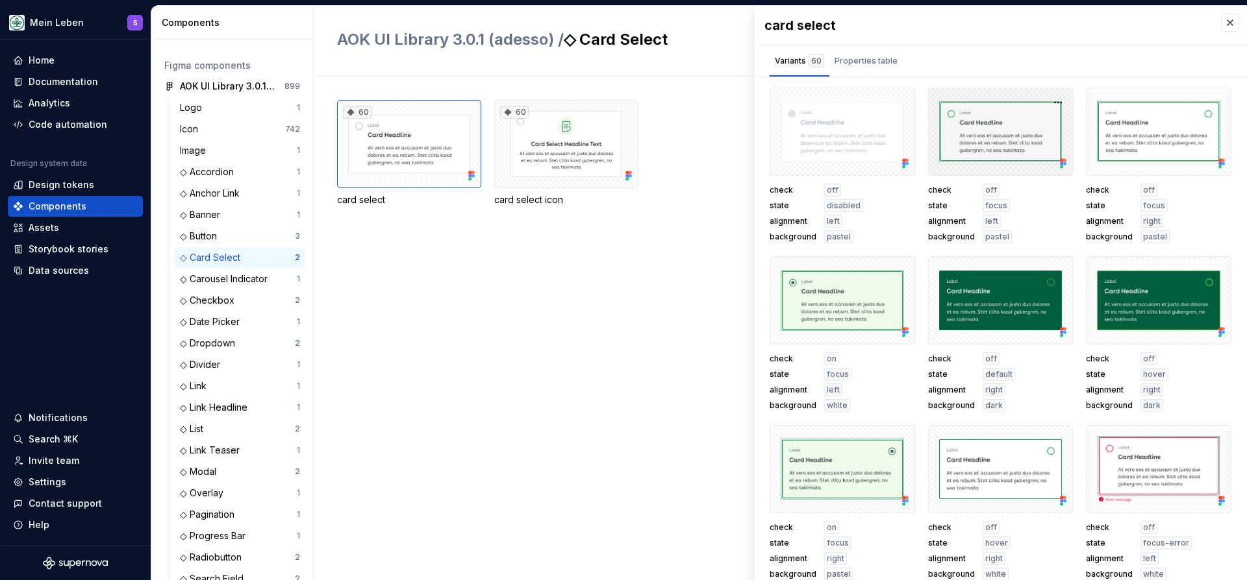
click at [955, 128] on div at bounding box center [1000, 132] width 145 height 88
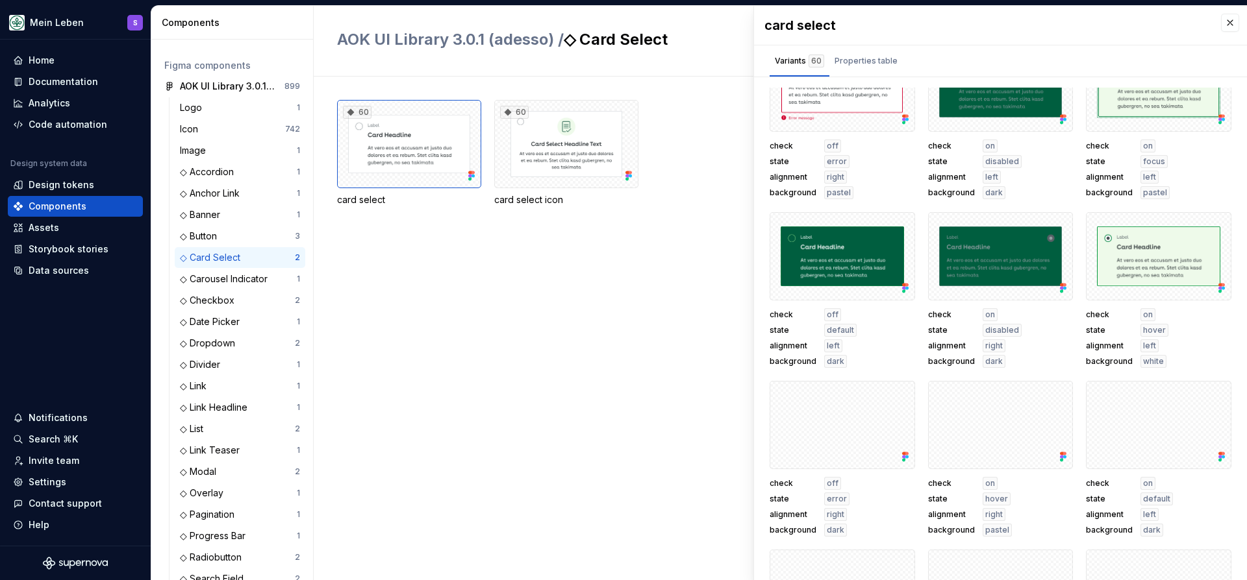
scroll to position [730, 0]
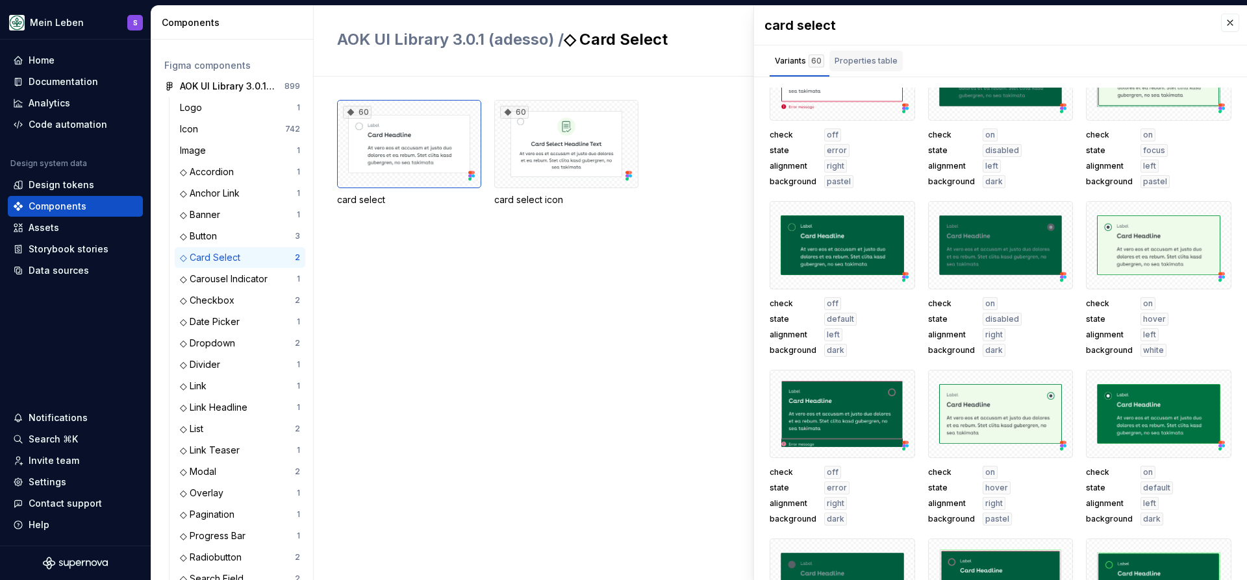
click at [886, 66] on div "Properties table" at bounding box center [865, 61] width 63 height 13
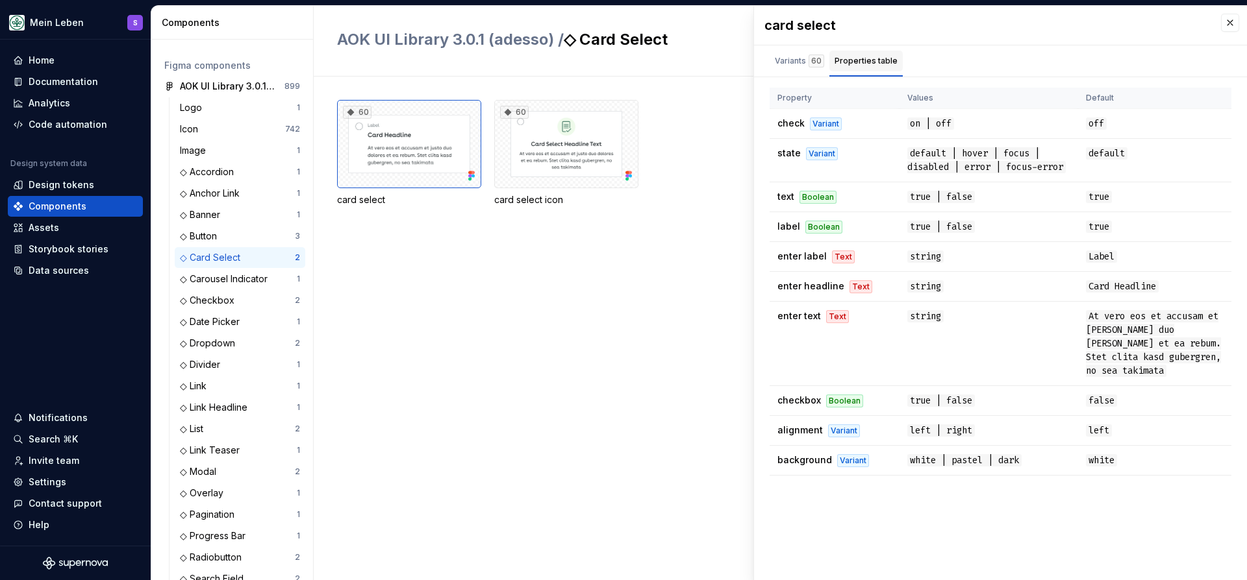
scroll to position [0, 0]
click at [797, 60] on div "Variants 60" at bounding box center [799, 61] width 49 height 13
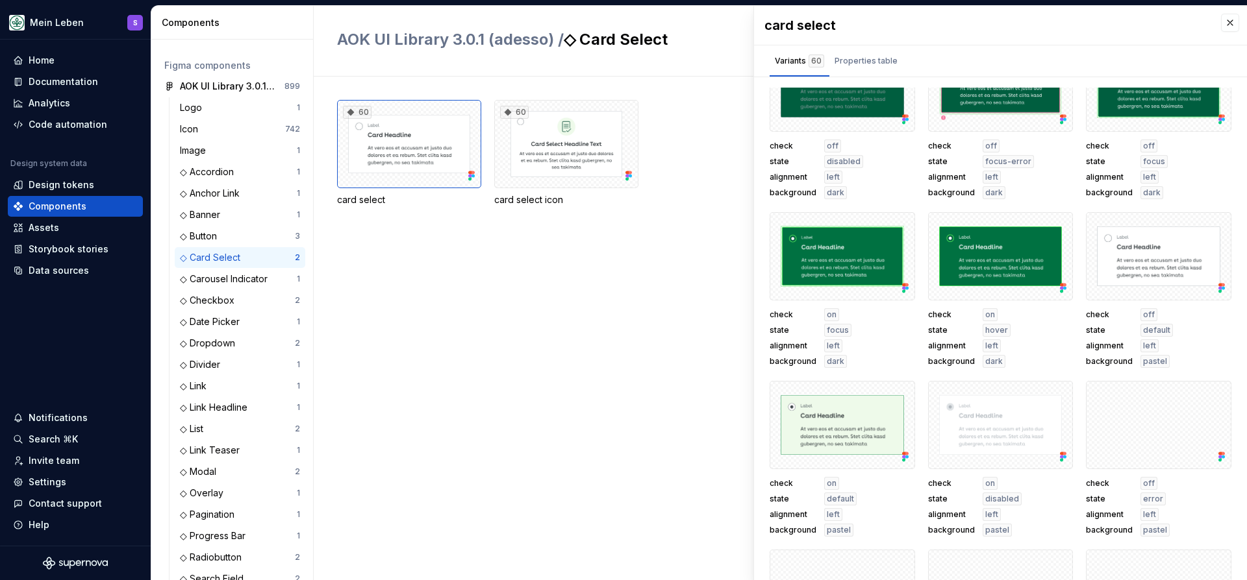
scroll to position [1228, 0]
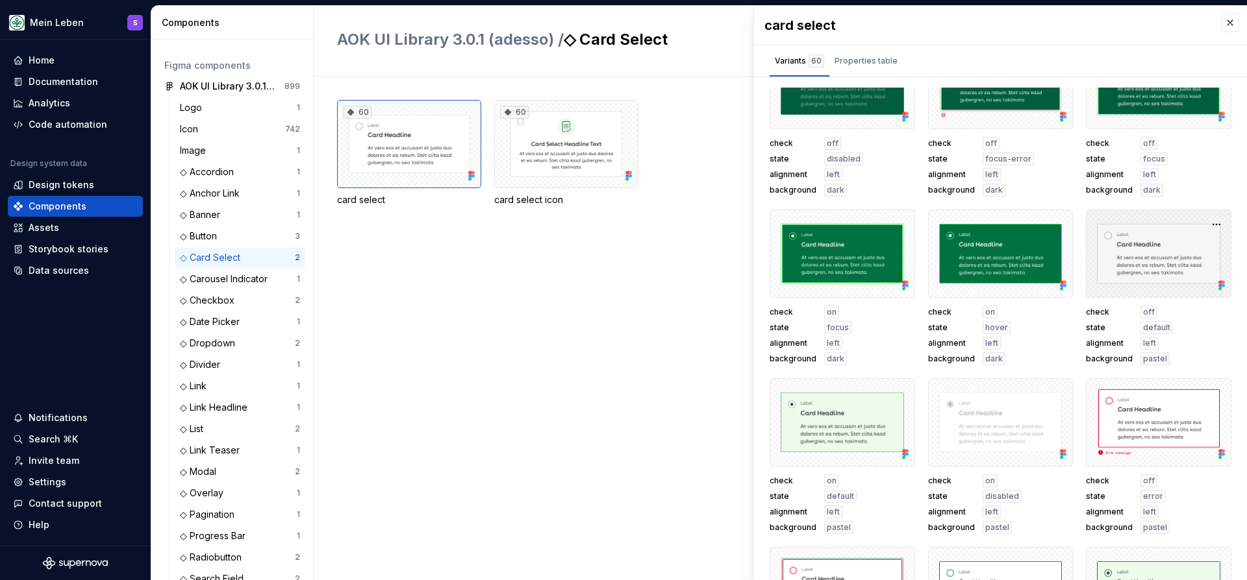
click at [1131, 240] on div at bounding box center [1158, 254] width 145 height 88
click at [1227, 221] on div at bounding box center [1158, 254] width 145 height 88
click at [1216, 223] on button "button" at bounding box center [1216, 225] width 18 height 18
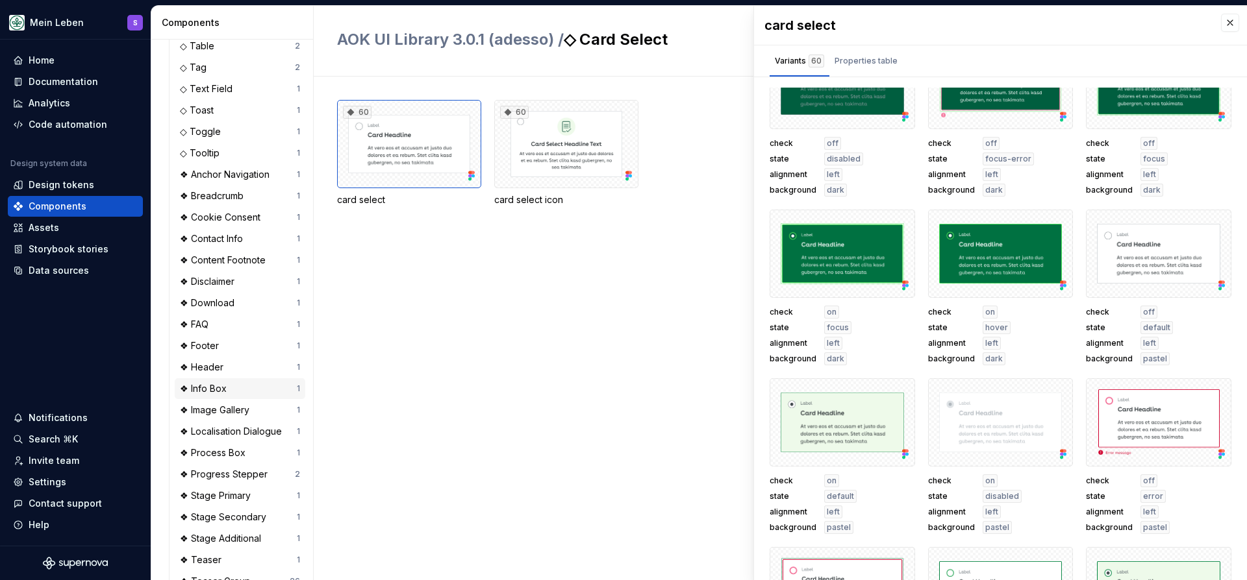
scroll to position [773, 0]
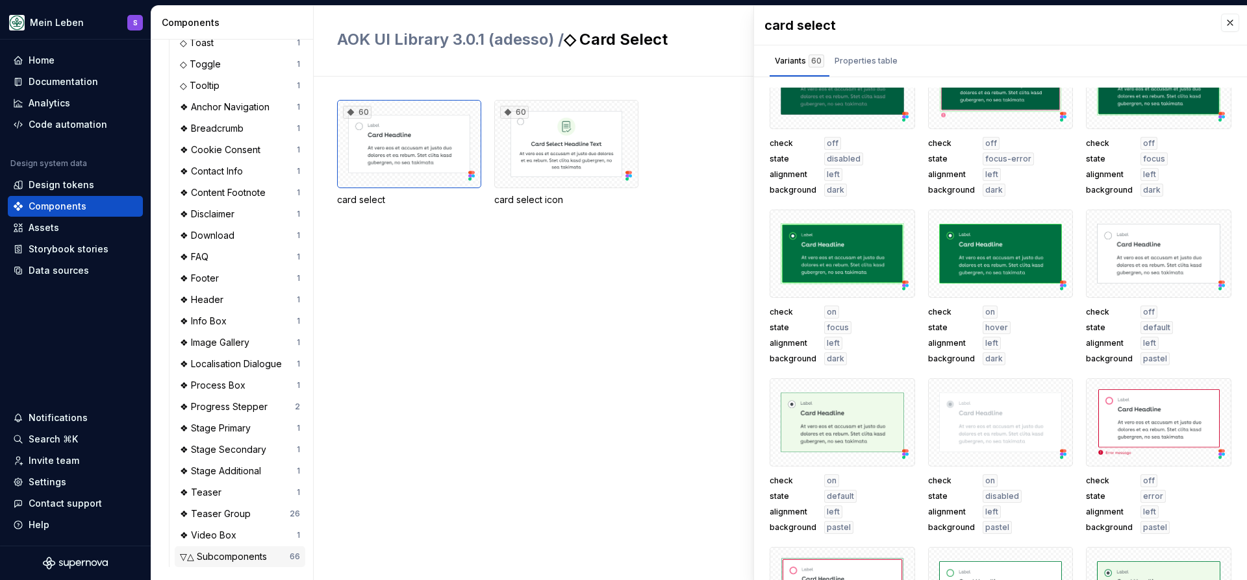
click at [218, 554] on div "▽△ Subcomponents" at bounding box center [226, 557] width 92 height 13
